Goal: Task Accomplishment & Management: Manage account settings

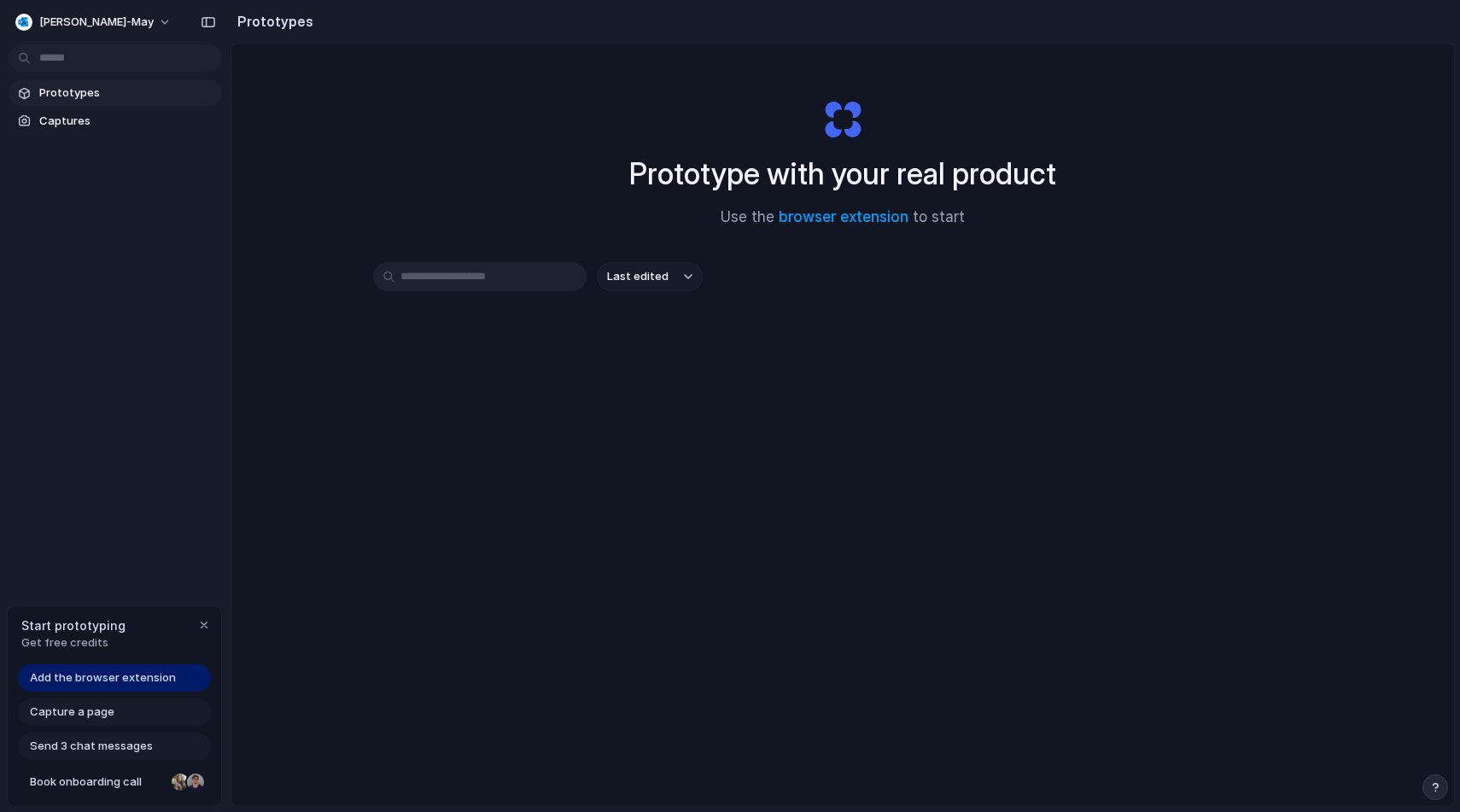
click at [94, 635] on span "Get free credits" at bounding box center [73, 642] width 104 height 17
click at [117, 20] on button "[PERSON_NAME]-may" at bounding box center [94, 22] width 172 height 27
click at [85, 59] on li "Settings" at bounding box center [83, 60] width 142 height 27
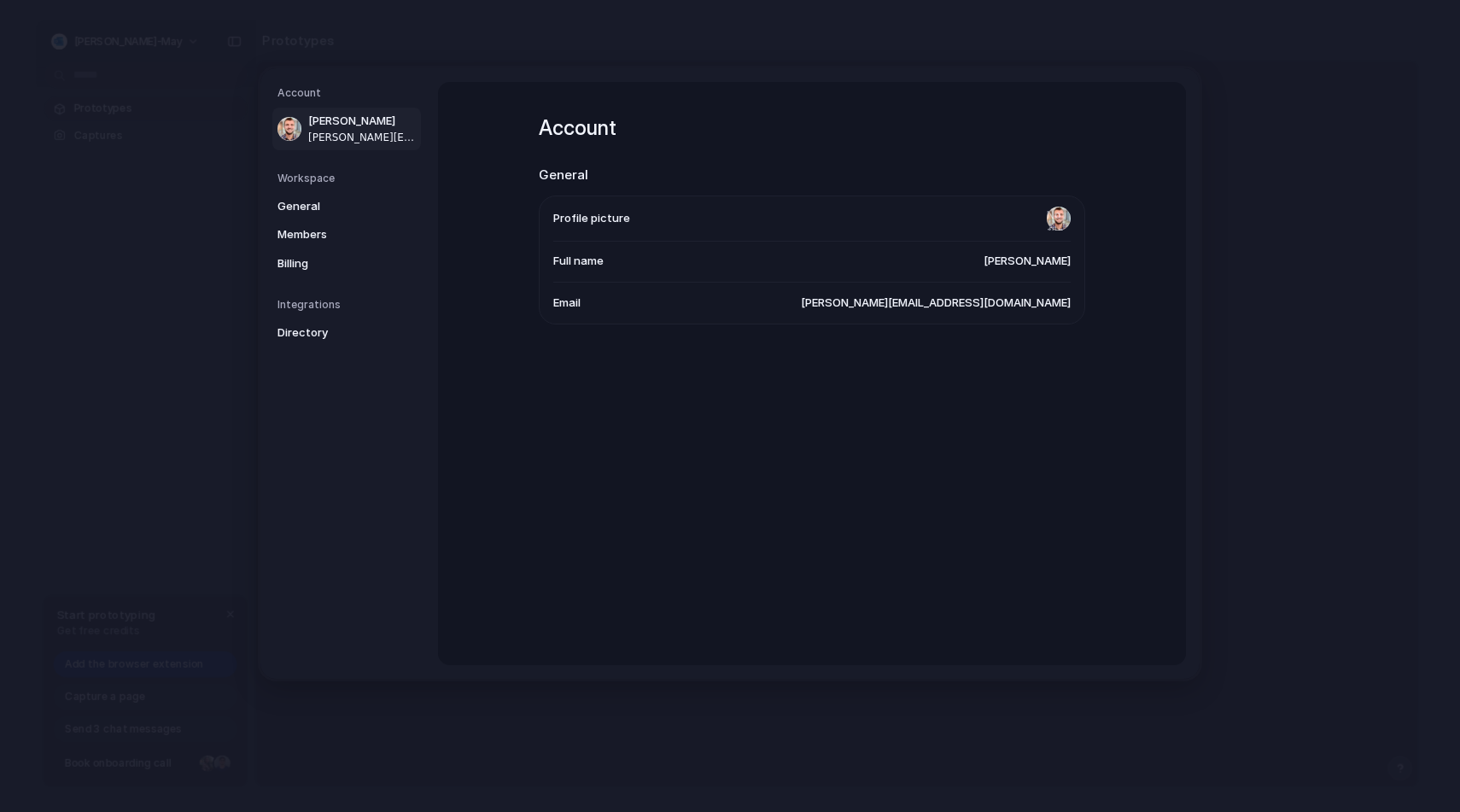
click at [972, 304] on span "matthew.d.may@outlook.com" at bounding box center [935, 303] width 270 height 17
click at [960, 312] on li "Email matthew.d.may@outlook.com" at bounding box center [812, 302] width 517 height 41
click at [322, 199] on span "General" at bounding box center [332, 205] width 109 height 17
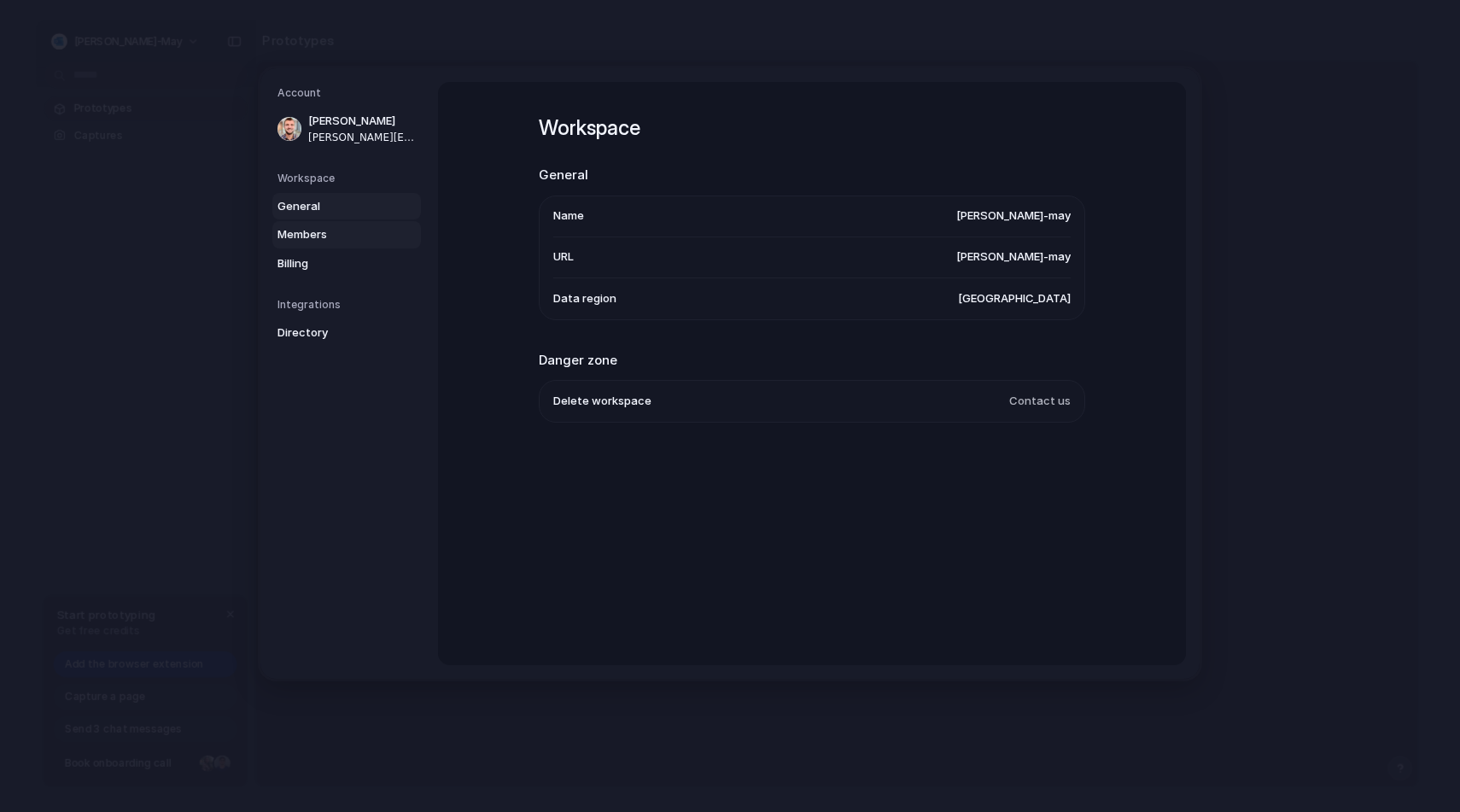
click at [322, 231] on span "Members" at bounding box center [332, 234] width 109 height 17
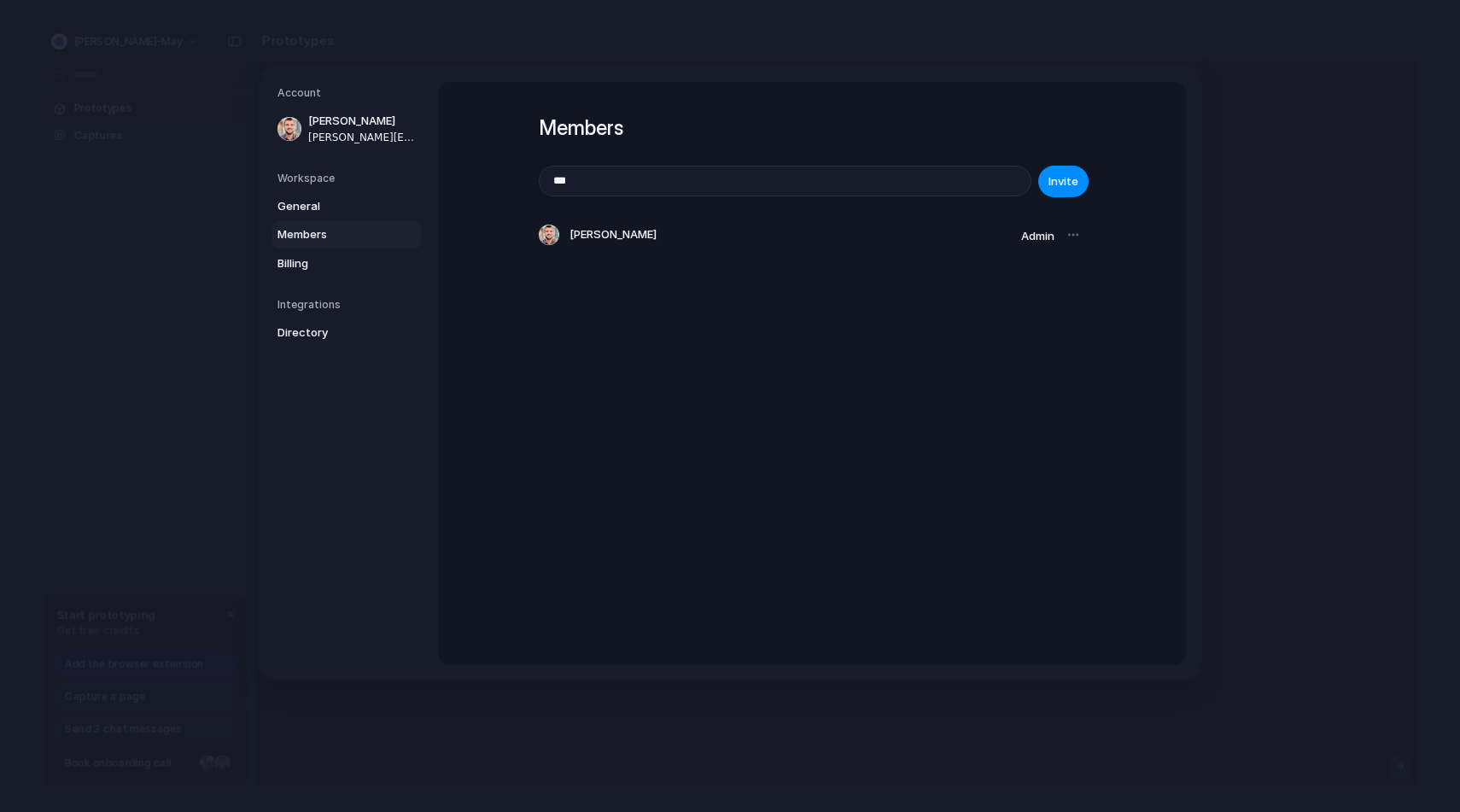
type input "**********"
click at [1068, 178] on span "Invite" at bounding box center [1063, 181] width 30 height 17
click at [1077, 239] on div at bounding box center [1073, 234] width 24 height 24
click at [1075, 236] on div at bounding box center [1073, 234] width 24 height 24
click at [365, 252] on link "Billing" at bounding box center [347, 262] width 149 height 27
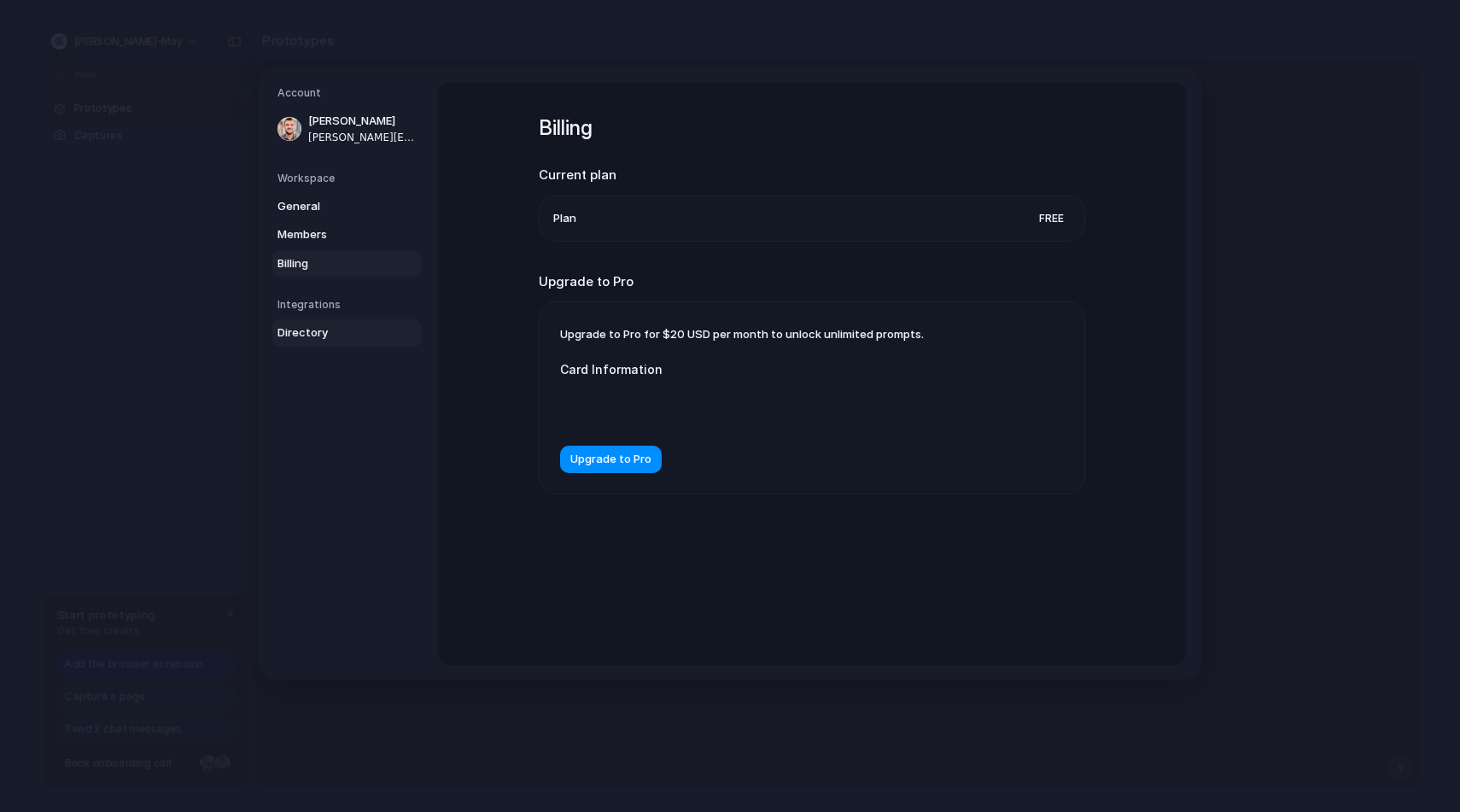
click at [319, 327] on span "Directory" at bounding box center [332, 333] width 109 height 17
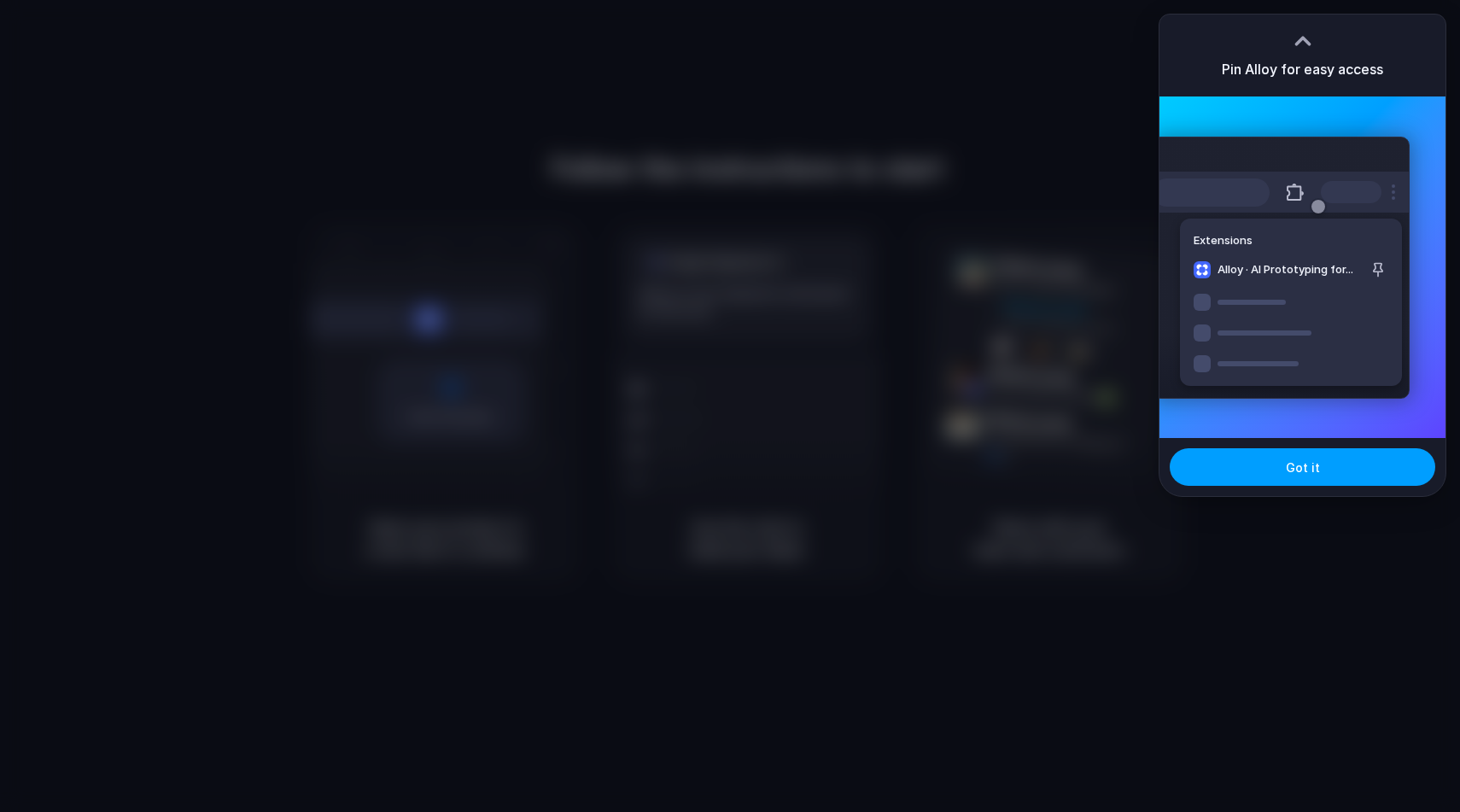
click at [1292, 470] on span "Got it" at bounding box center [1302, 467] width 34 height 18
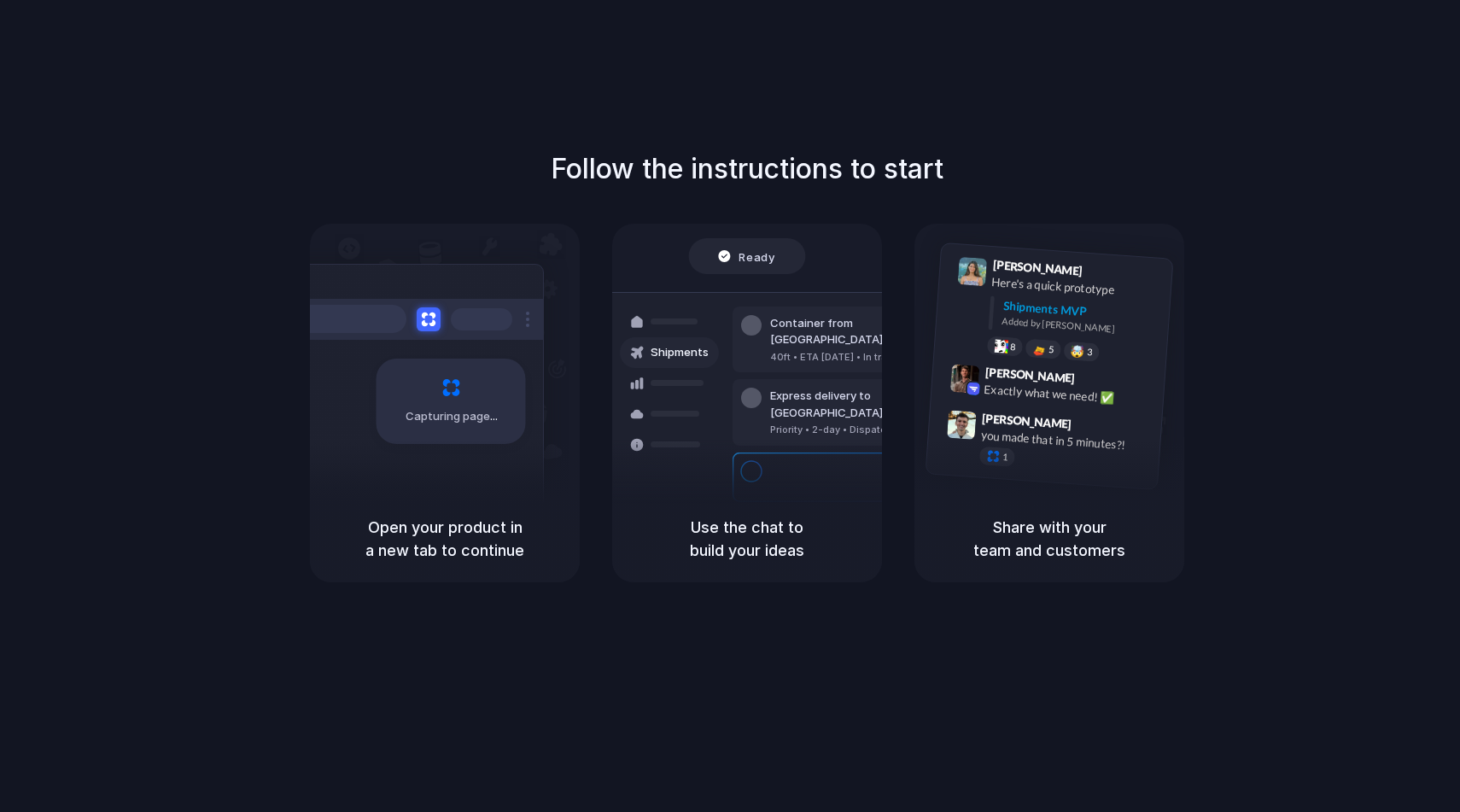
click at [977, 97] on div "Follow the instructions to start Capturing page Open your product in a new tab …" at bounding box center [747, 423] width 1494 height 846
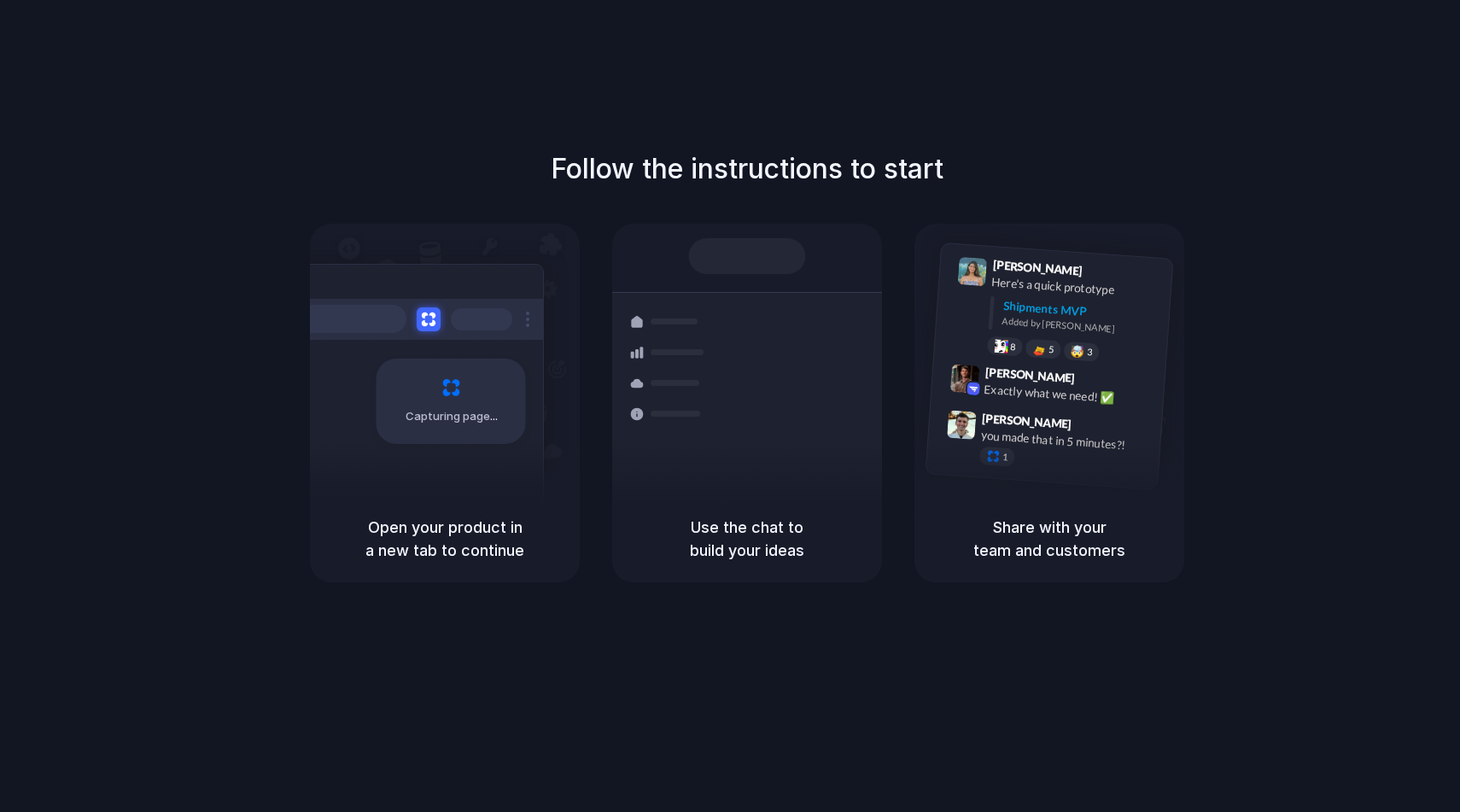
click at [730, 406] on div at bounding box center [730, 406] width 0 height 0
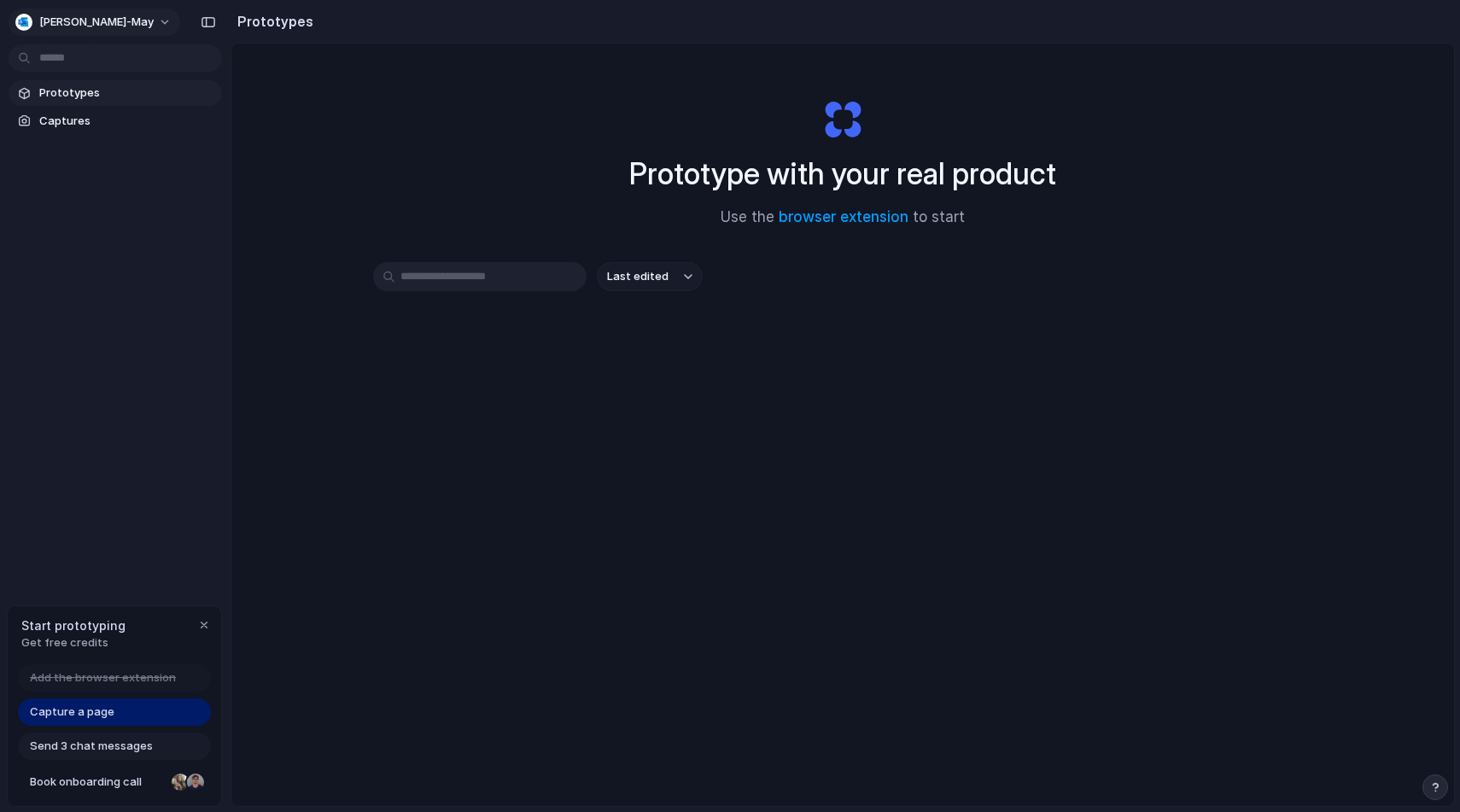
click at [82, 18] on span "[PERSON_NAME]-may" at bounding box center [97, 22] width 114 height 17
click at [82, 19] on span "[PERSON_NAME]-may" at bounding box center [97, 22] width 114 height 17
click at [72, 88] on span "Invite members" at bounding box center [80, 87] width 82 height 17
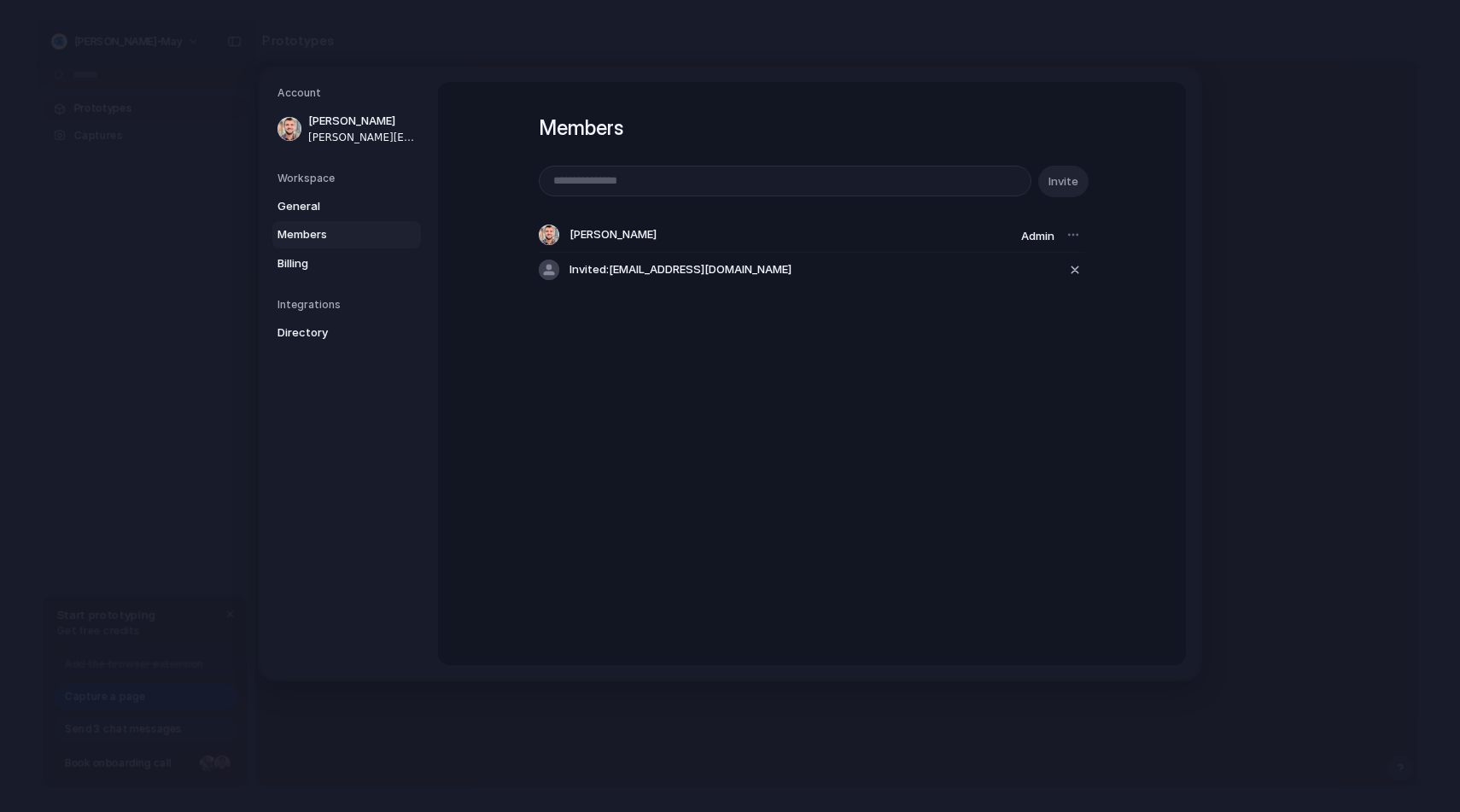
click at [703, 273] on span "Invited: may.bro@live.com" at bounding box center [680, 269] width 222 height 17
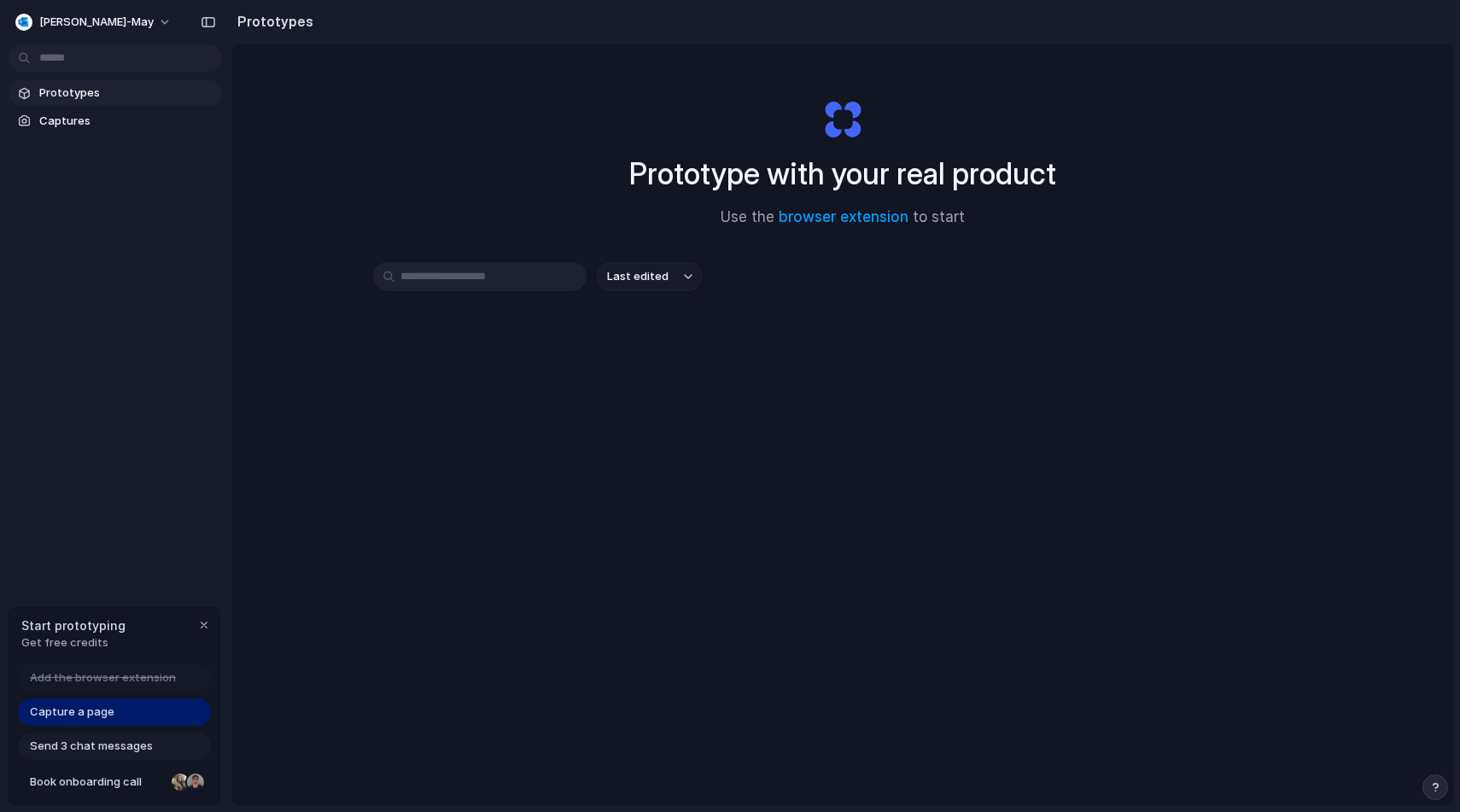
click at [129, 749] on span "Send 3 chat messages" at bounding box center [92, 745] width 123 height 17
click at [93, 709] on span "Capture a page" at bounding box center [72, 712] width 84 height 17
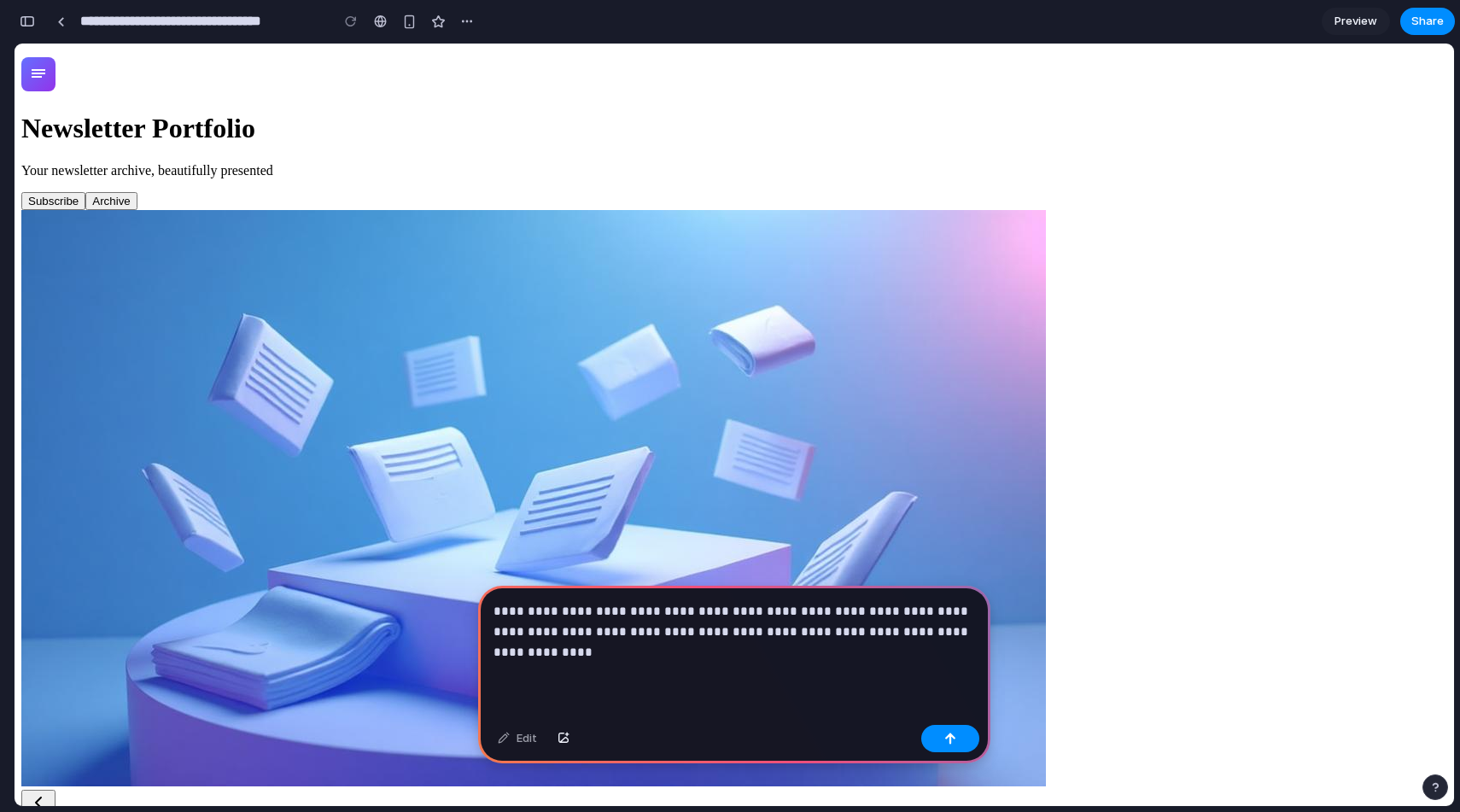
click at [891, 633] on p "**********" at bounding box center [734, 632] width 481 height 62
click at [822, 655] on p "**********" at bounding box center [734, 632] width 481 height 62
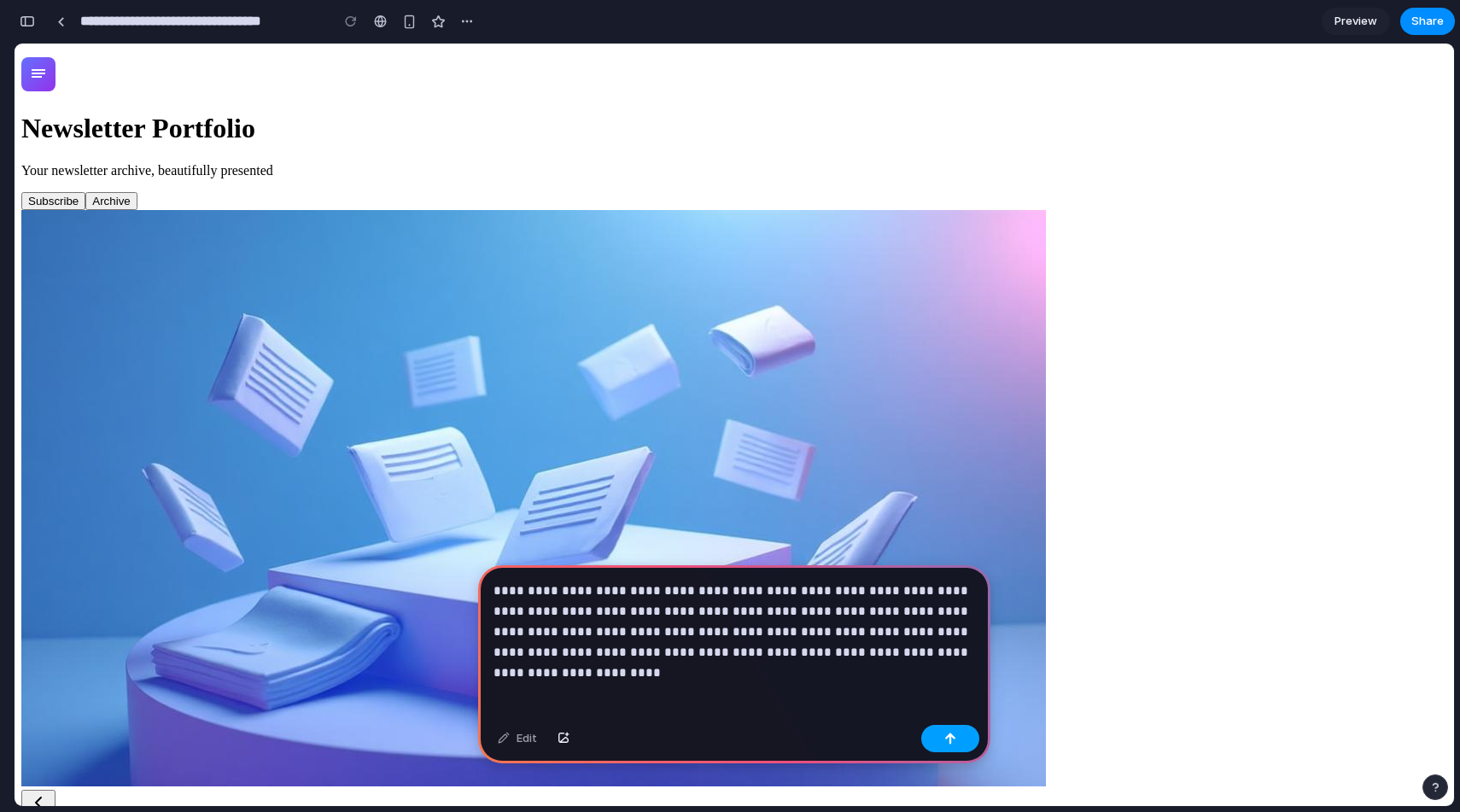
click at [967, 743] on button "button" at bounding box center [950, 738] width 58 height 27
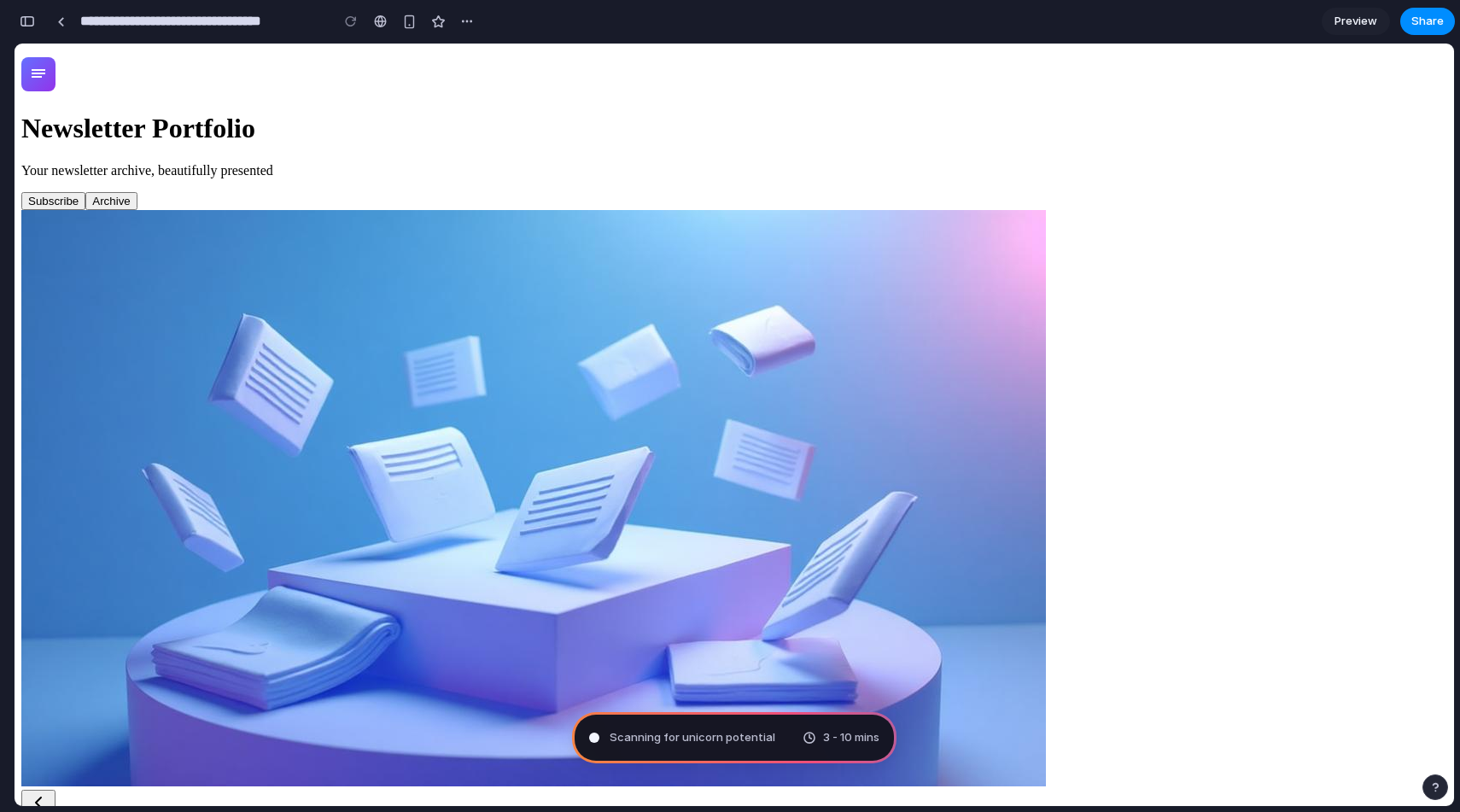
click at [704, 739] on span "Scanning for unicorn potential" at bounding box center [693, 737] width 165 height 17
click at [842, 744] on span "3 - 10 mins" at bounding box center [851, 737] width 56 height 17
click at [806, 745] on div "Evaluating the request 3 - 10 mins" at bounding box center [734, 737] width 325 height 51
click at [686, 741] on span "Evaluating the request ..." at bounding box center [675, 737] width 130 height 17
click at [1368, 21] on span "Preview" at bounding box center [1356, 21] width 43 height 17
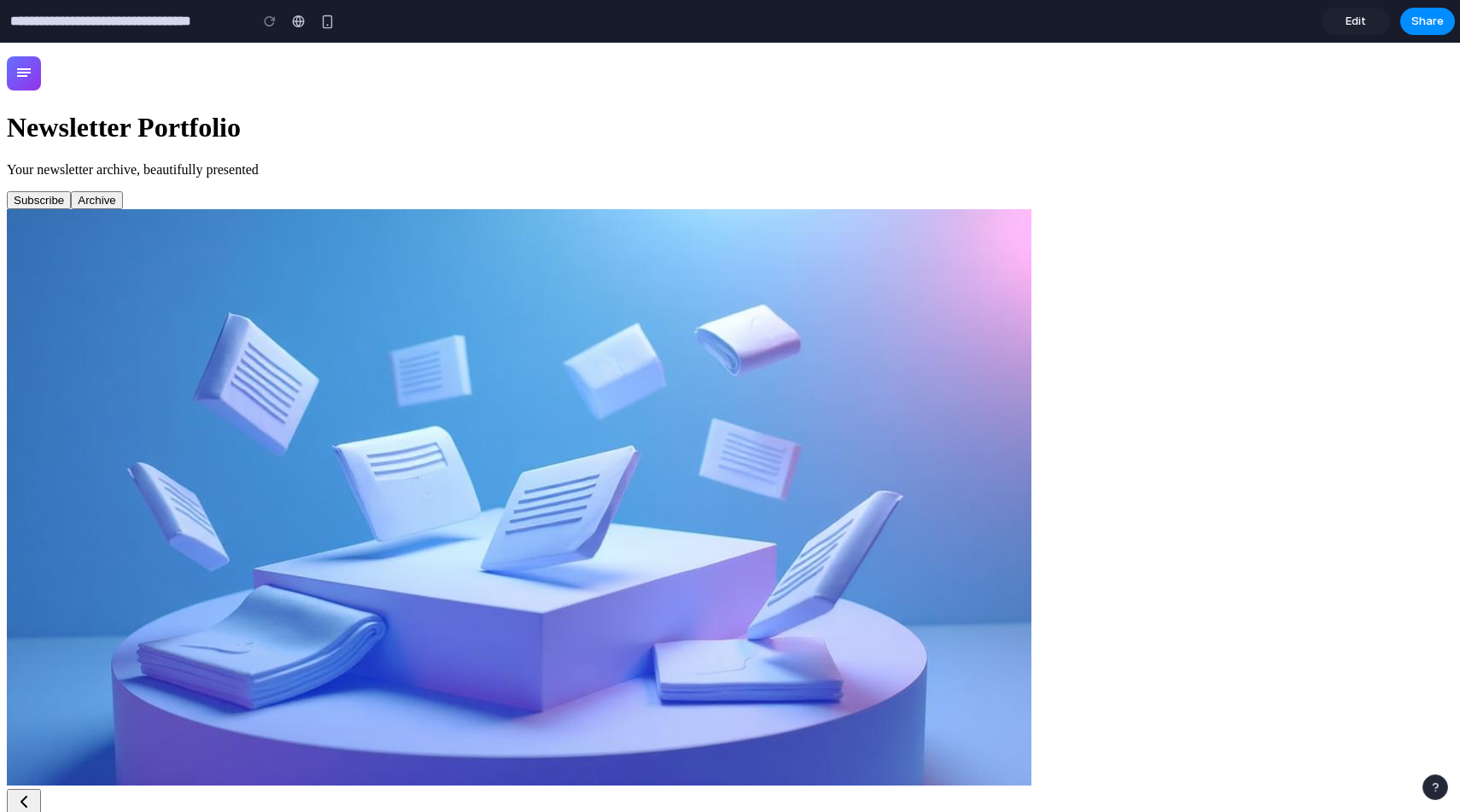
click at [205, 811] on button "Jan 7" at bounding box center [180, 826] width 49 height 18
click at [156, 811] on button "Dec 31" at bounding box center [130, 826] width 49 height 18
click at [1362, 14] on span "Edit" at bounding box center [1355, 21] width 20 height 17
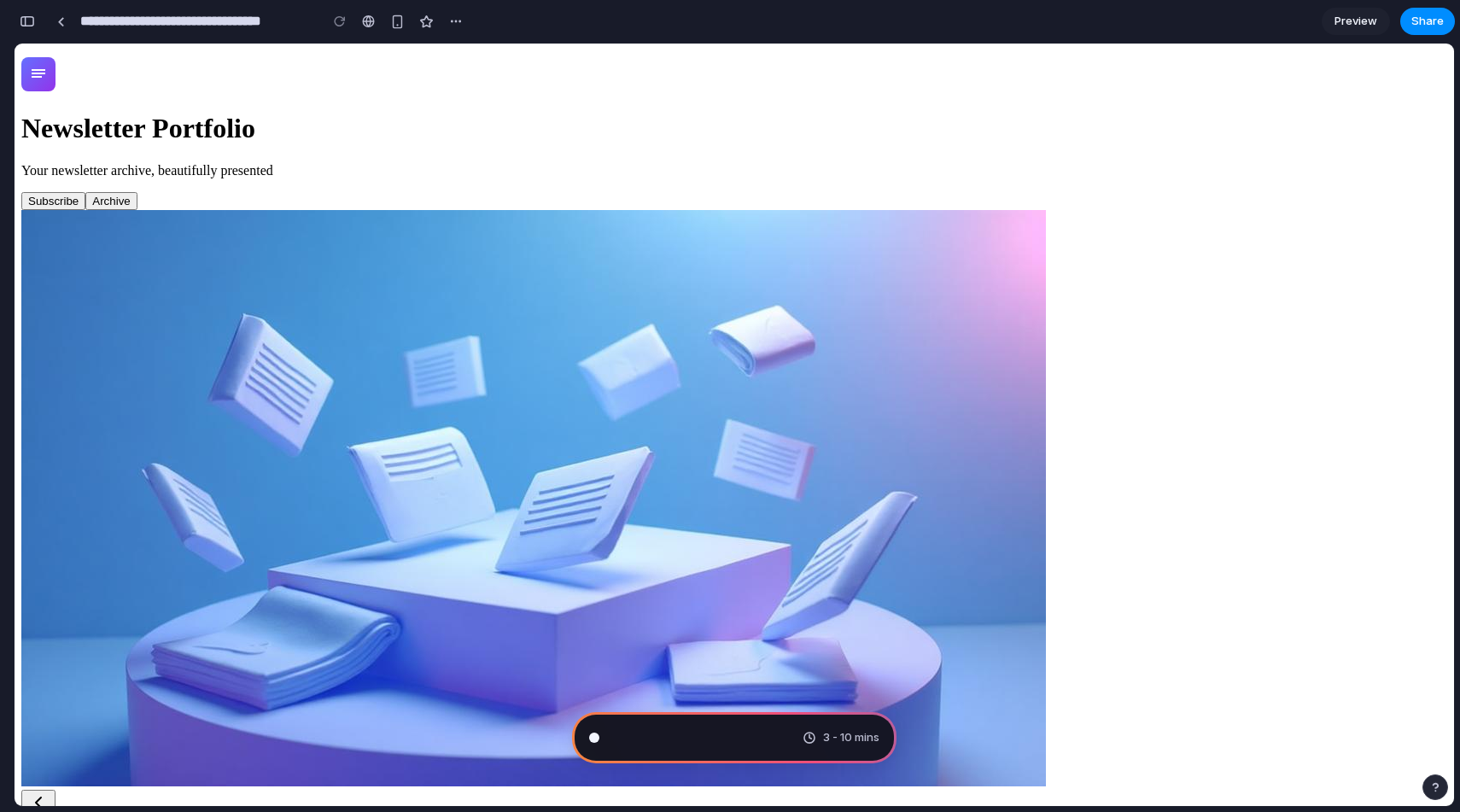
scroll to position [339, 0]
click at [642, 733] on span "Translating human" at bounding box center [660, 737] width 100 height 17
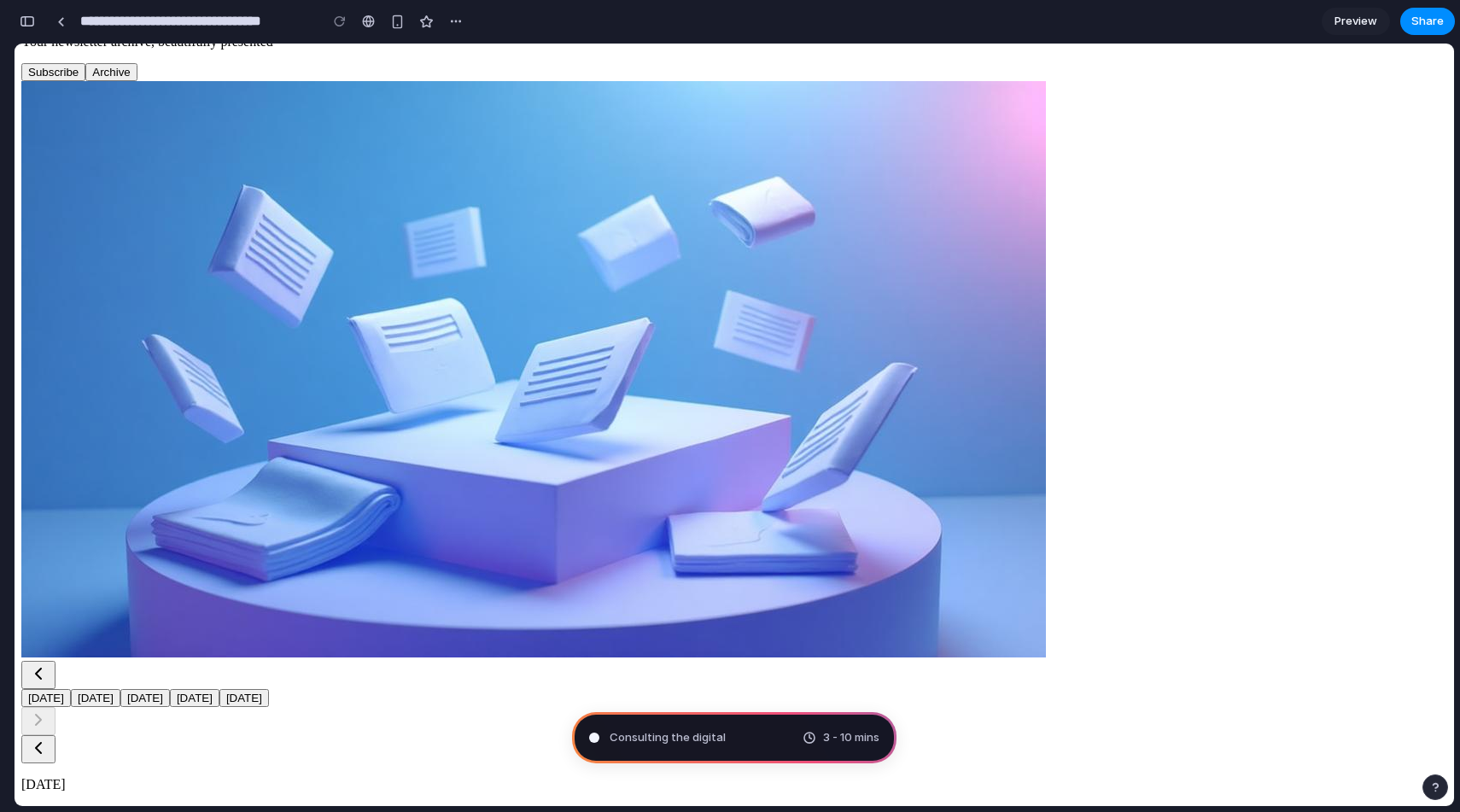
scroll to position [0, 0]
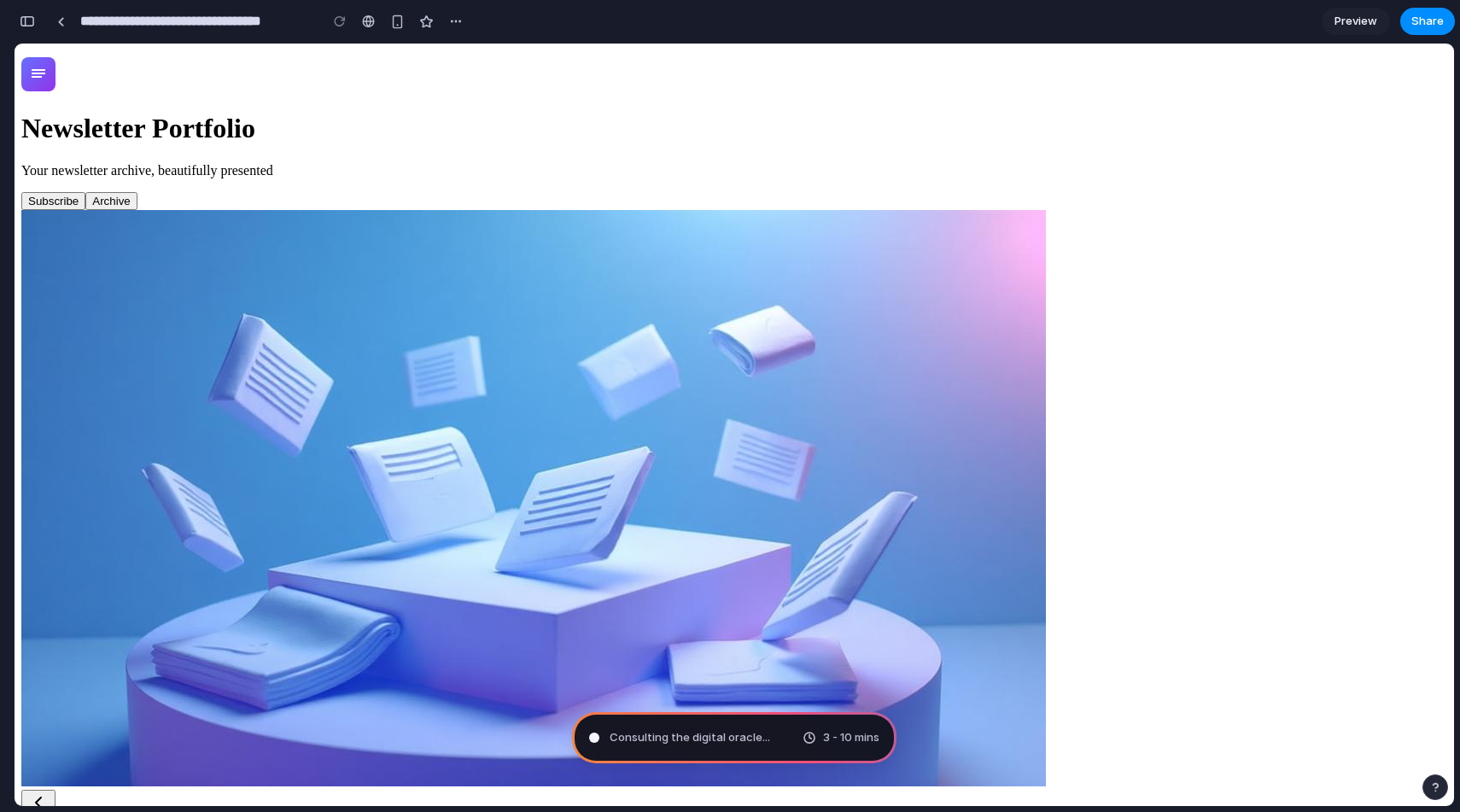
click at [34, 25] on div "button" at bounding box center [26, 21] width 15 height 12
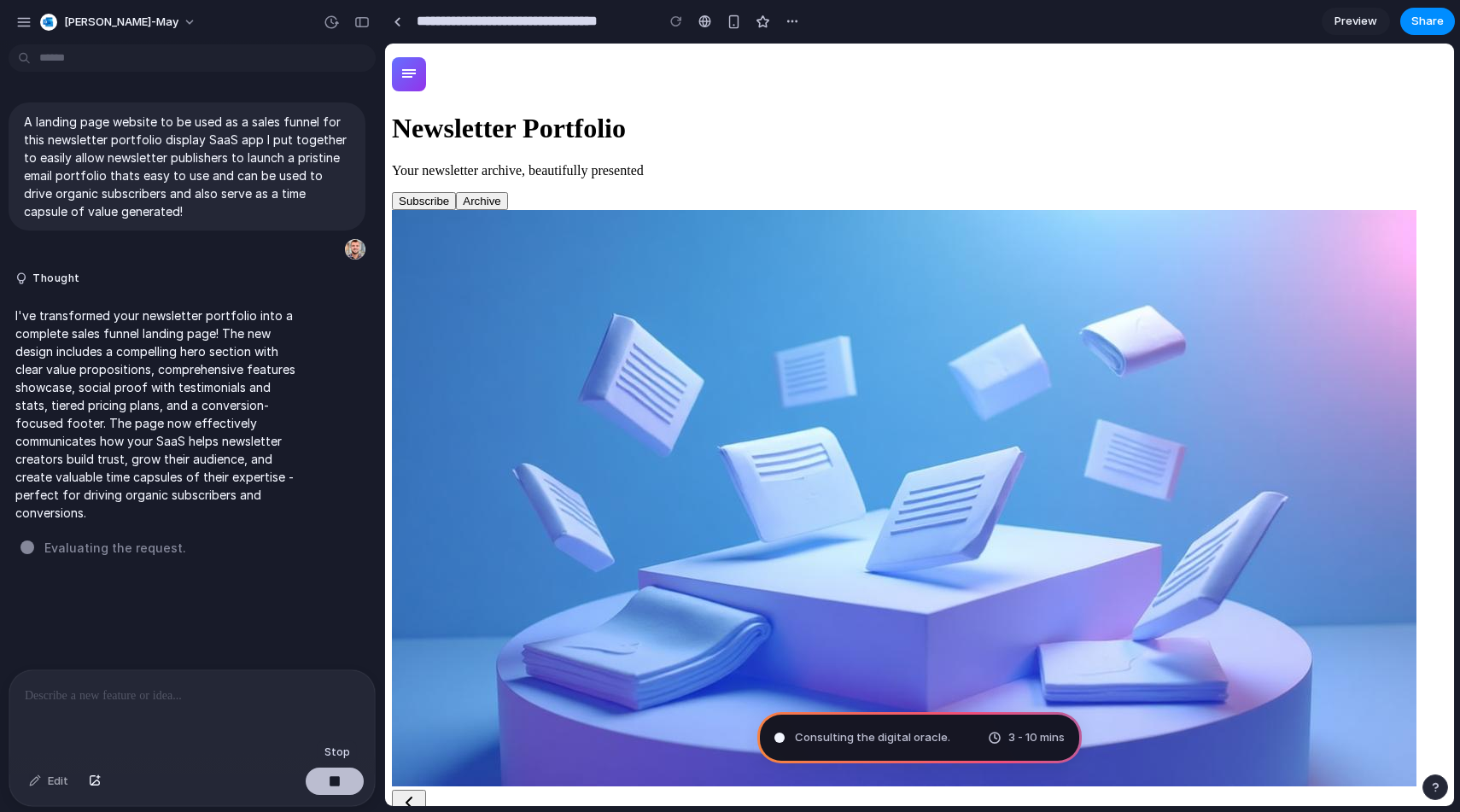
click at [341, 784] on div "button" at bounding box center [335, 781] width 12 height 12
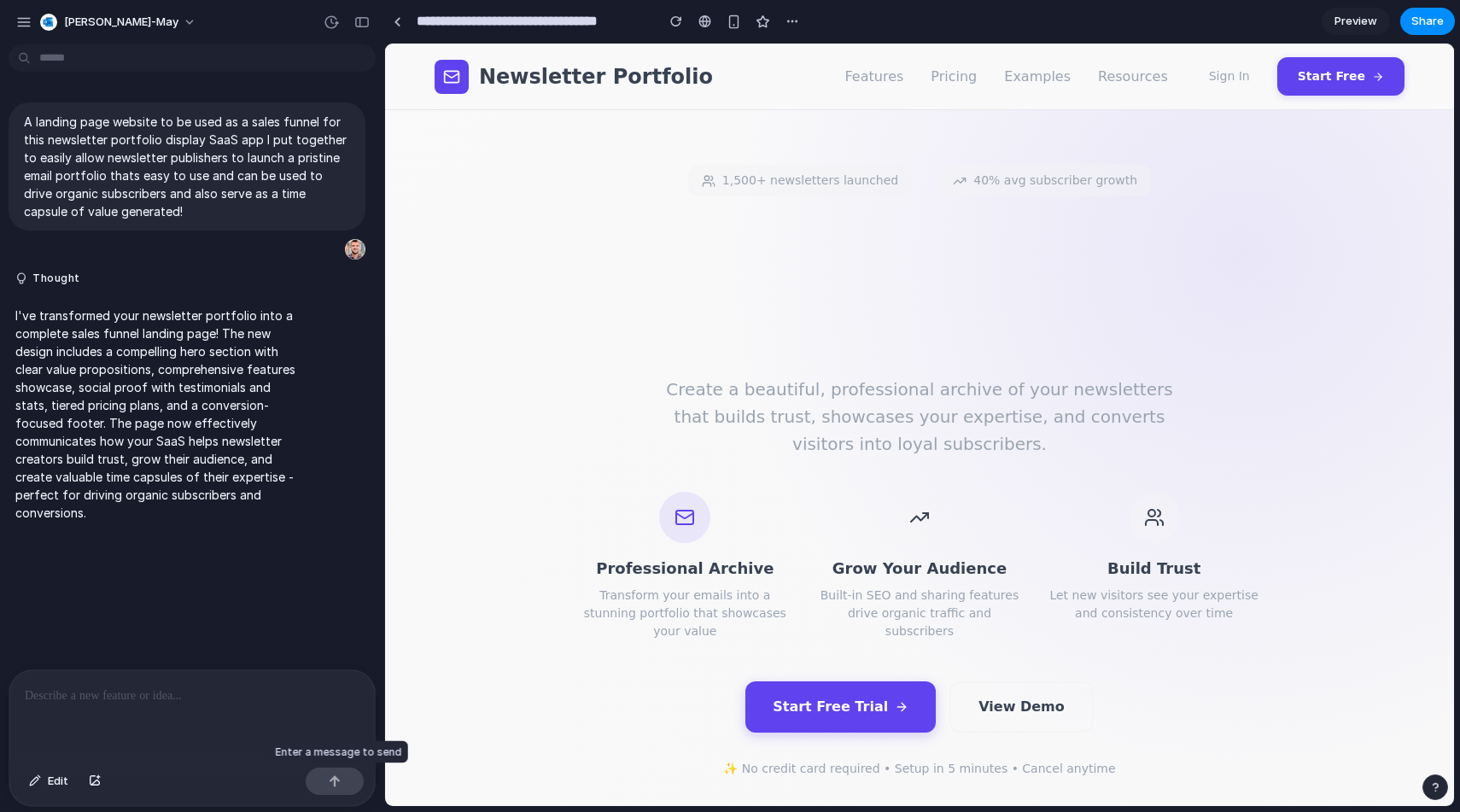
click at [334, 783] on div at bounding box center [334, 780] width 58 height 27
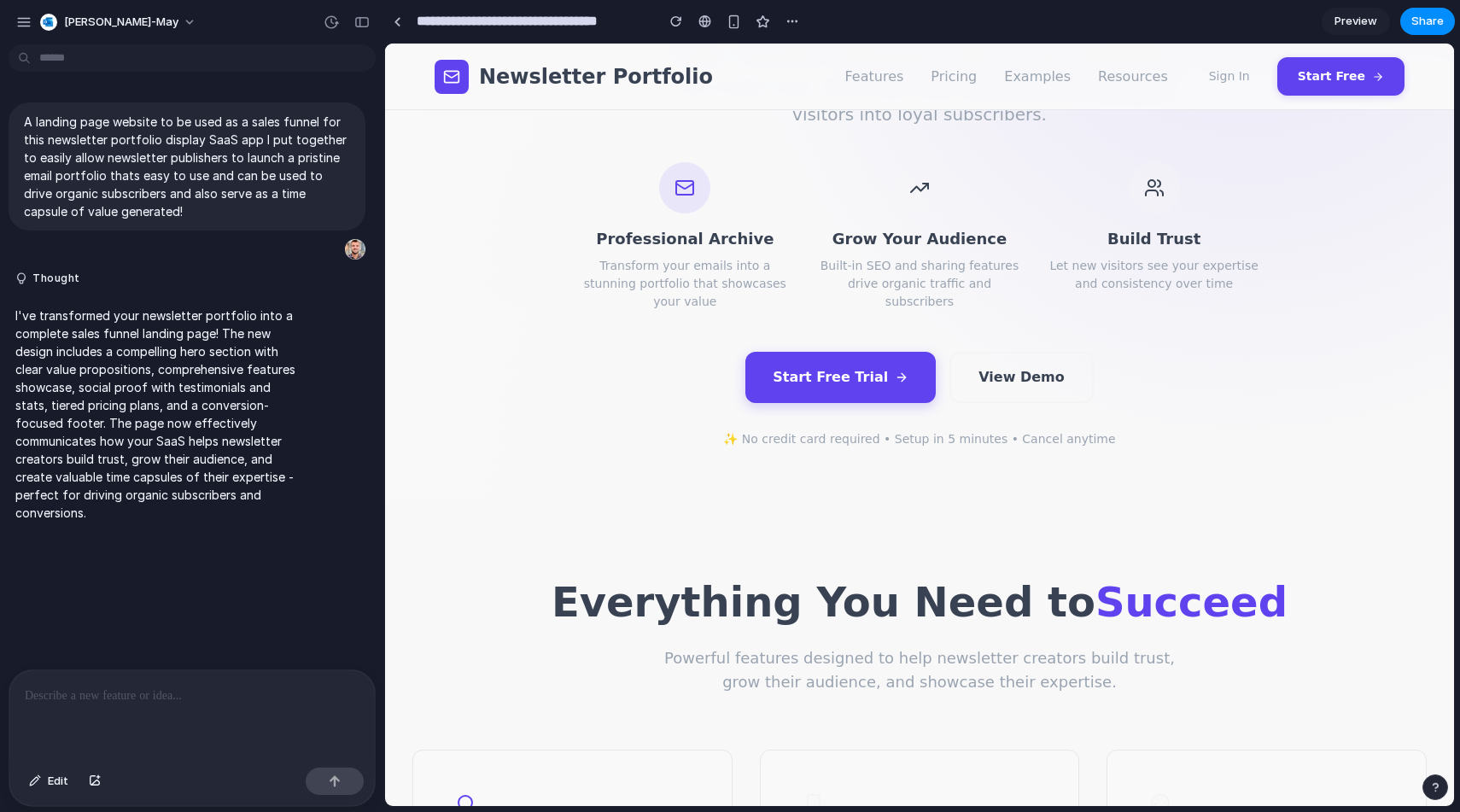
scroll to position [331, 0]
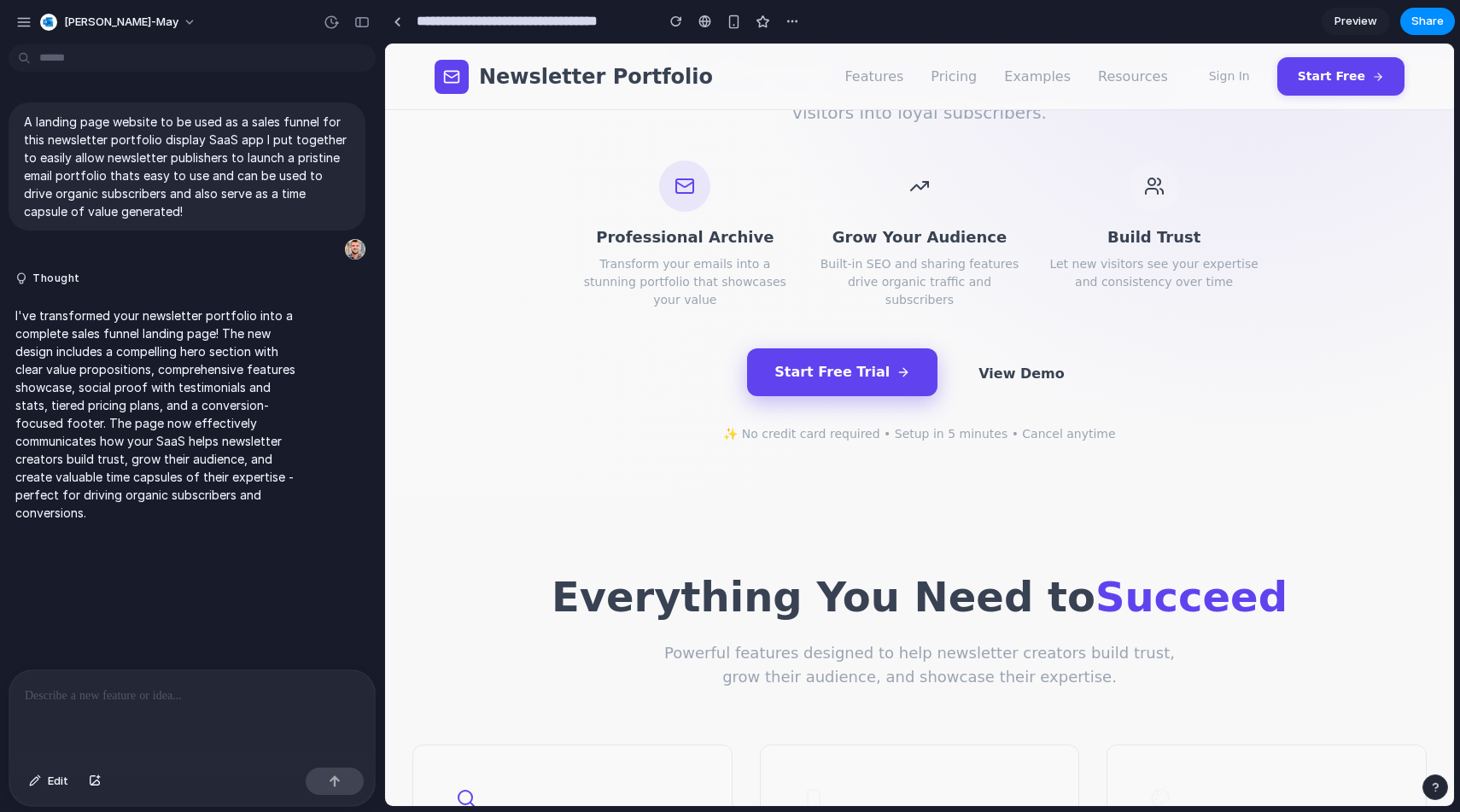
click at [868, 348] on button "Start Free Trial" at bounding box center [842, 372] width 190 height 48
click at [1001, 364] on button "View Demo" at bounding box center [1022, 374] width 141 height 48
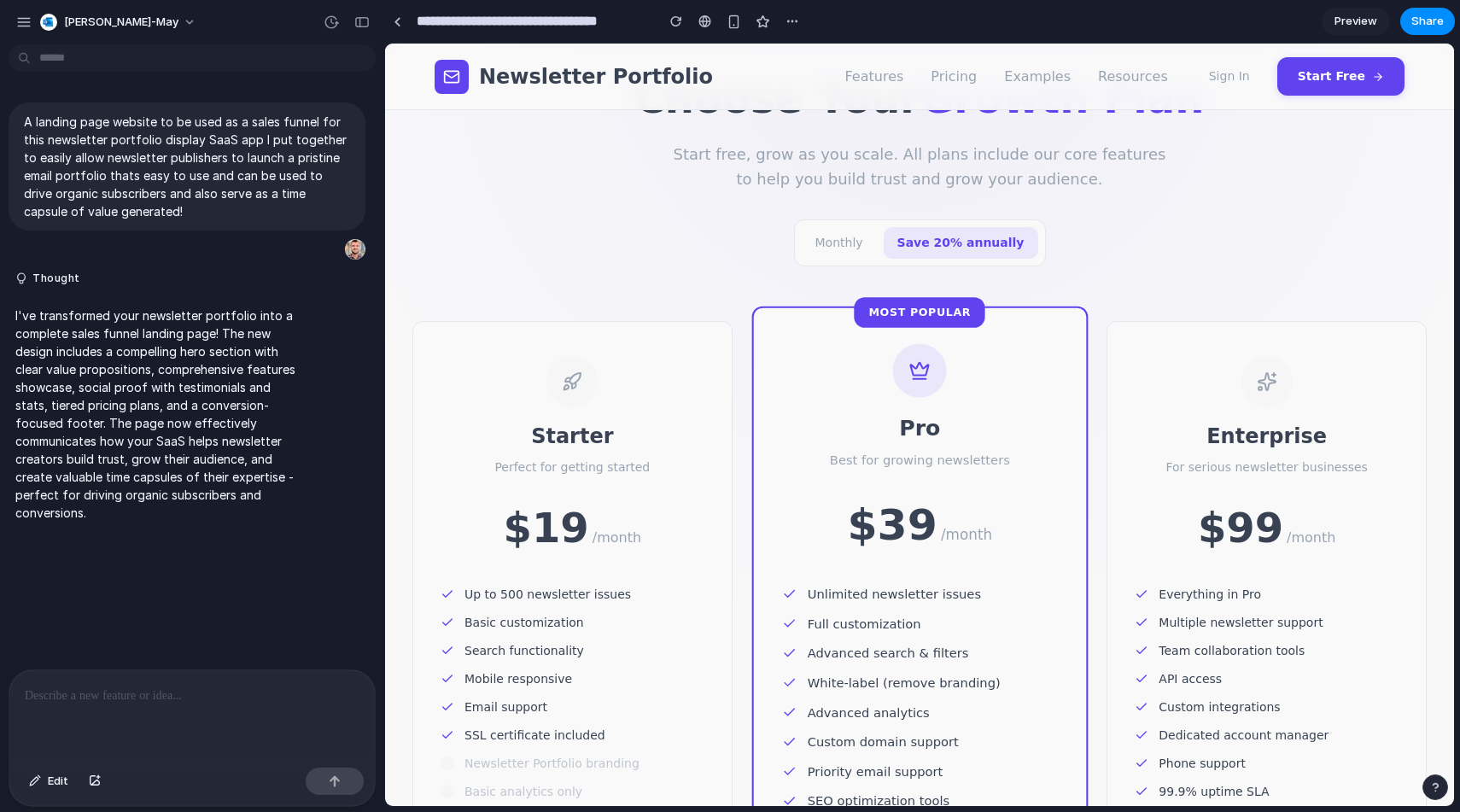
scroll to position [3212, 0]
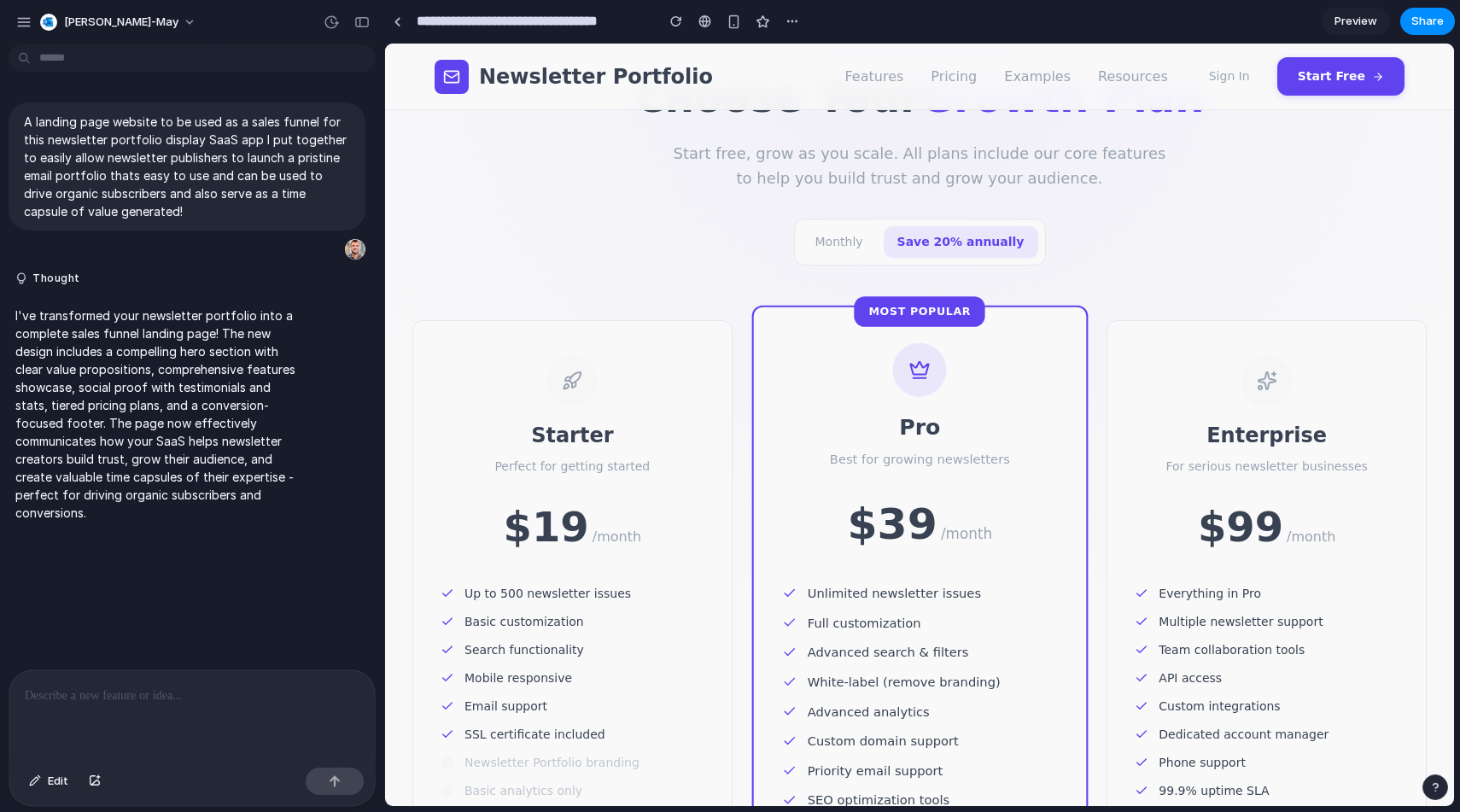
click at [854, 226] on span "Monthly" at bounding box center [839, 242] width 75 height 32
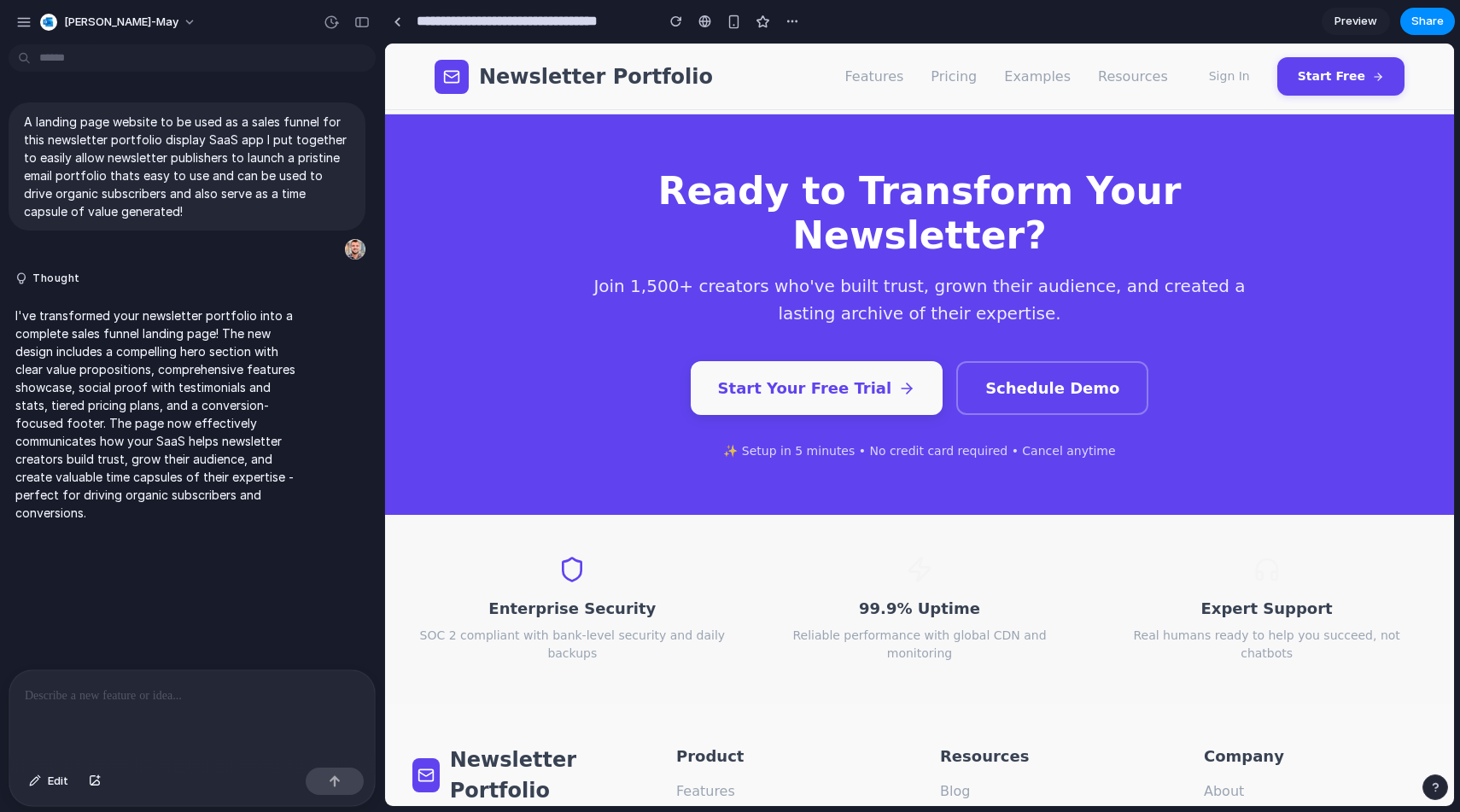
scroll to position [4300, 0]
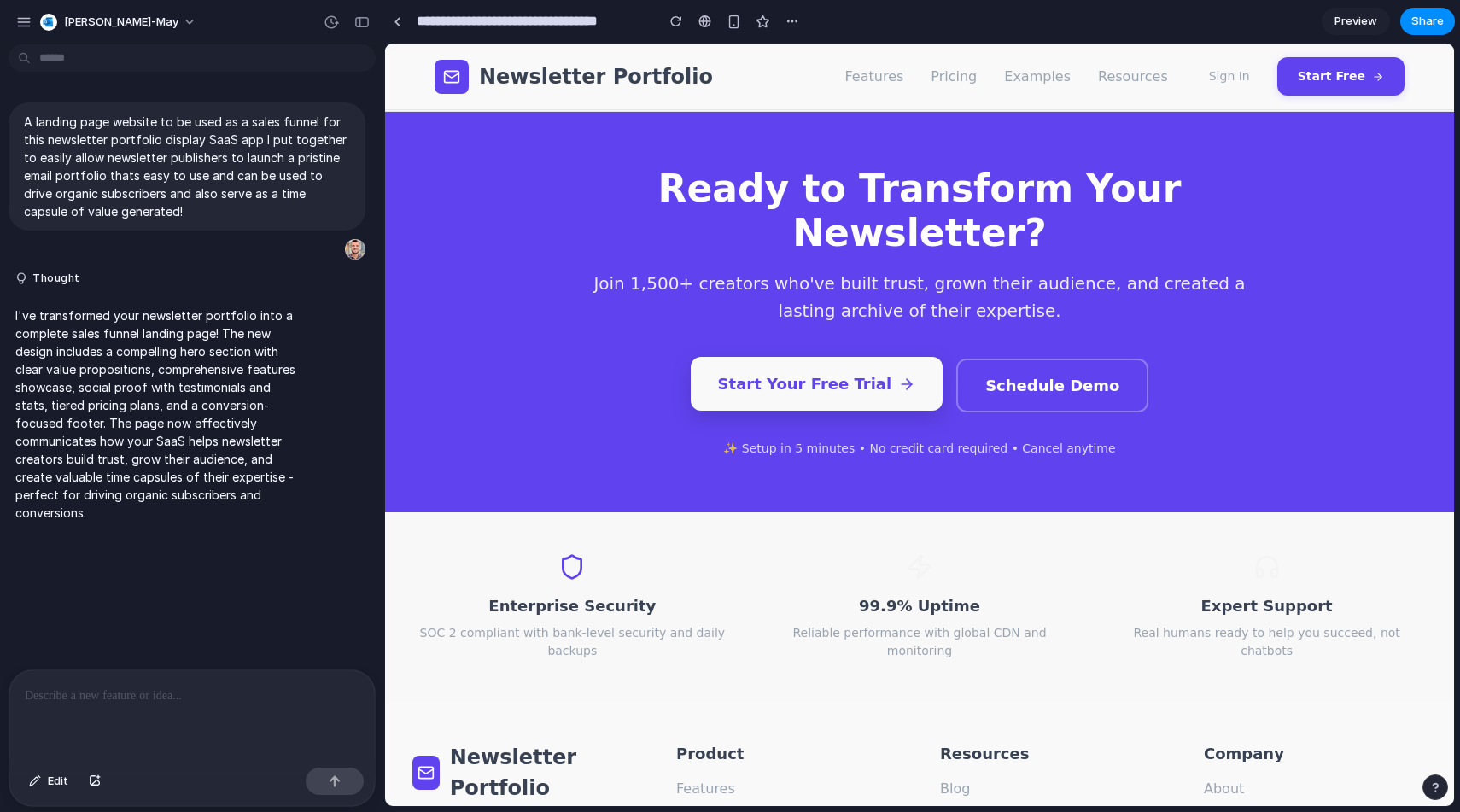
click at [847, 357] on button "Start Your Free Trial" at bounding box center [817, 384] width 253 height 54
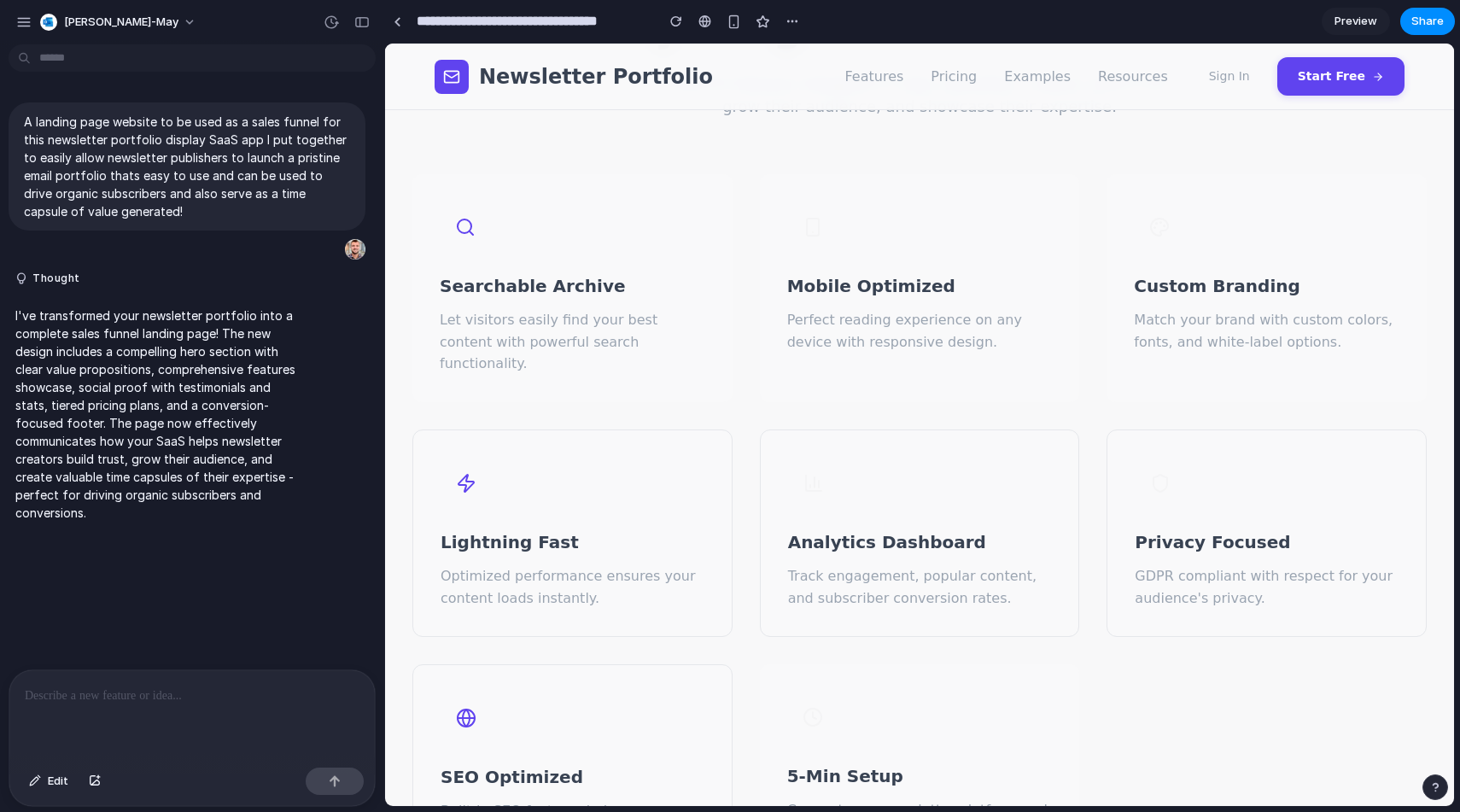
scroll to position [0, 0]
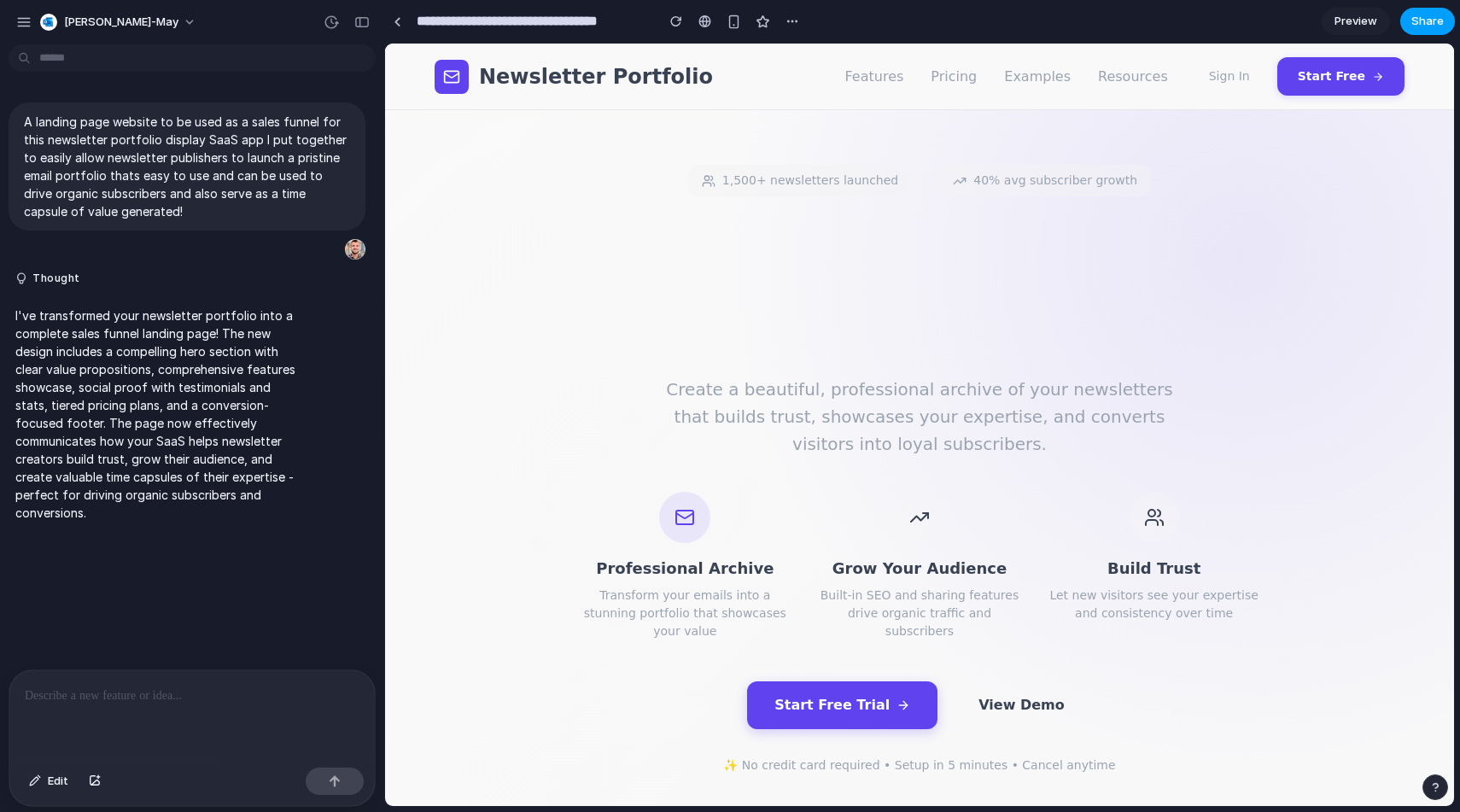
click at [1430, 22] on span "Share" at bounding box center [1427, 21] width 33 height 17
click at [1352, 349] on div "Share ' Prototype from Newsletter Portfolio ' Matthew May Creator Anyone at Mat…" at bounding box center [730, 406] width 1460 height 812
click at [733, 22] on div "button" at bounding box center [734, 21] width 14 height 14
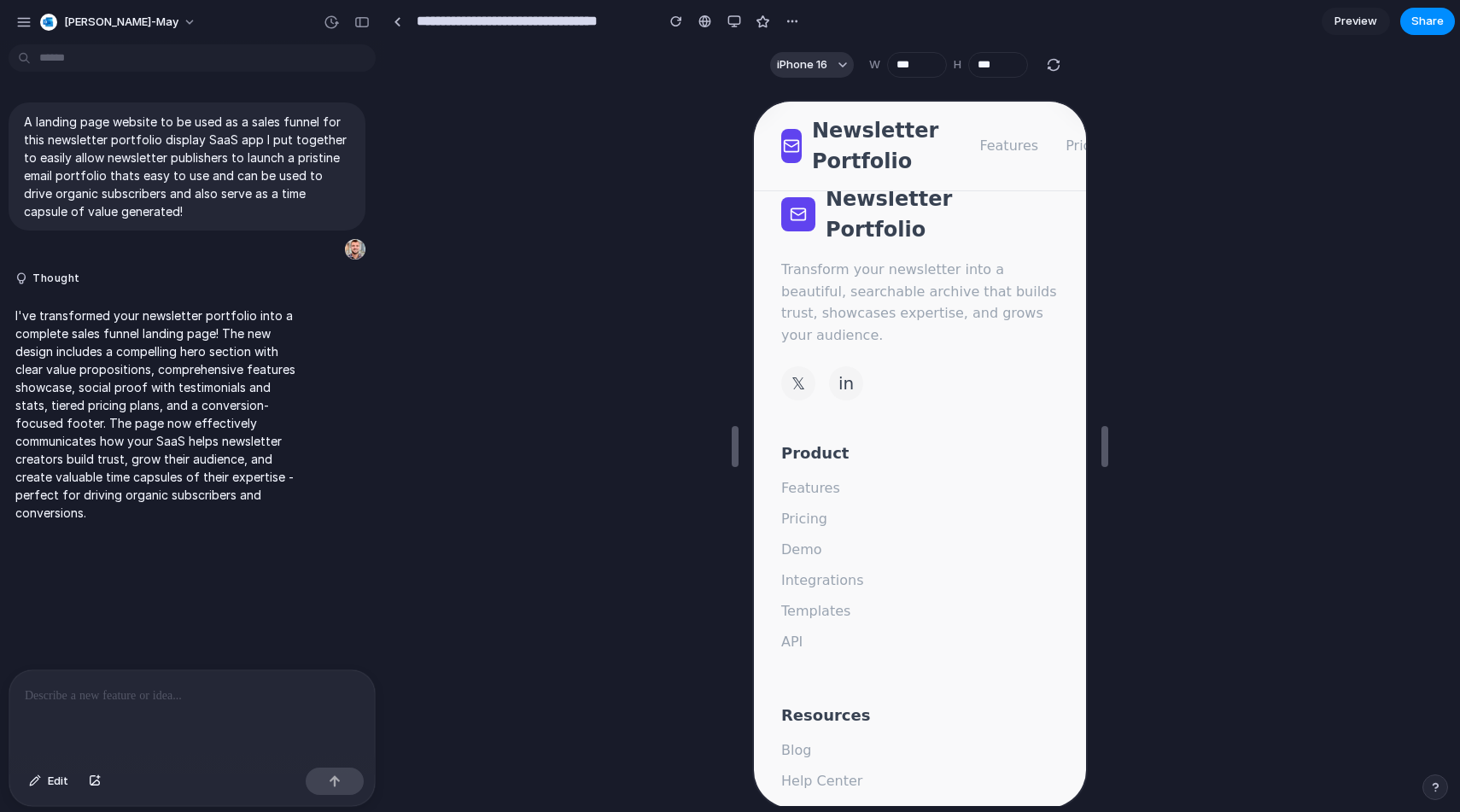
scroll to position [10904, 0]
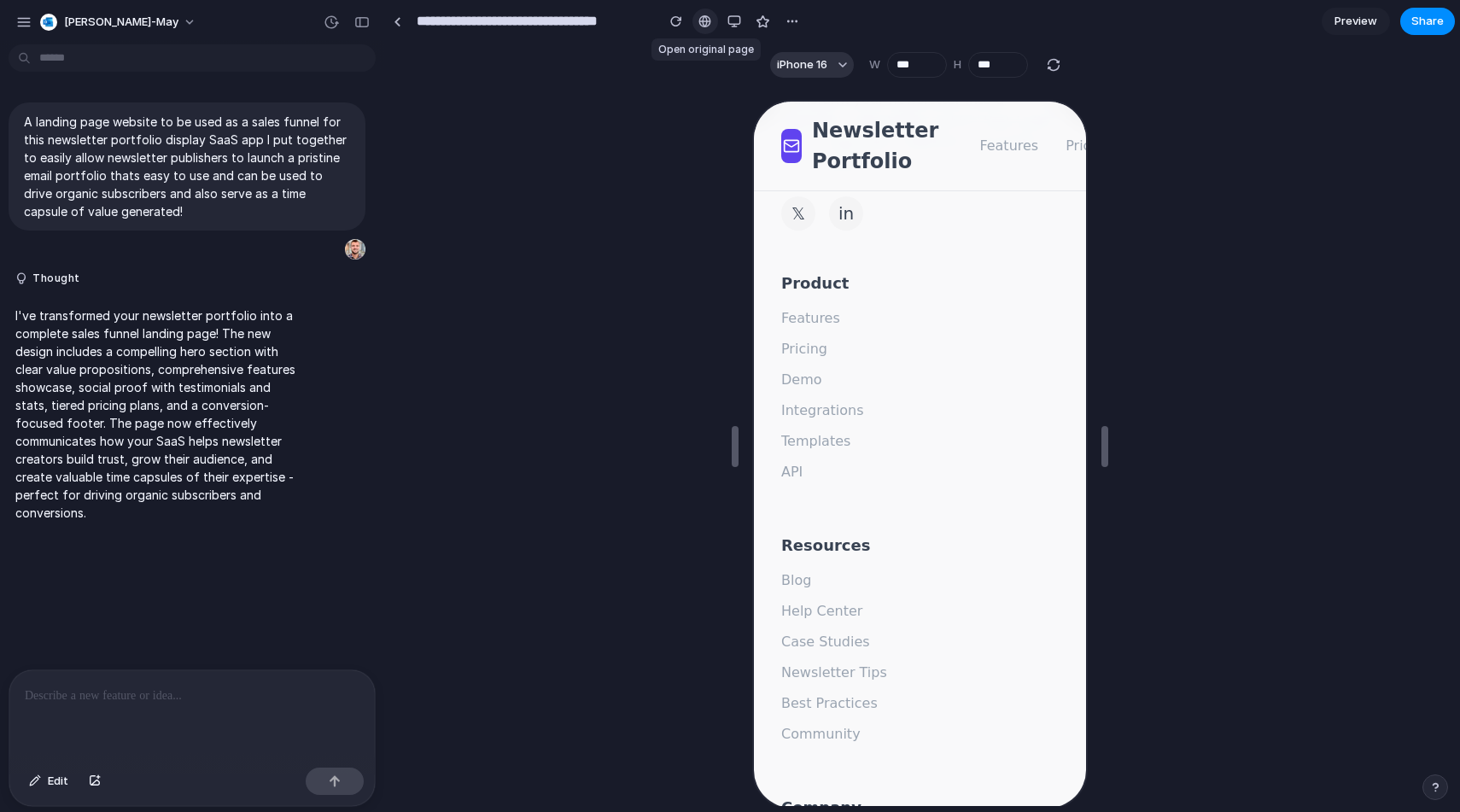
click at [703, 27] on link at bounding box center [705, 21] width 26 height 26
click at [789, 23] on div "button" at bounding box center [793, 21] width 14 height 14
click at [789, 23] on div "Duplicate Delete" at bounding box center [730, 406] width 1460 height 812
click at [734, 22] on div "button" at bounding box center [735, 21] width 14 height 14
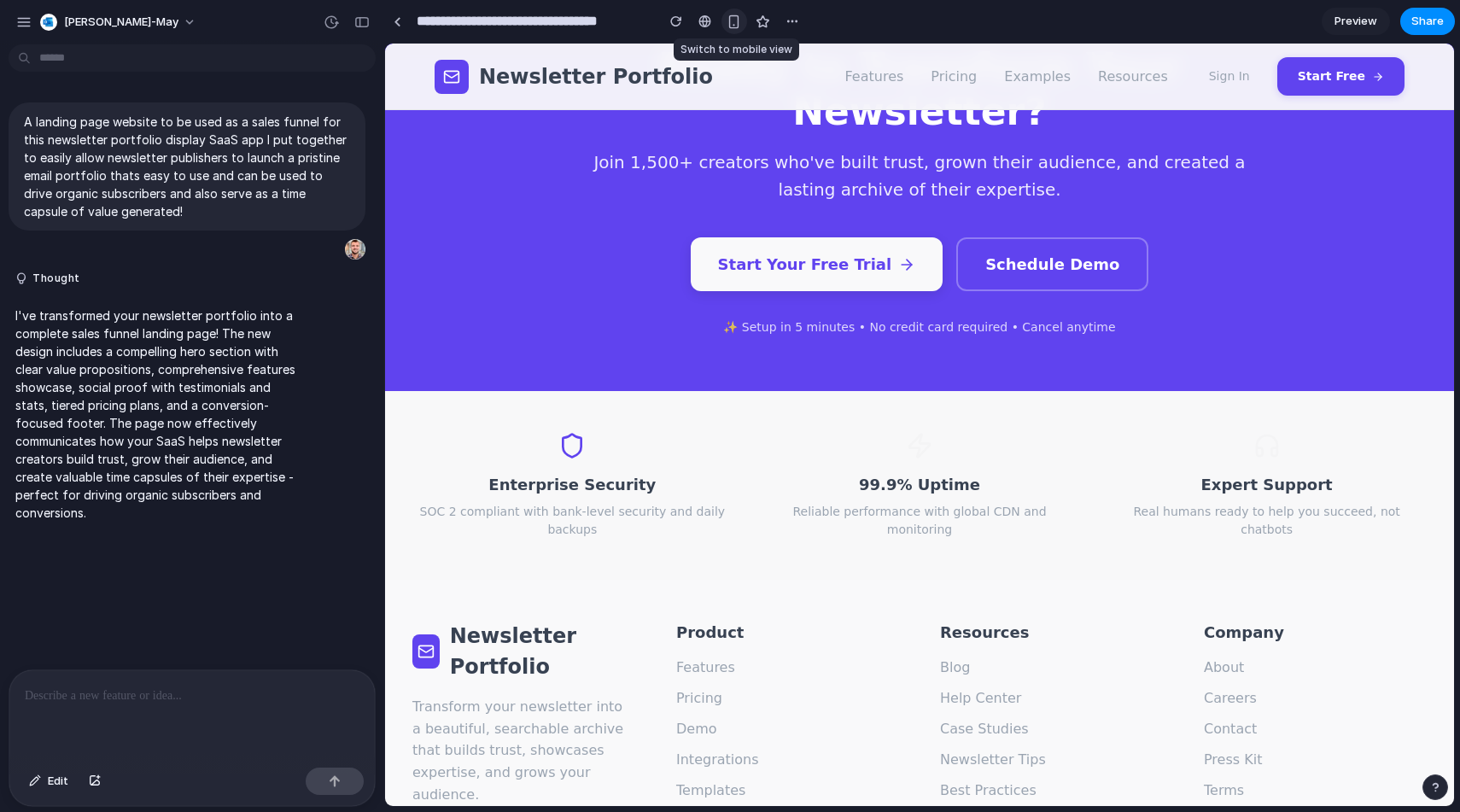
scroll to position [4415, 0]
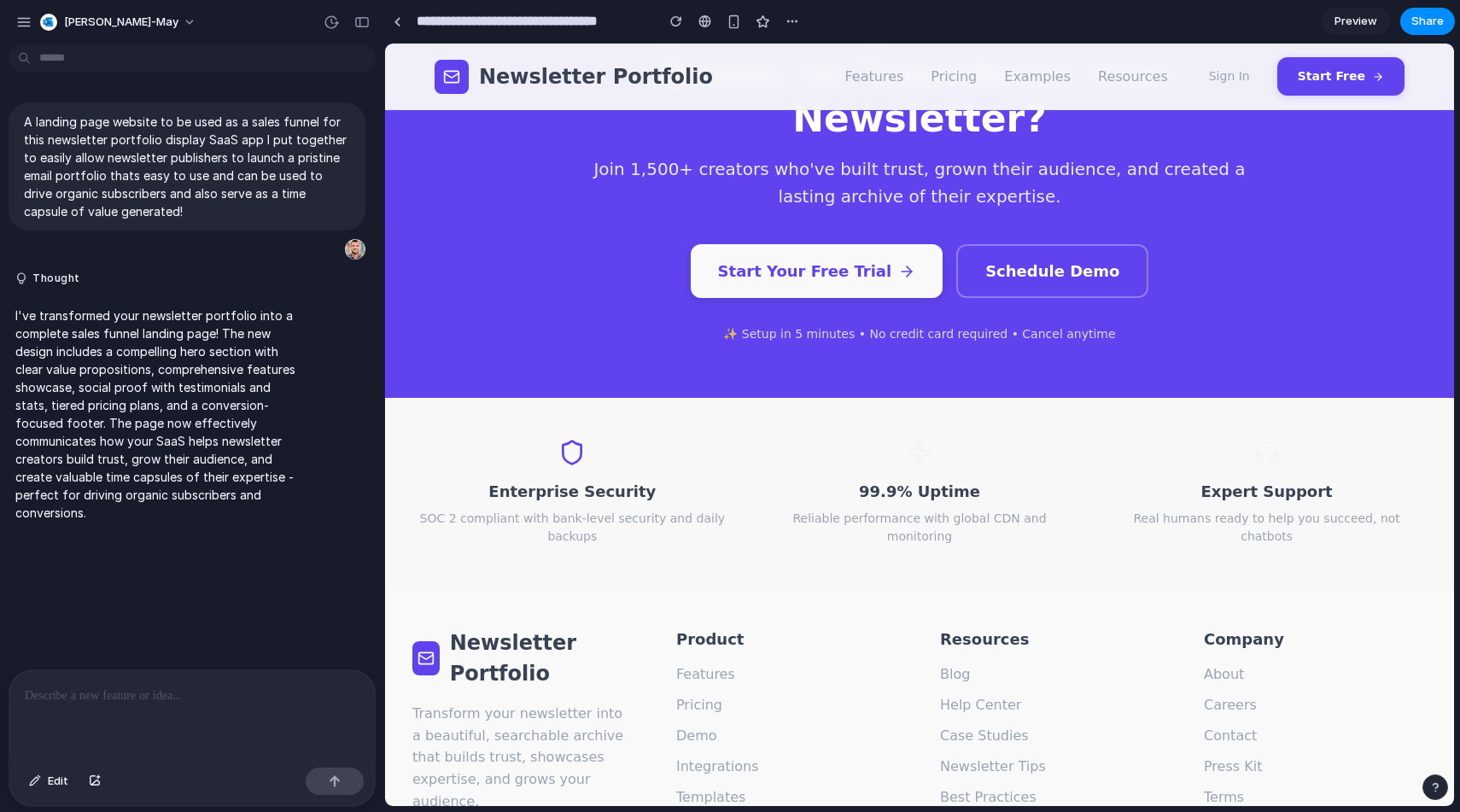
click at [114, 701] on p at bounding box center [192, 695] width 334 height 20
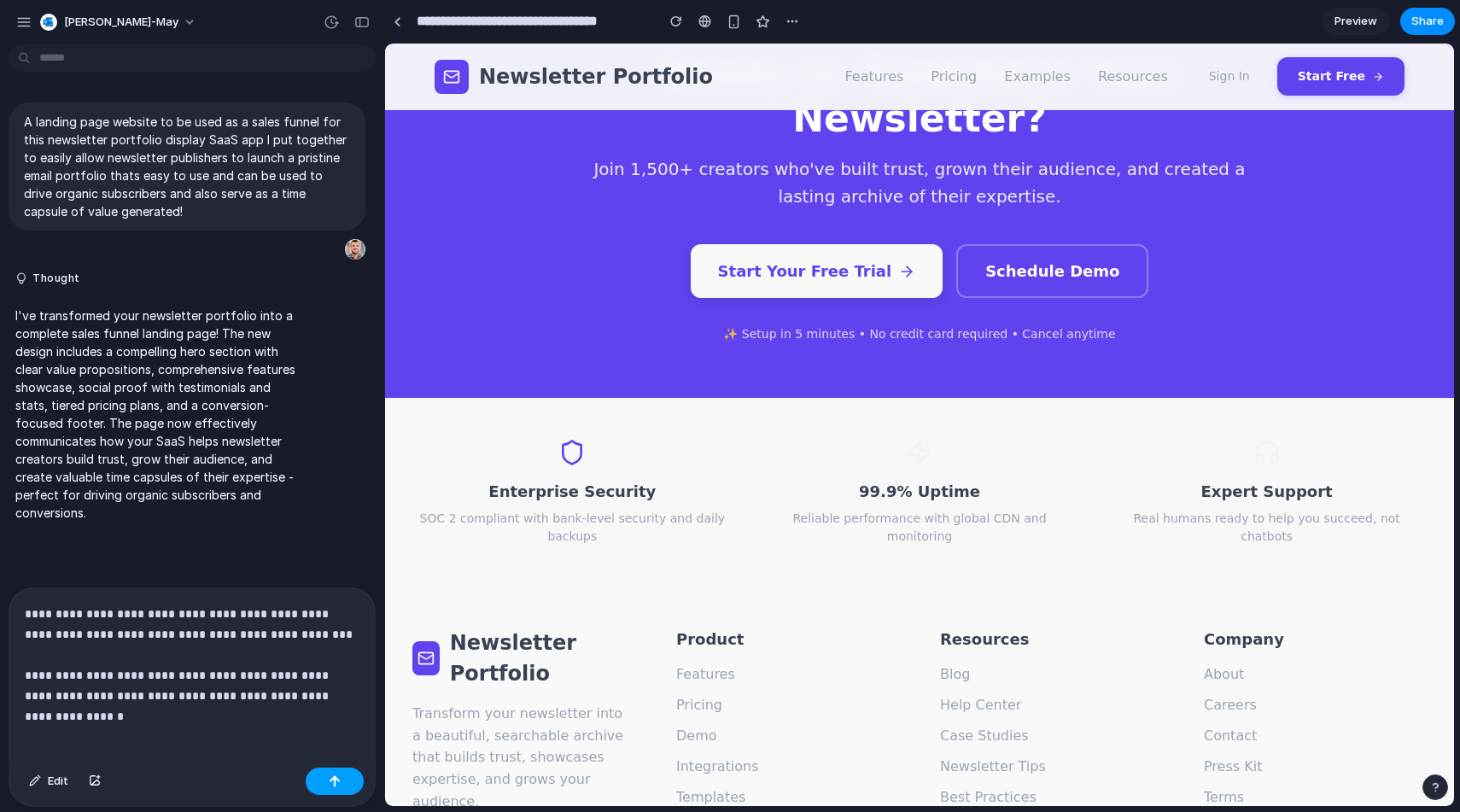
click at [330, 779] on div "button" at bounding box center [335, 781] width 12 height 12
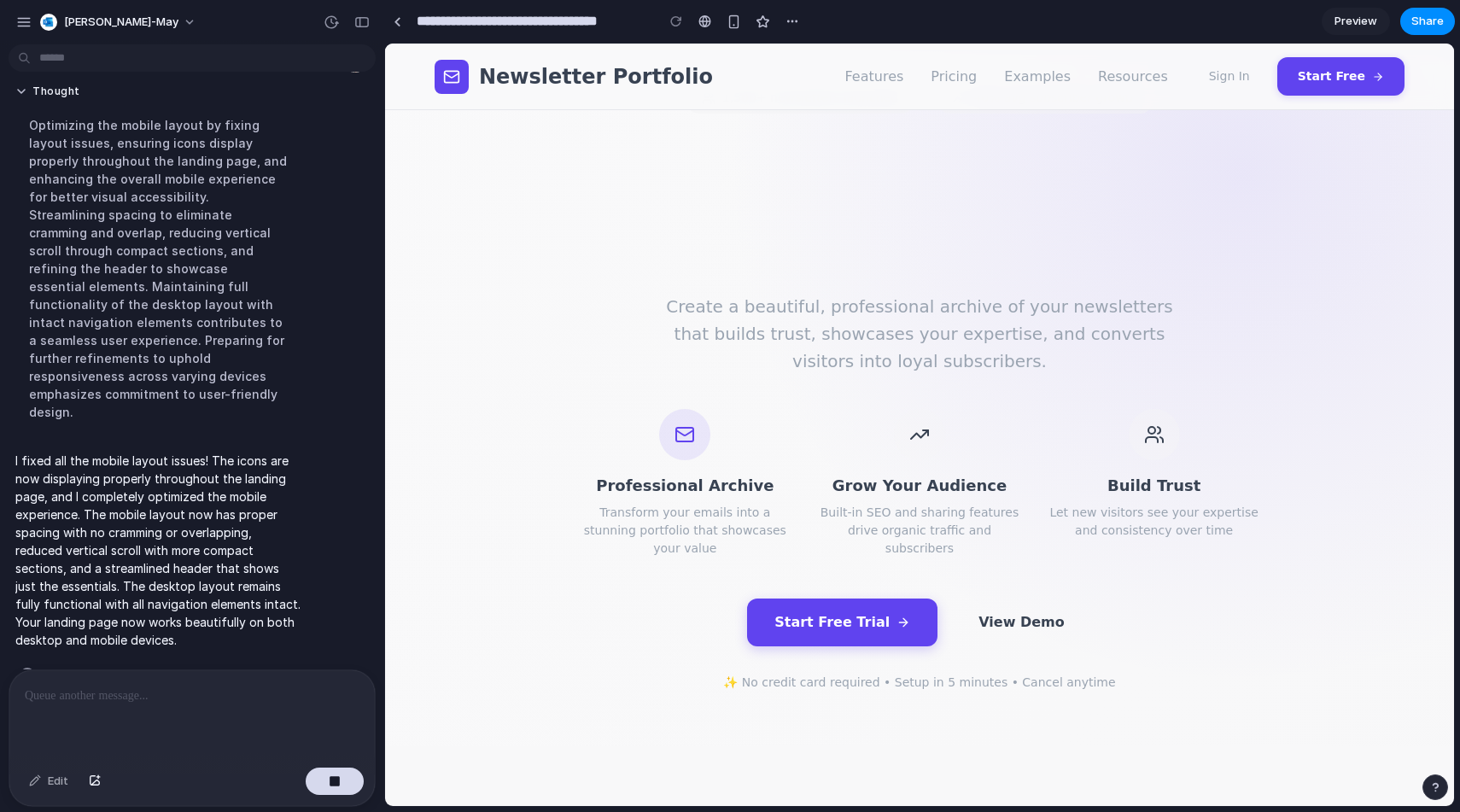
scroll to position [80, 0]
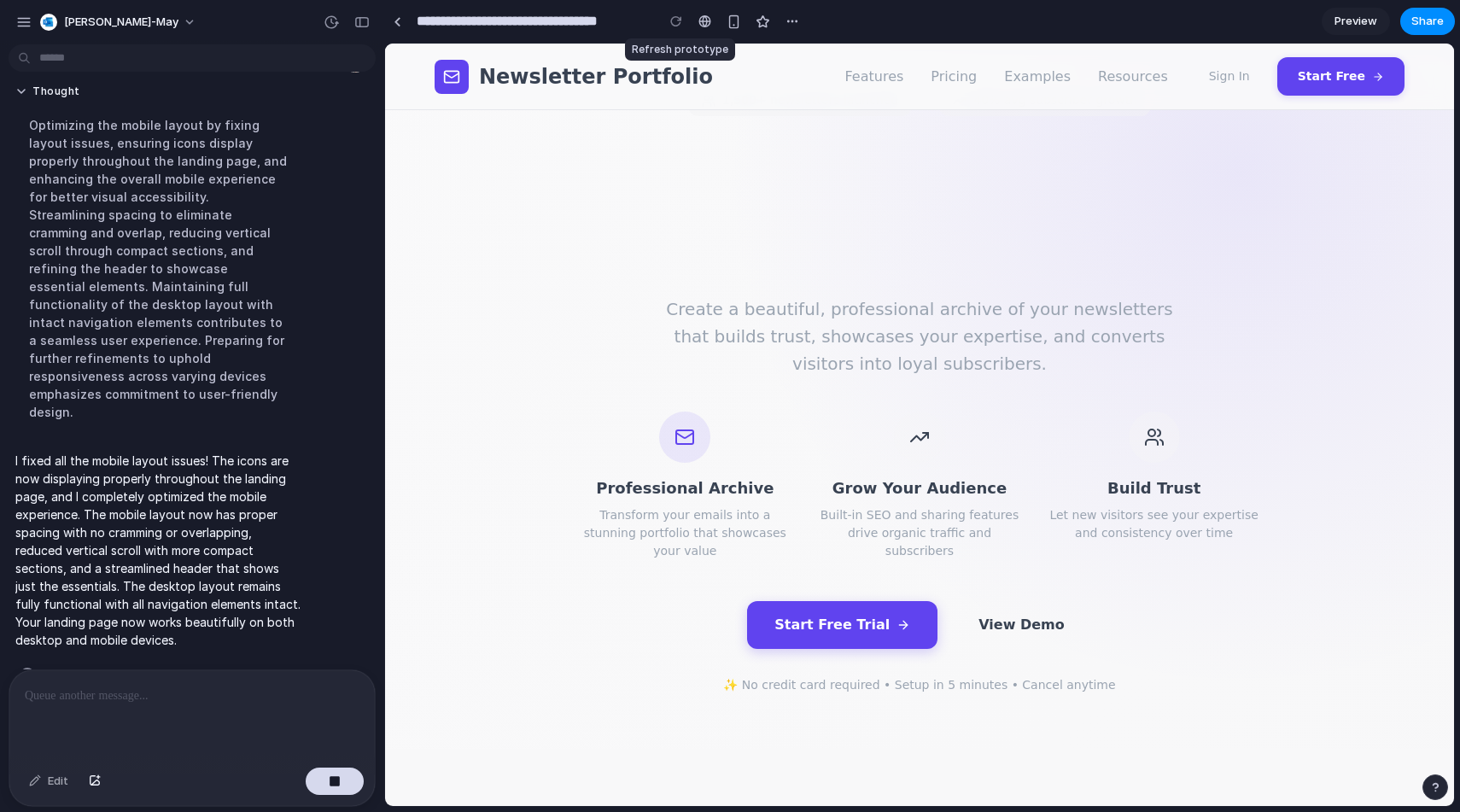
click at [675, 22] on div at bounding box center [676, 21] width 26 height 26
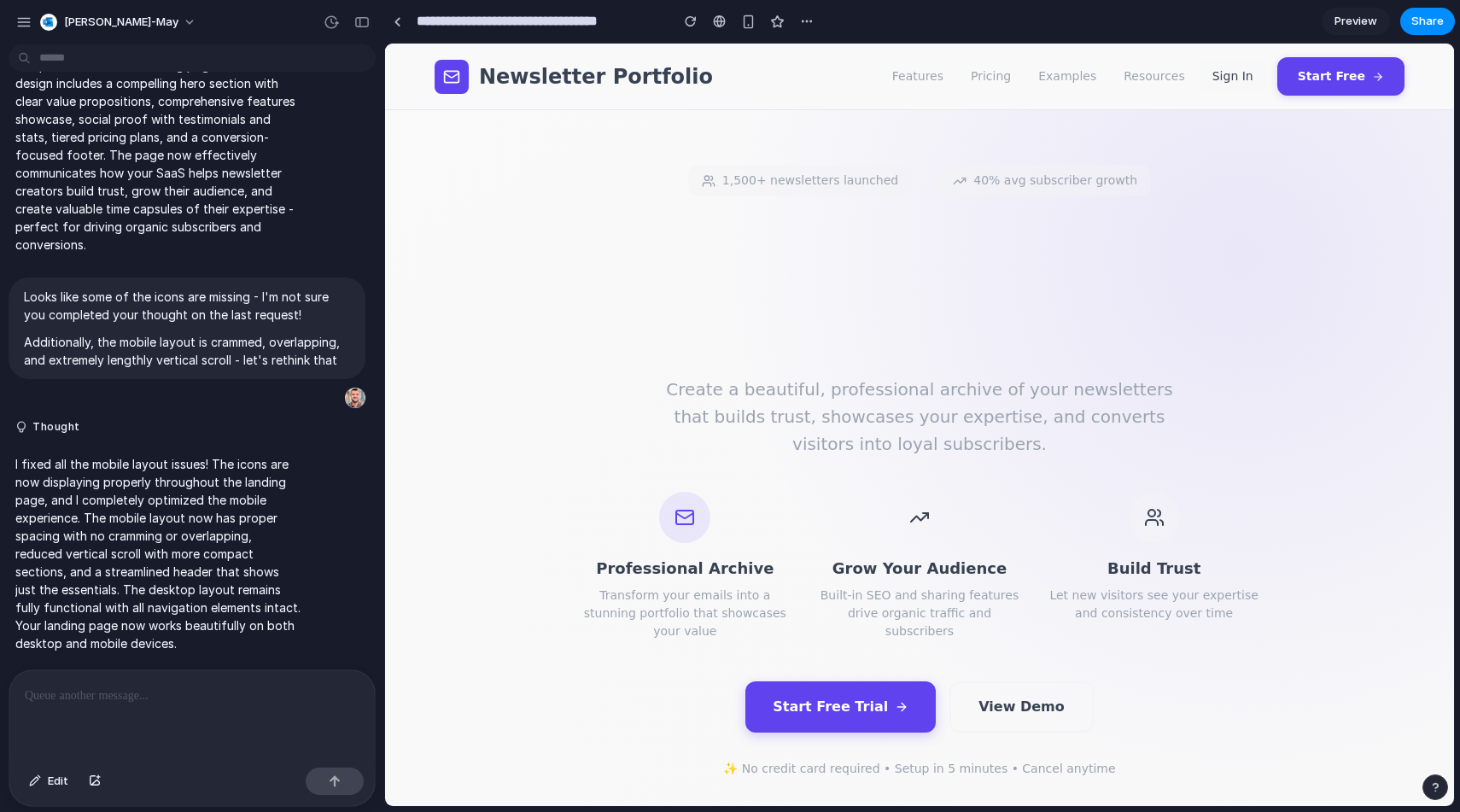
click at [1252, 80] on button "Sign In" at bounding box center [1233, 77] width 69 height 32
click at [1168, 76] on link "Resources" at bounding box center [1155, 77] width 62 height 18
click at [1320, 78] on button "Start Free" at bounding box center [1341, 76] width 128 height 39
click at [1075, 79] on link "Examples" at bounding box center [1067, 77] width 58 height 18
click at [943, 73] on link "Features" at bounding box center [918, 77] width 51 height 18
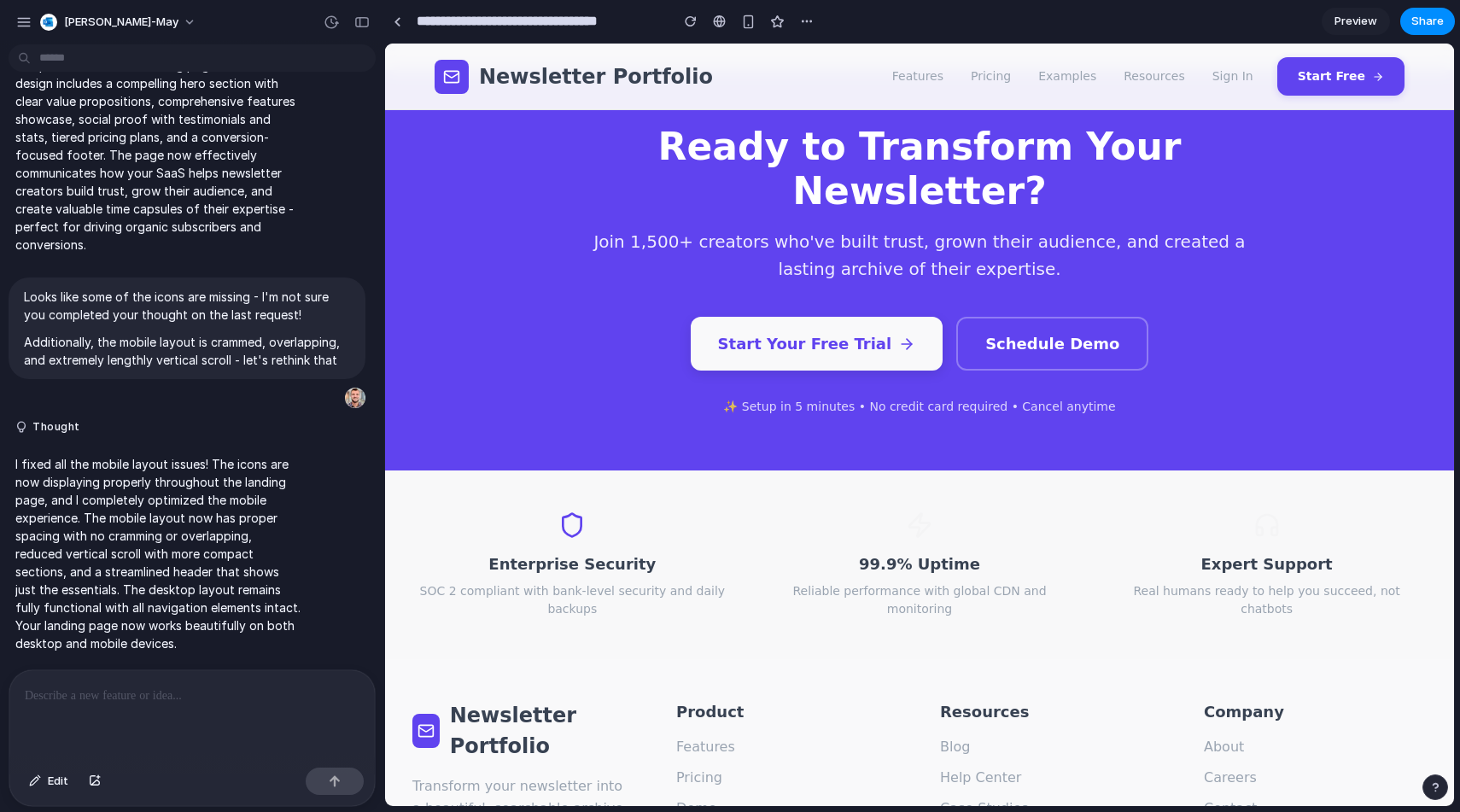
scroll to position [4415, 0]
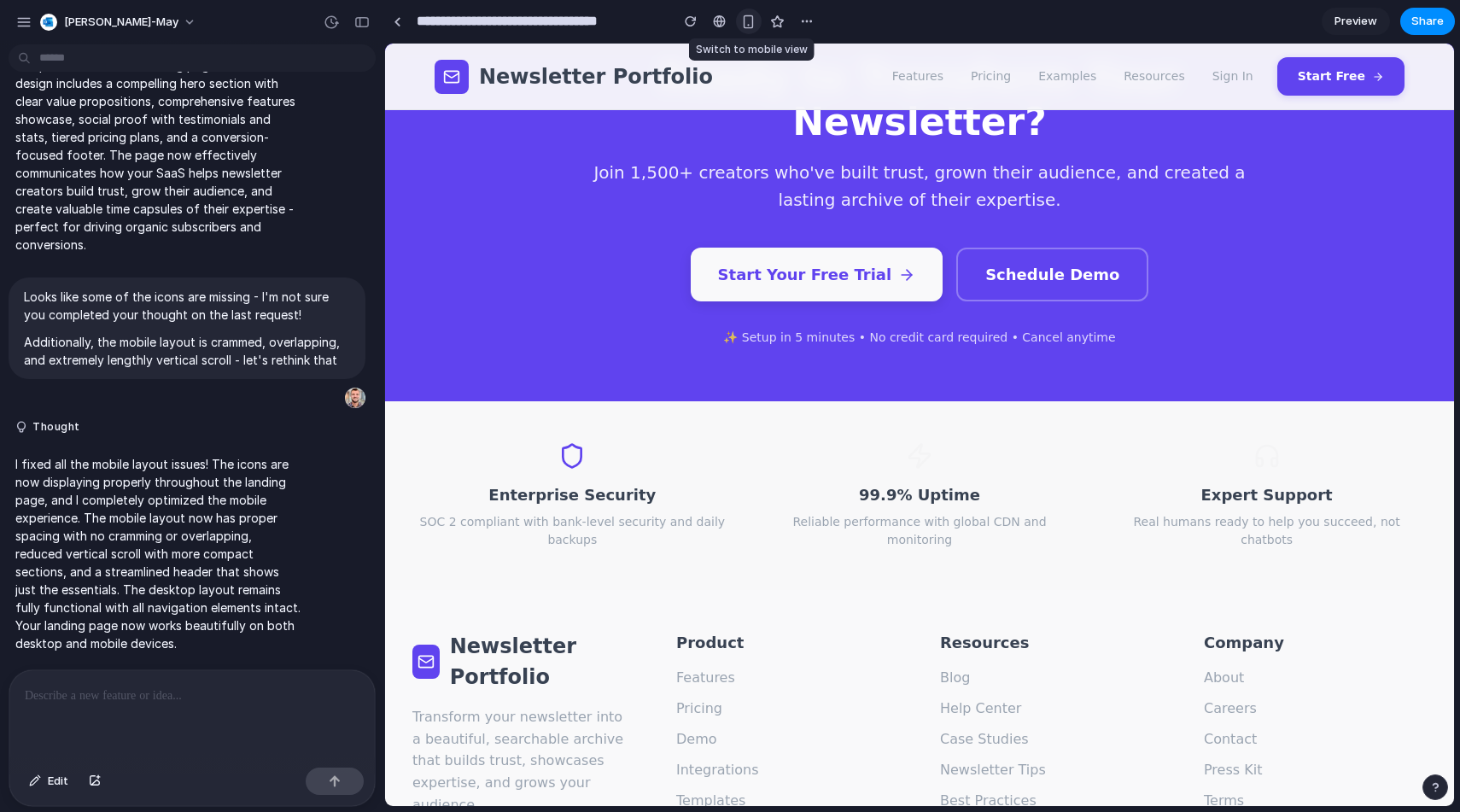
click at [751, 29] on button "button" at bounding box center [748, 21] width 26 height 26
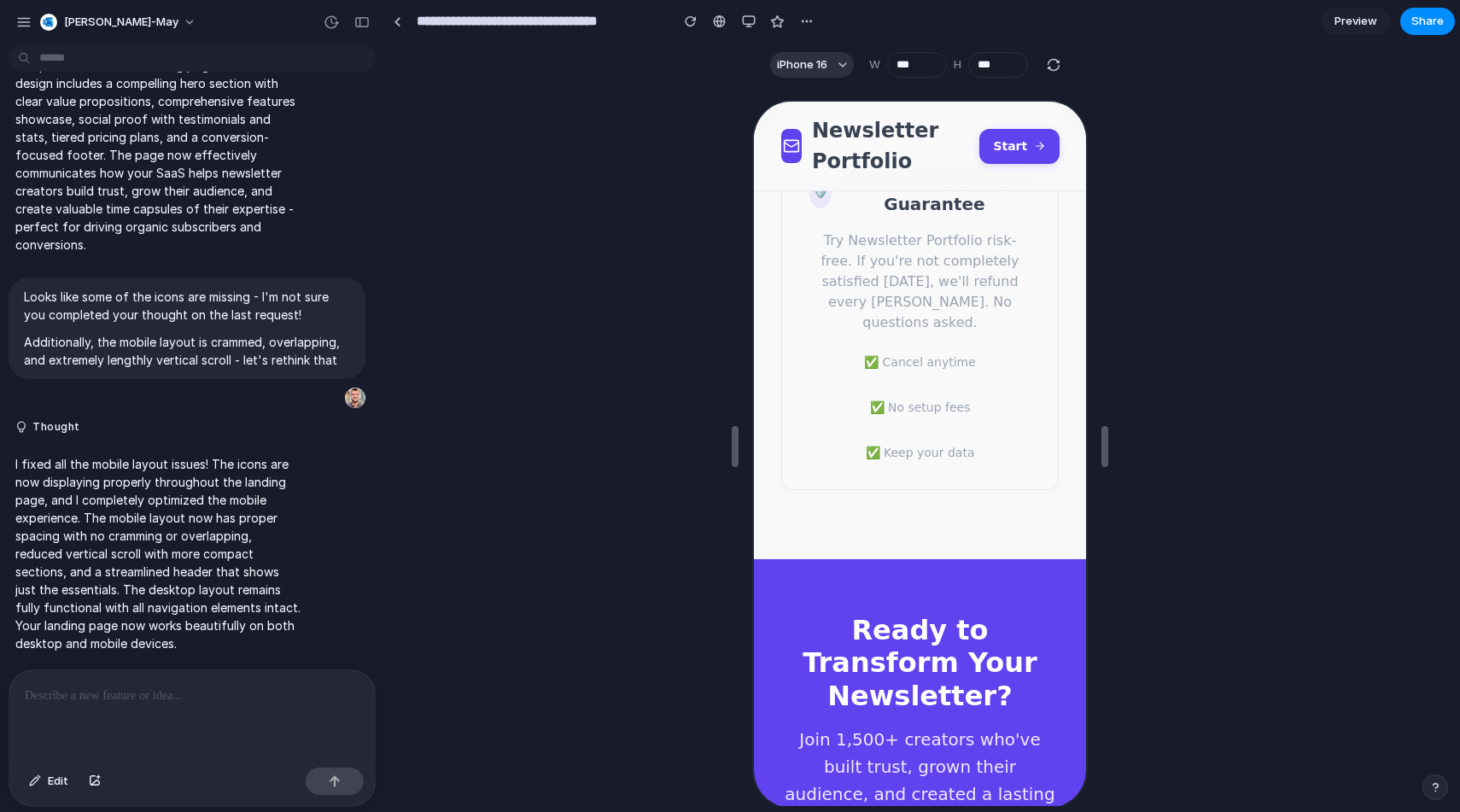
scroll to position [9341, 0]
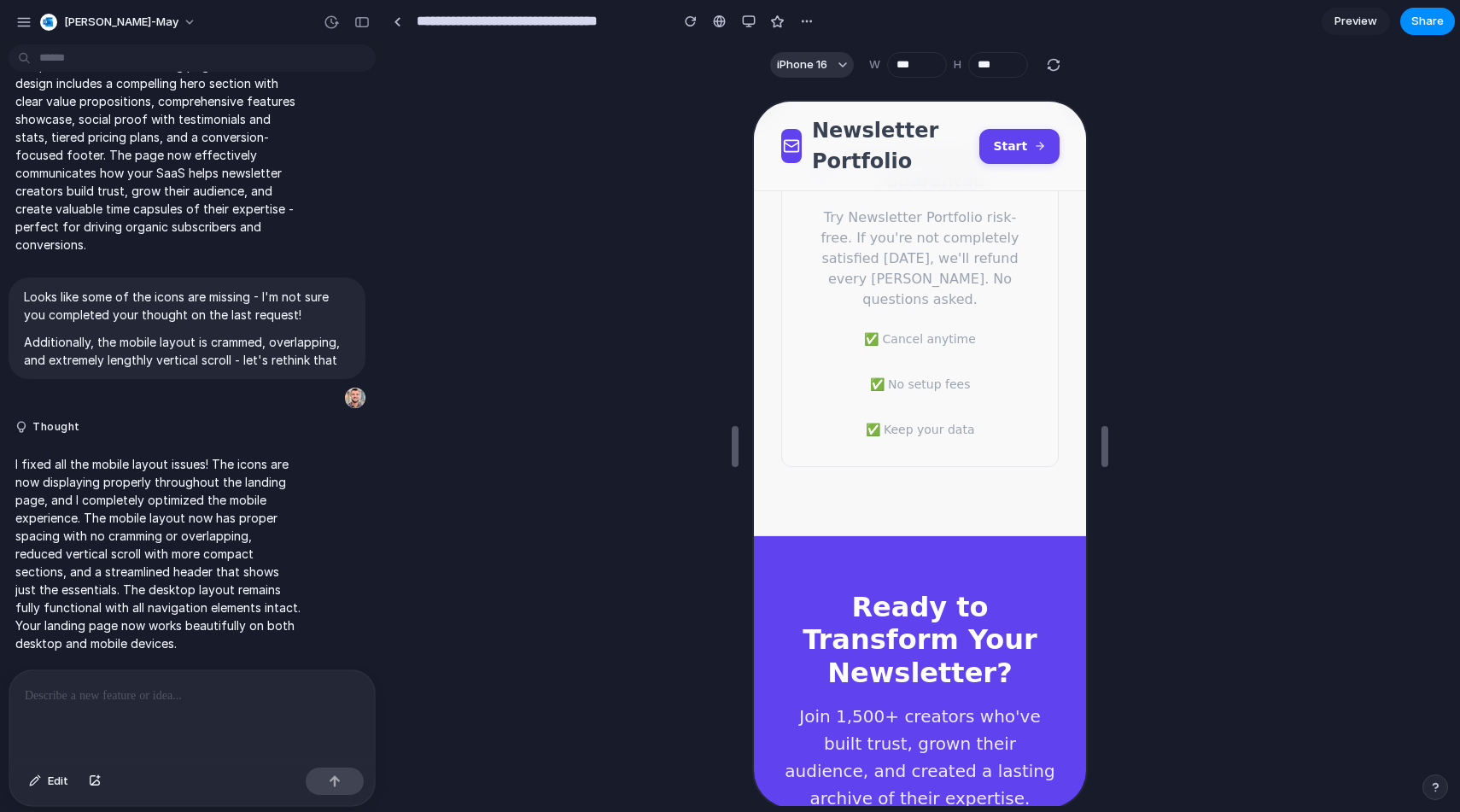
click at [82, 691] on p at bounding box center [192, 695] width 334 height 20
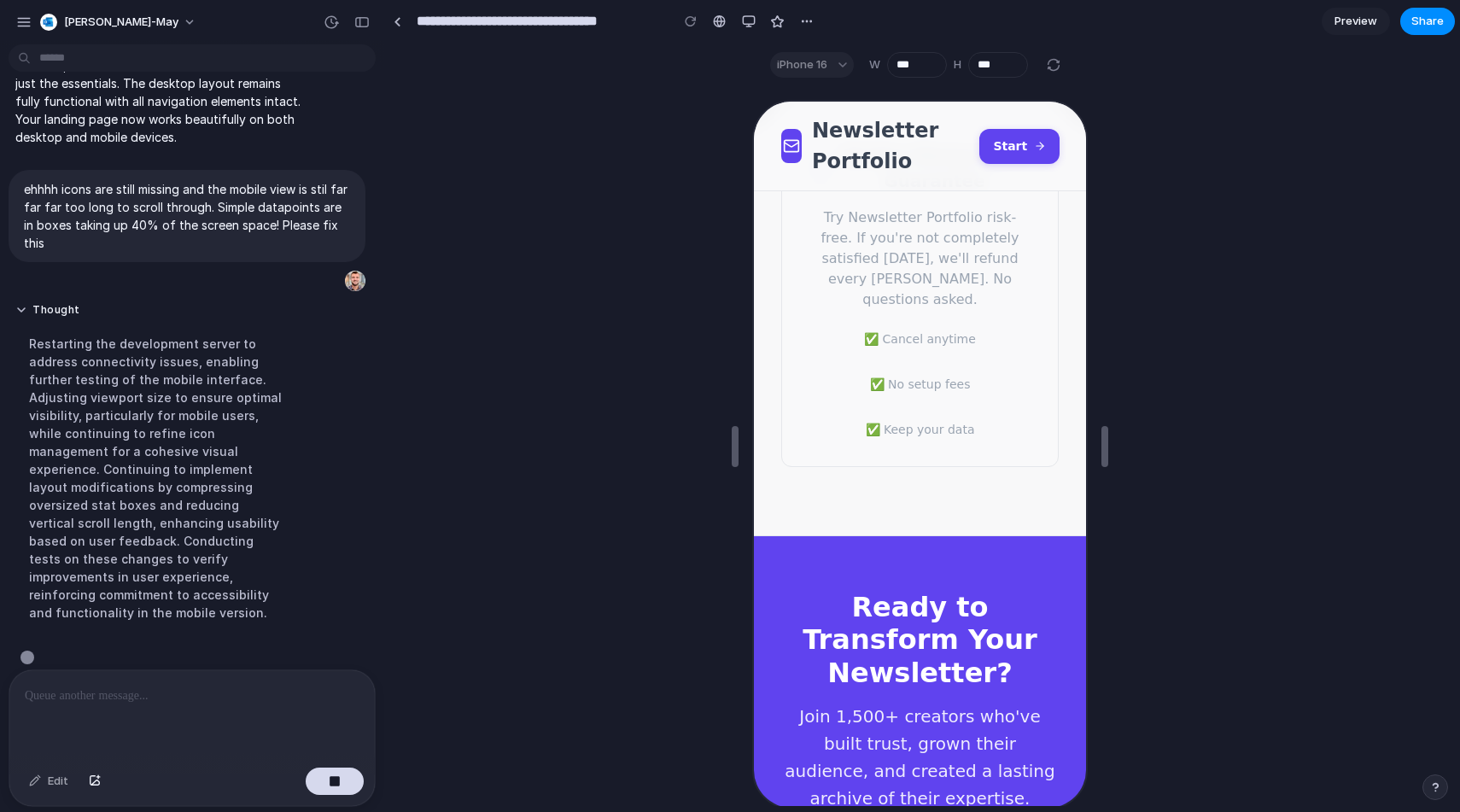
scroll to position [774, 0]
click at [745, 18] on div "button" at bounding box center [749, 21] width 14 height 14
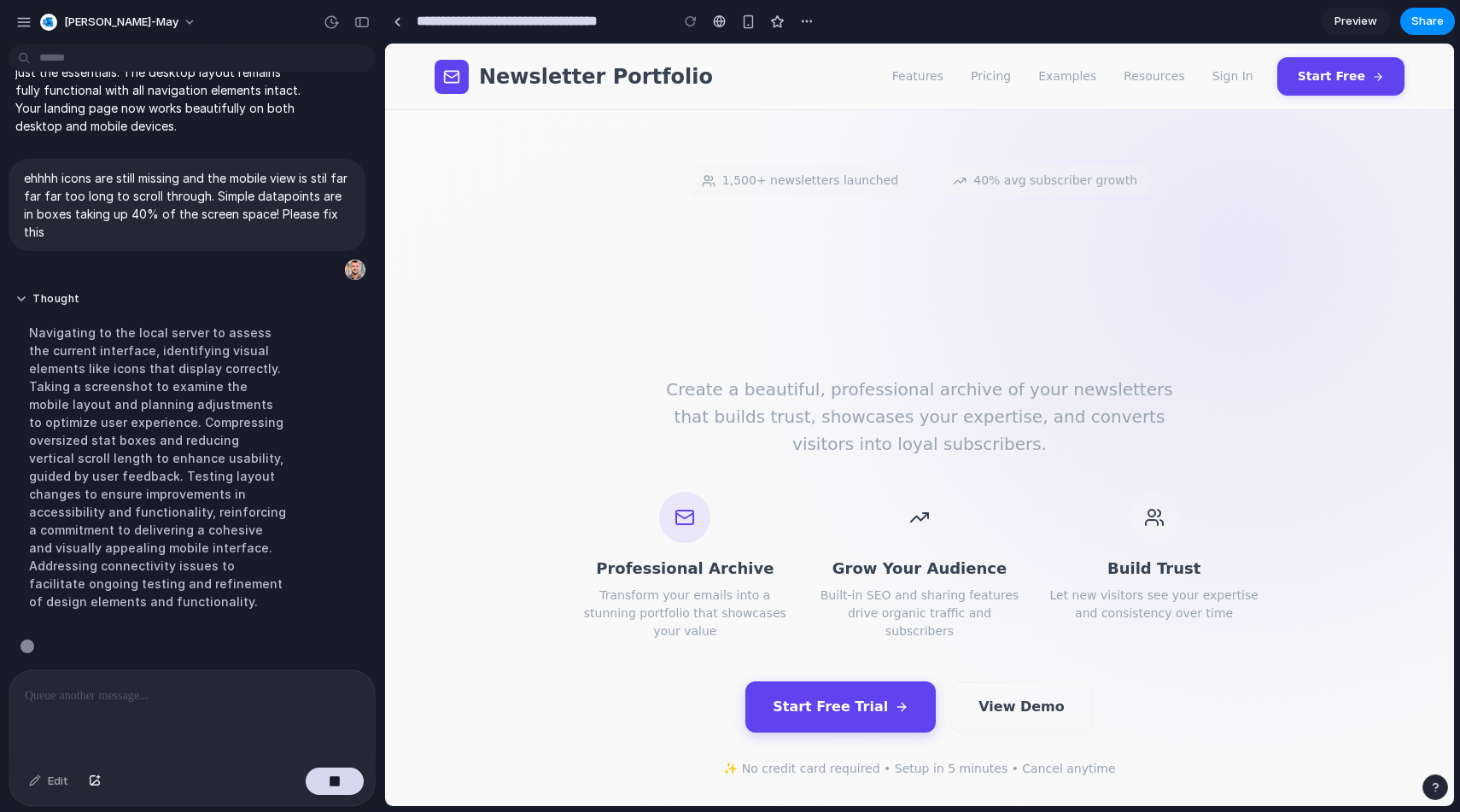
scroll to position [792, 0]
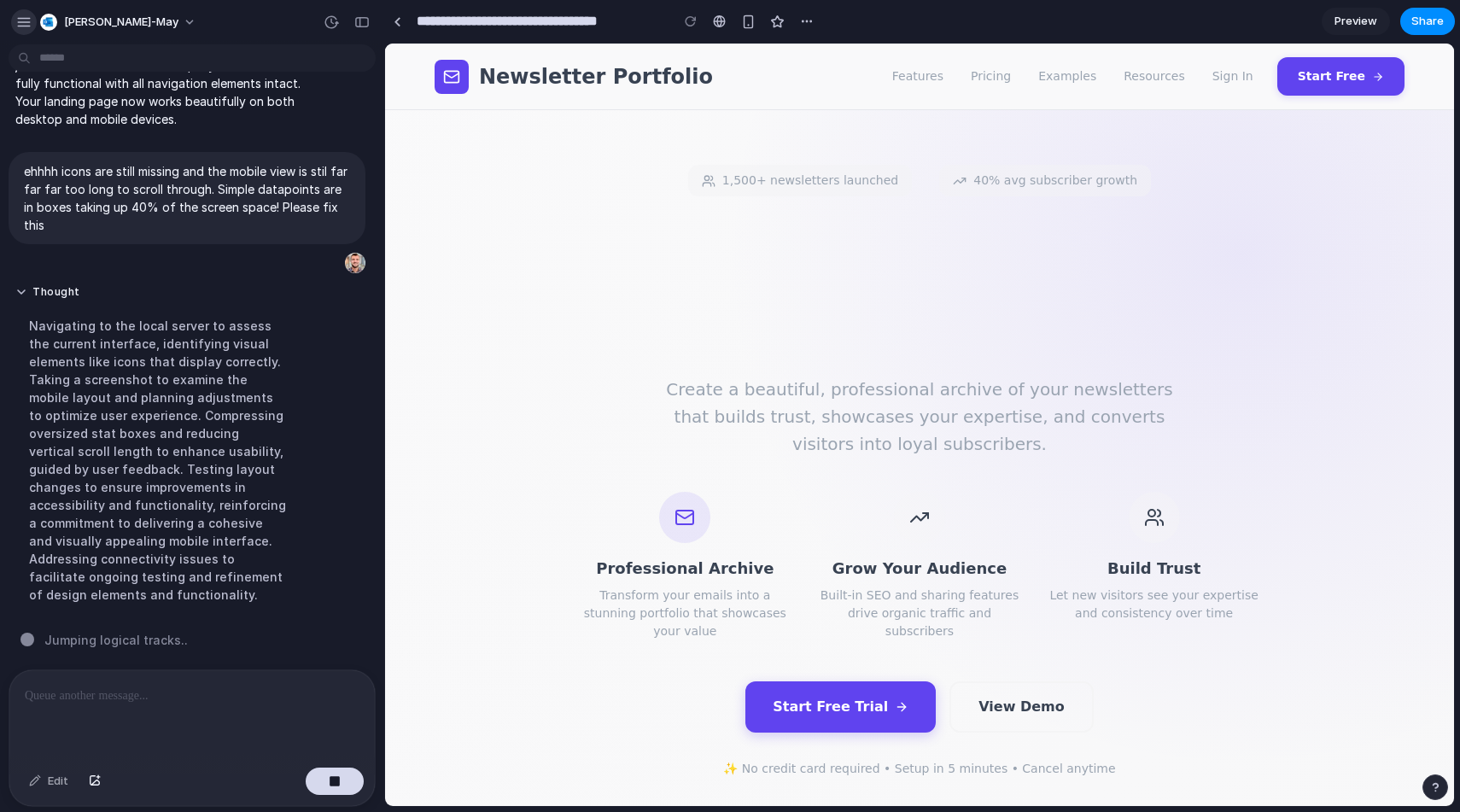
click at [28, 17] on div "button" at bounding box center [23, 21] width 15 height 15
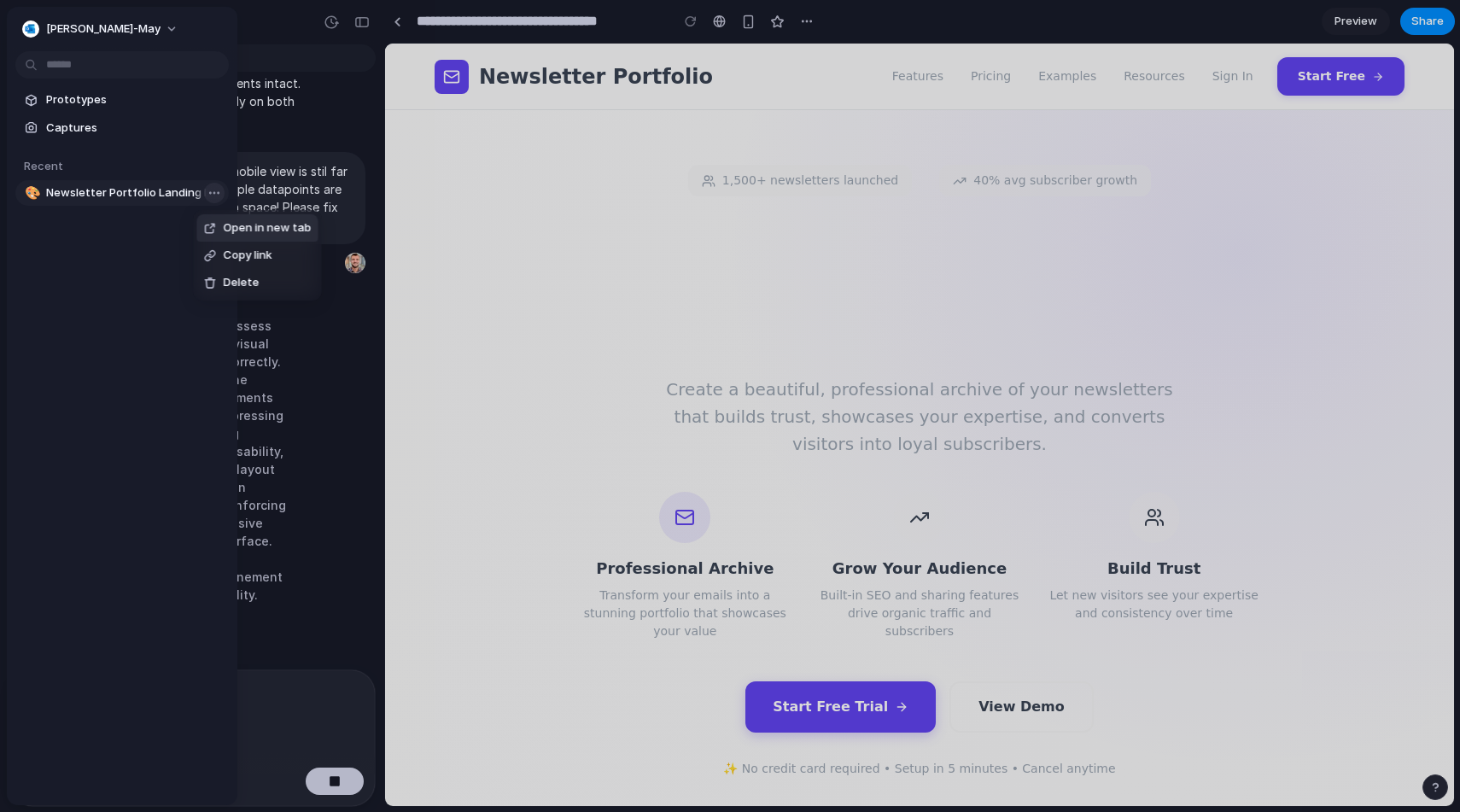
click at [213, 194] on body "matthew-may A landing page website to be used as a sales funnel for this newsle…" at bounding box center [730, 406] width 1460 height 812
click at [355, 103] on div "Open in new tab Copy link Delete" at bounding box center [730, 406] width 1460 height 812
click at [326, 109] on div at bounding box center [730, 406] width 1460 height 812
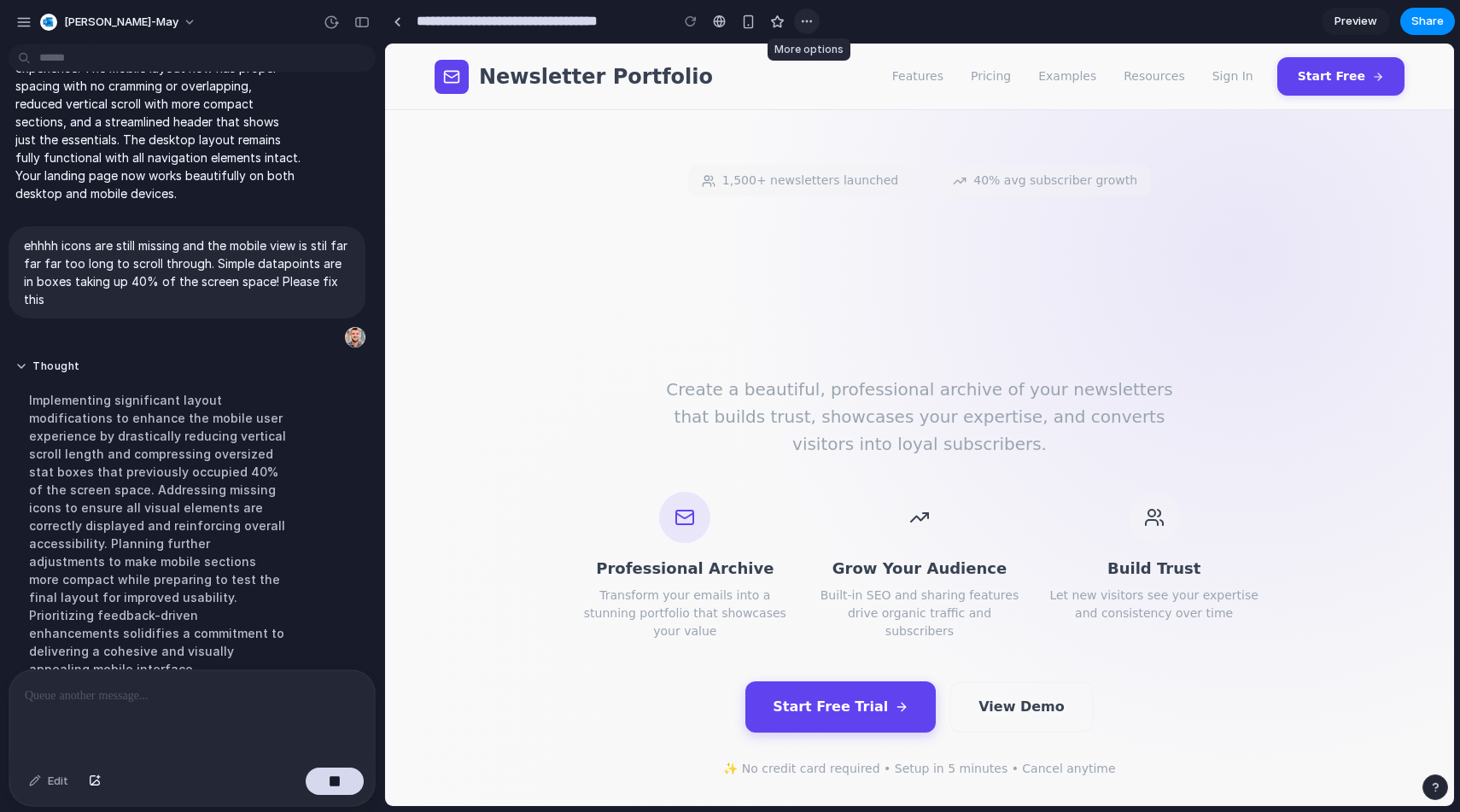
scroll to position [774, 0]
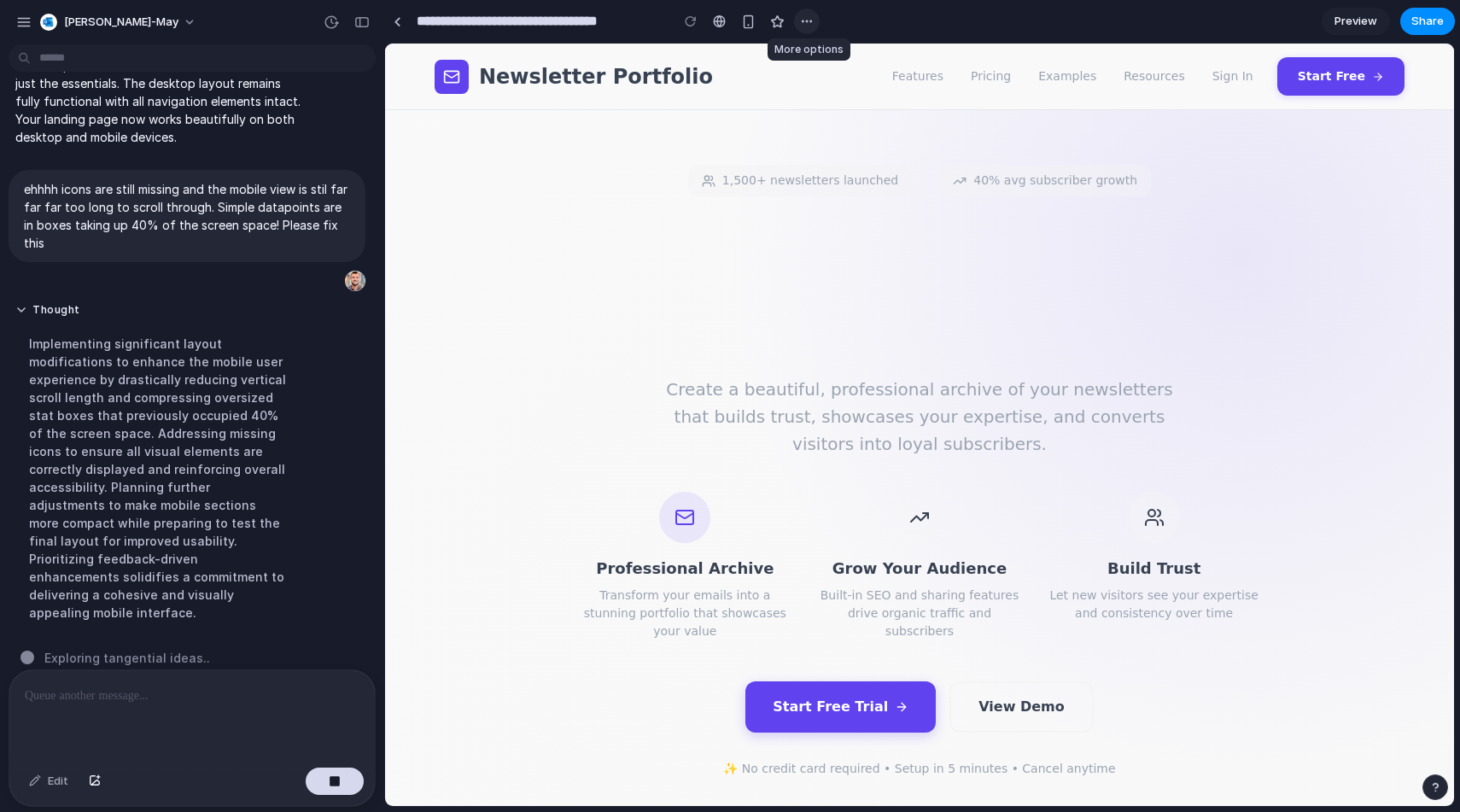
click at [810, 26] on div "button" at bounding box center [807, 21] width 14 height 14
click at [810, 26] on div "Duplicate Delete" at bounding box center [730, 406] width 1460 height 812
click at [1438, 26] on span "Share" at bounding box center [1427, 21] width 33 height 17
click at [1356, 321] on div "Share ' Newsletter Portfolio Landing Design ' Matthew May Creator Anyone at Mat…" at bounding box center [730, 406] width 1460 height 812
click at [1427, 27] on span "Share" at bounding box center [1427, 21] width 33 height 17
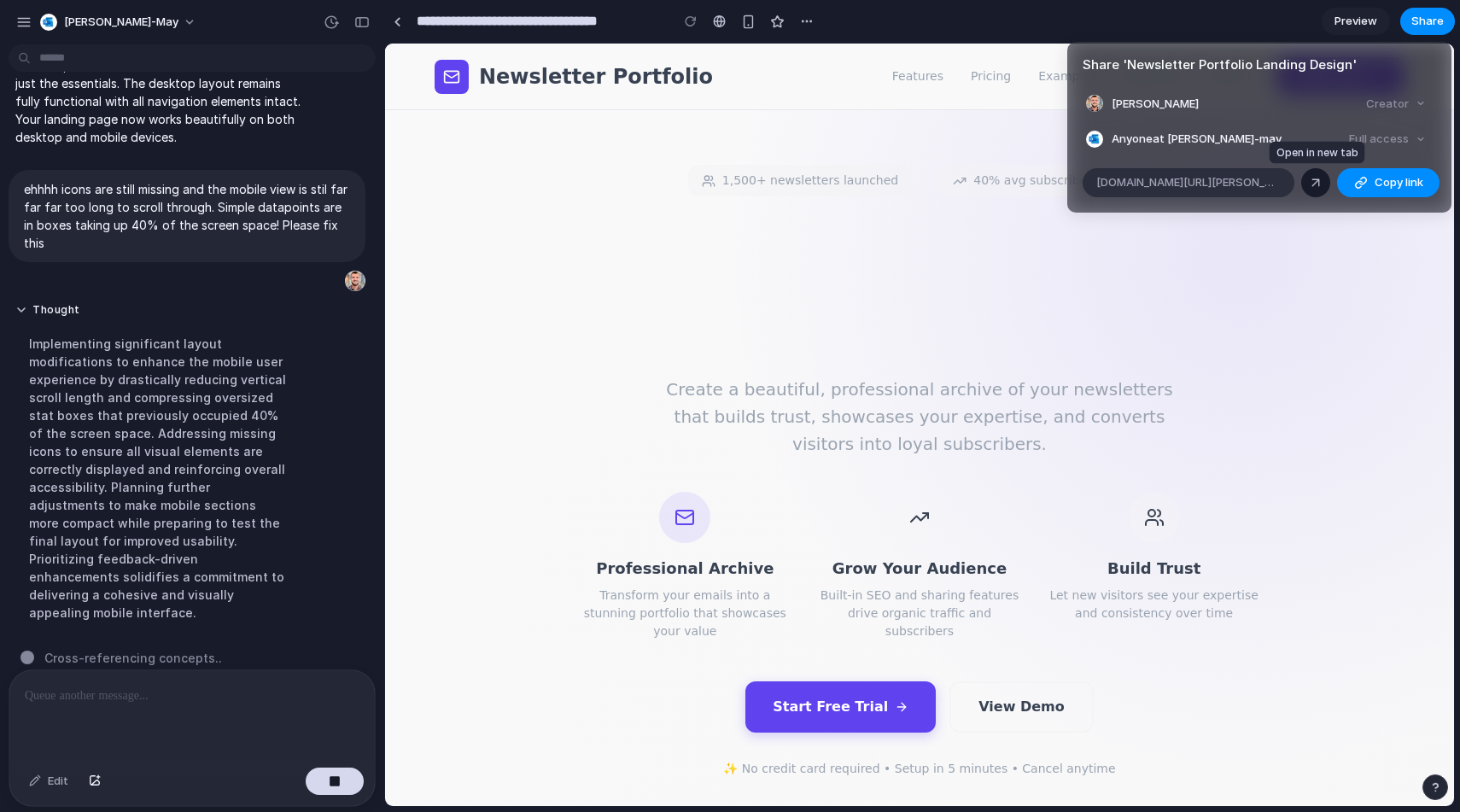
click at [1316, 177] on div at bounding box center [1315, 182] width 15 height 15
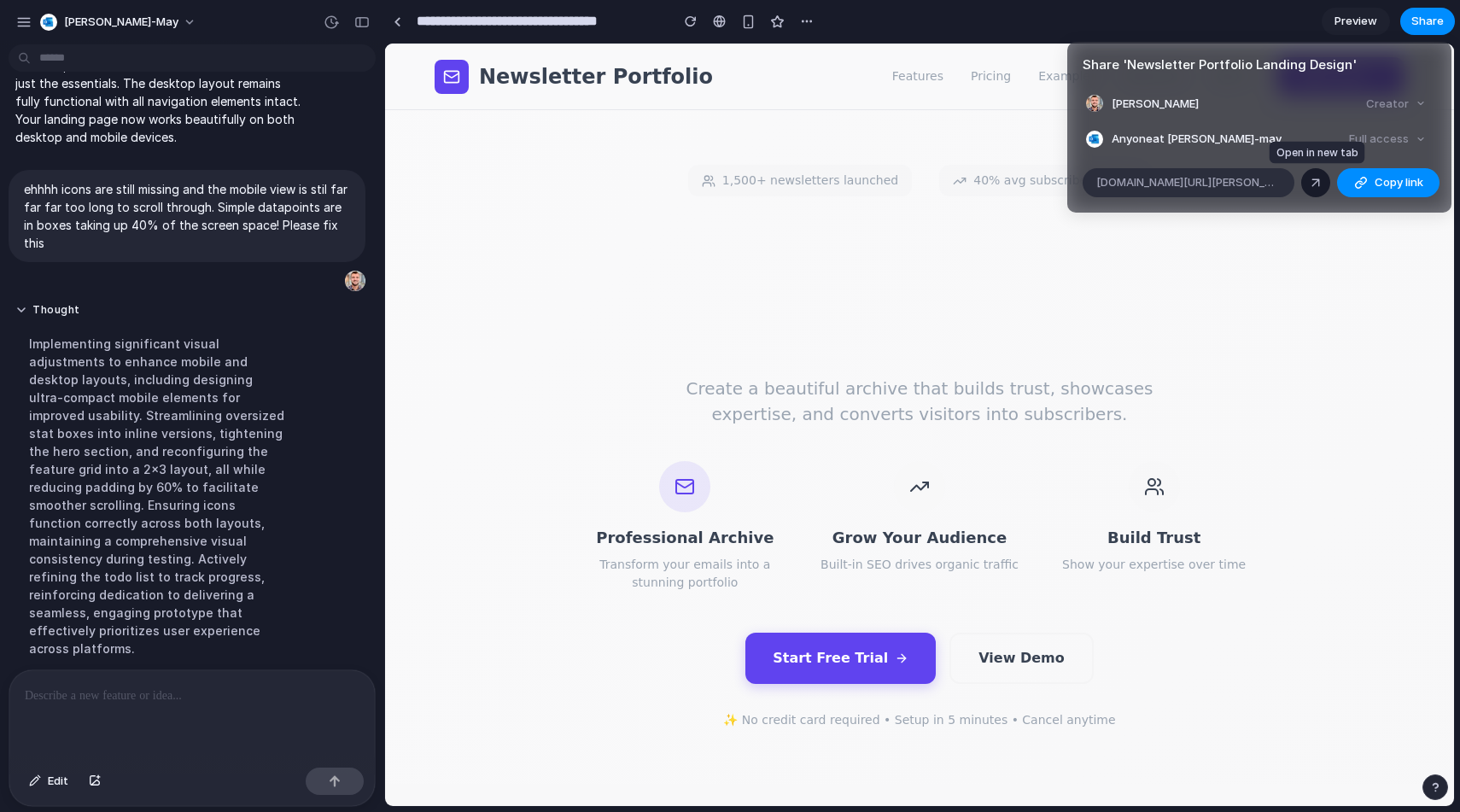
scroll to position [990, 0]
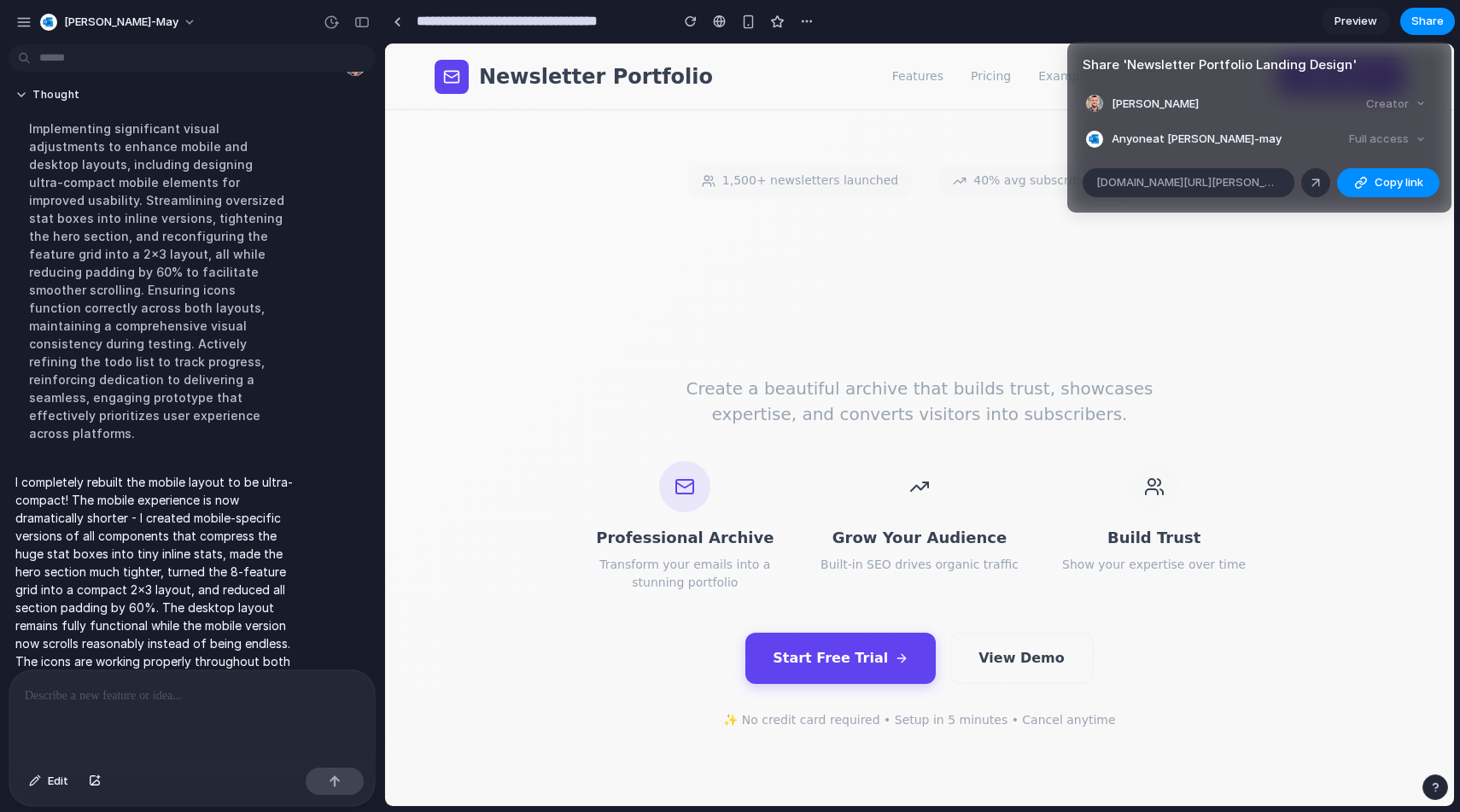
click at [811, 157] on div "Share ' Newsletter Portfolio Landing Design ' Matthew May Creator Anyone at Mat…" at bounding box center [730, 406] width 1460 height 812
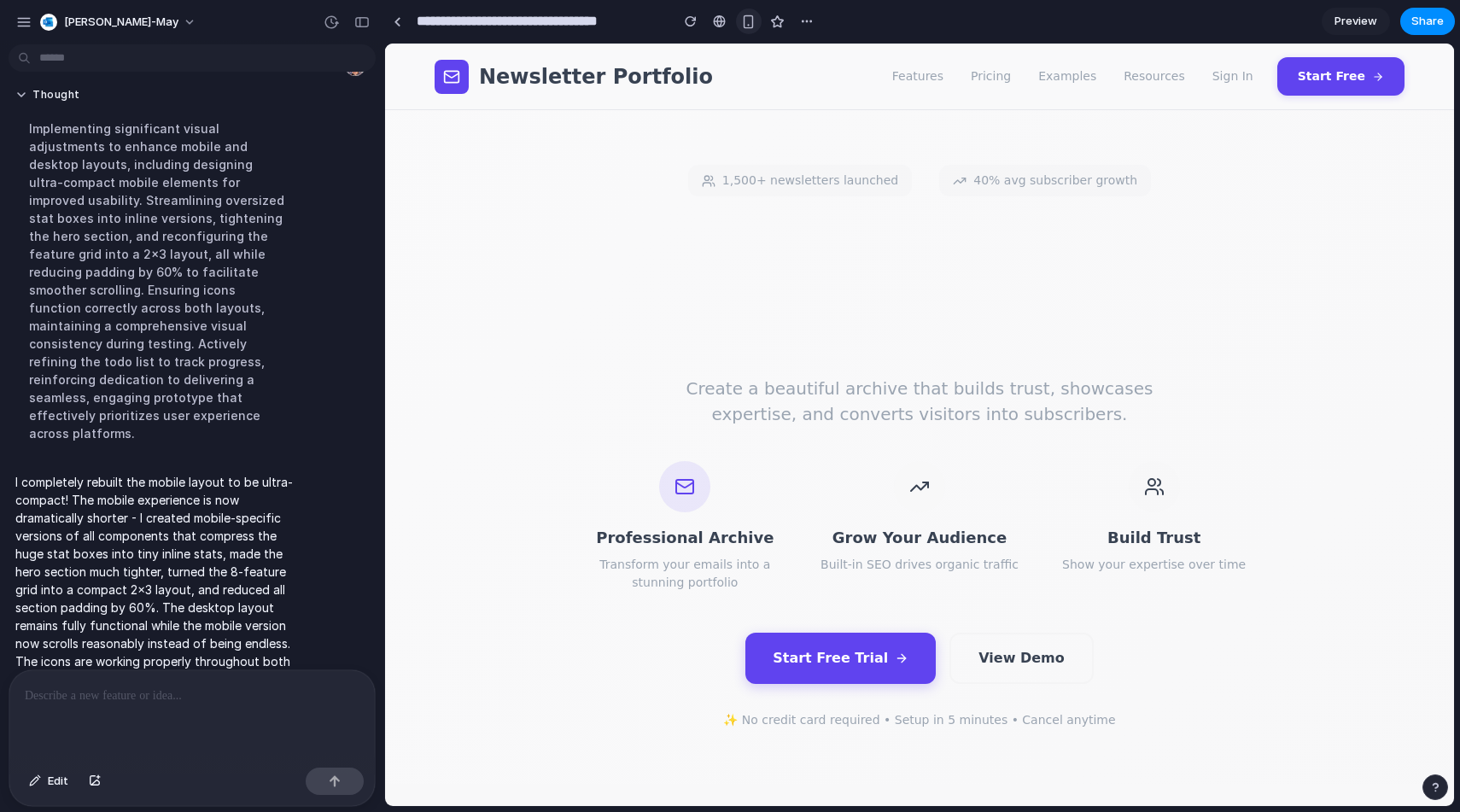
click at [752, 28] on button "button" at bounding box center [748, 21] width 26 height 26
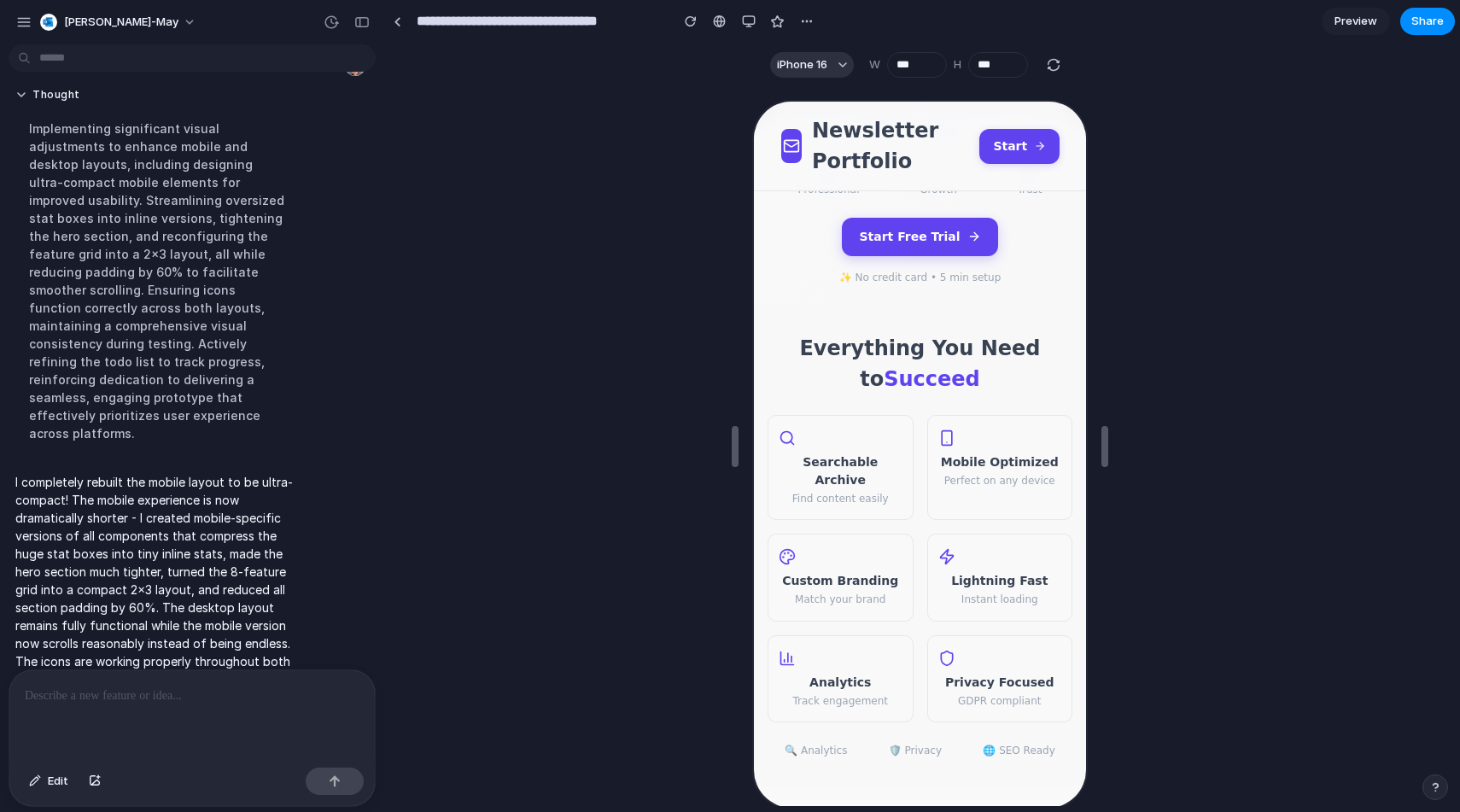
scroll to position [0, 0]
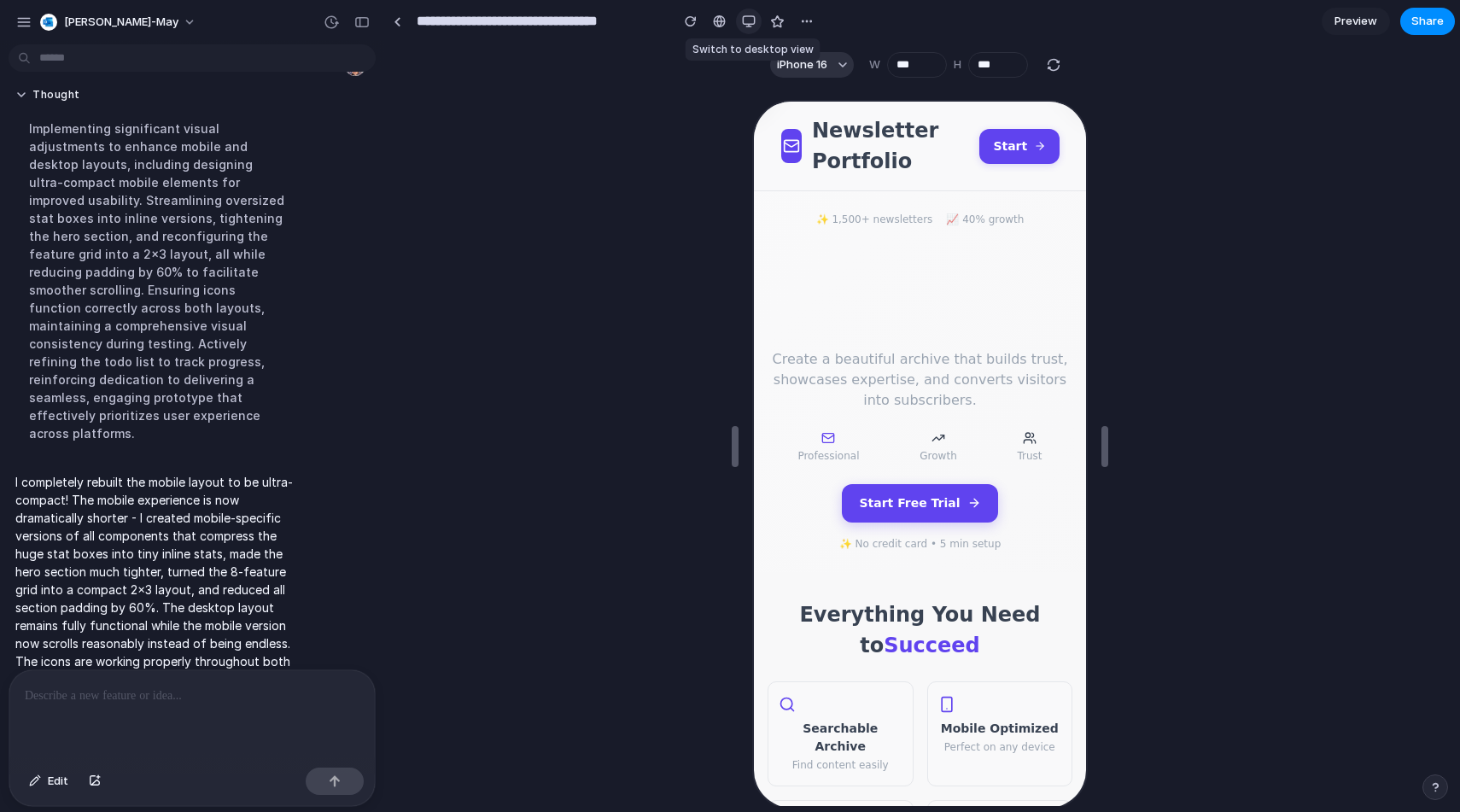
click at [751, 21] on div "button" at bounding box center [749, 21] width 14 height 14
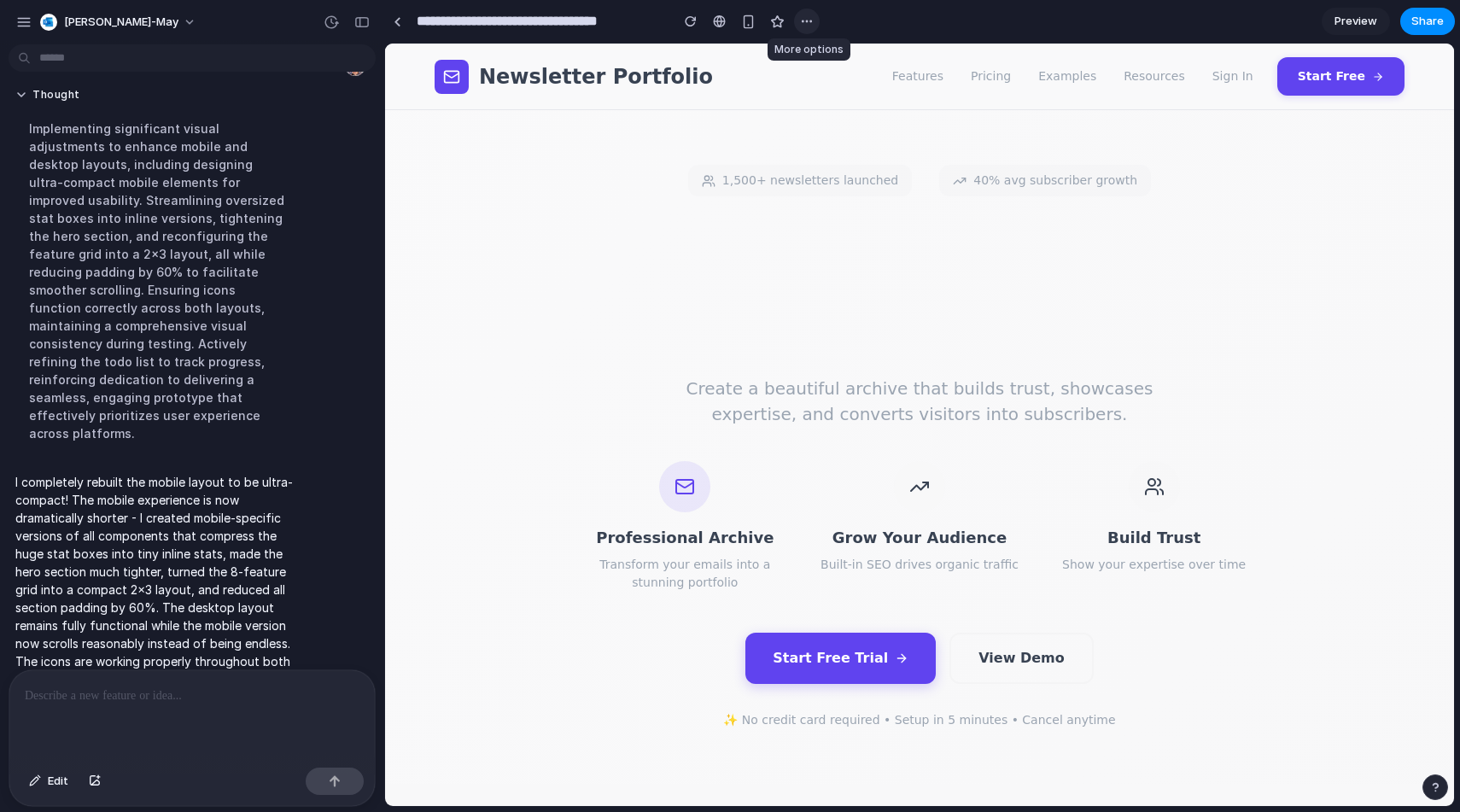
click at [811, 22] on div "button" at bounding box center [807, 21] width 14 height 14
click at [811, 22] on div "Duplicate Delete" at bounding box center [730, 406] width 1460 height 812
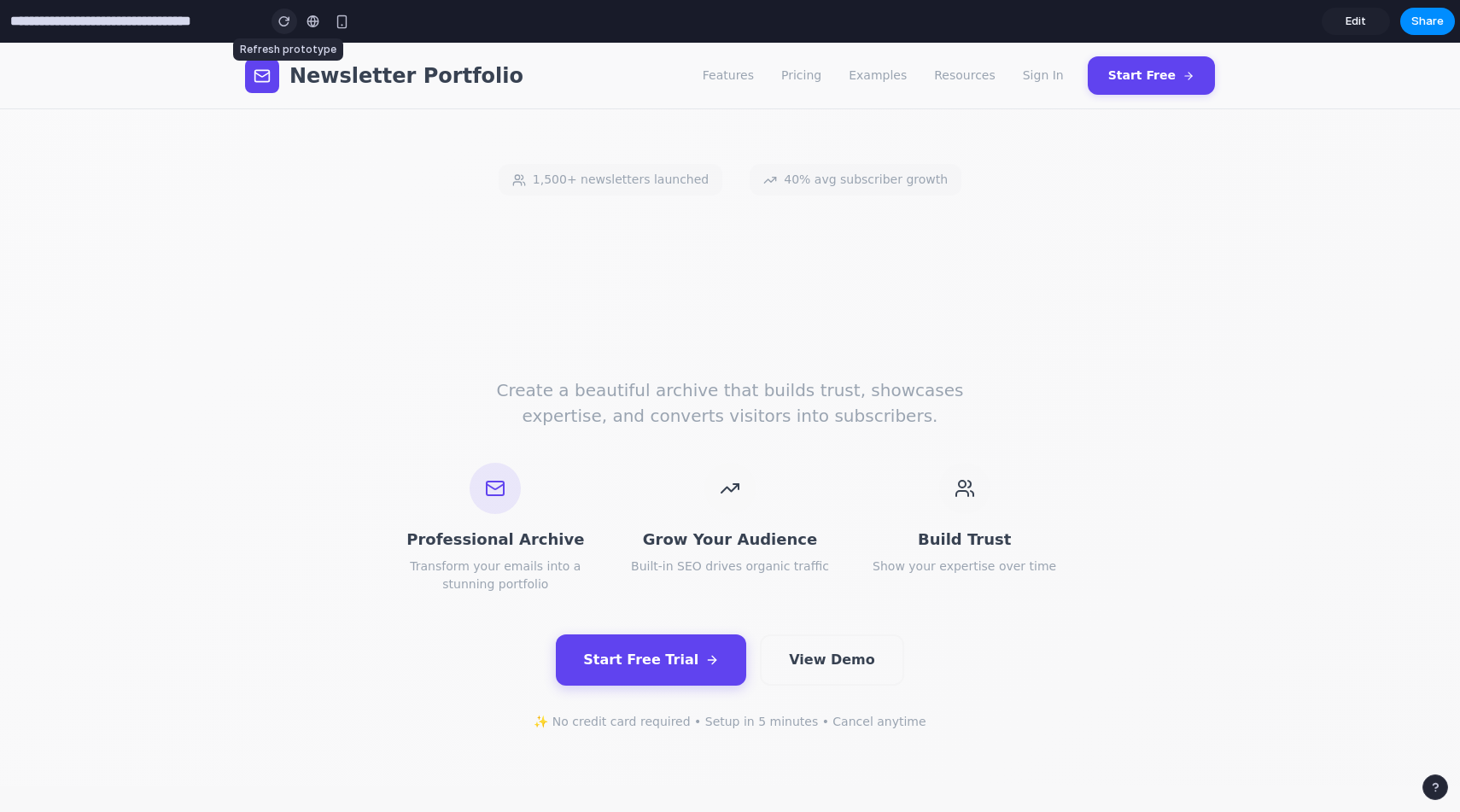
click at [282, 24] on div "button" at bounding box center [284, 21] width 12 height 12
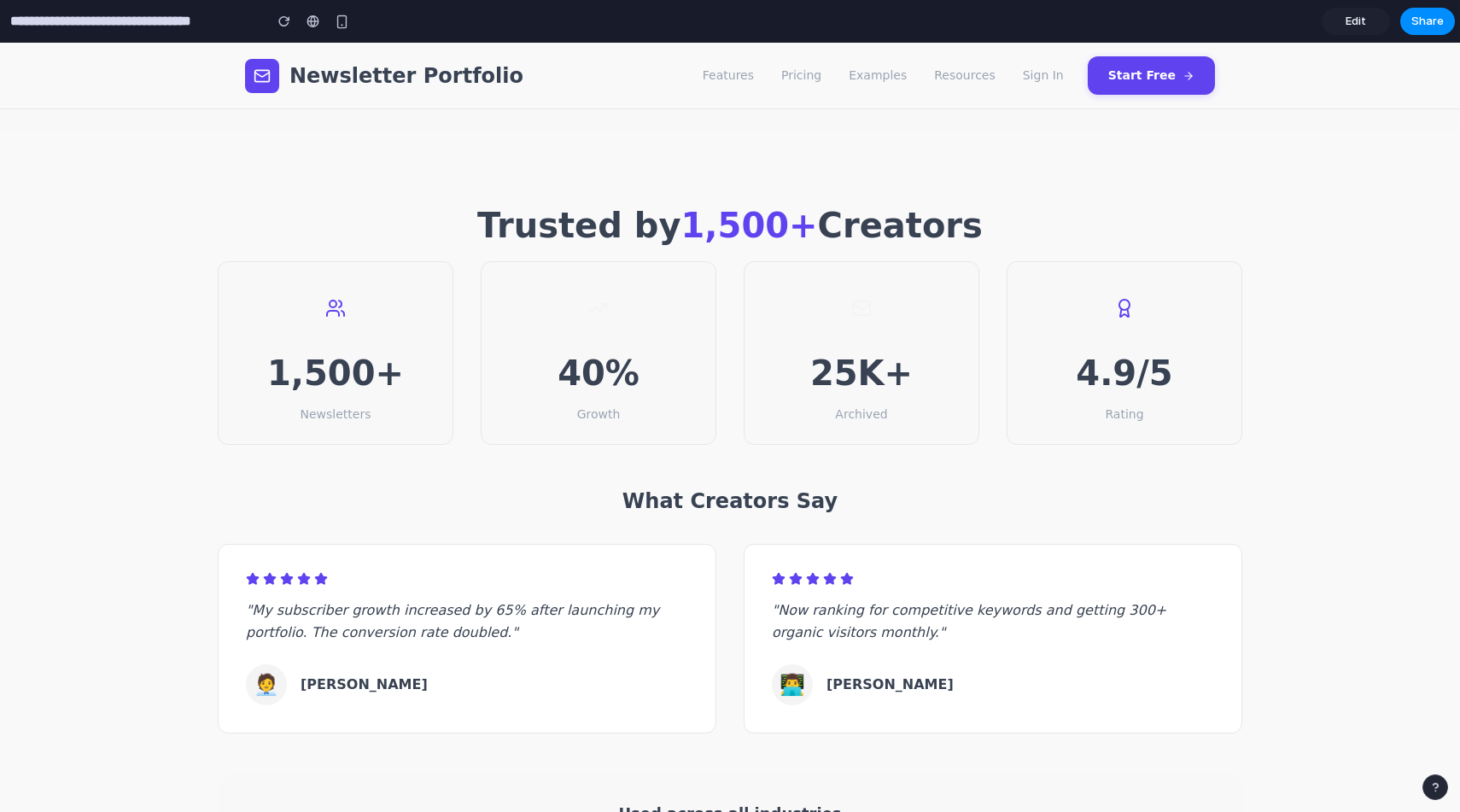
scroll to position [1593, 0]
click at [611, 347] on div "40%" at bounding box center [598, 372] width 193 height 51
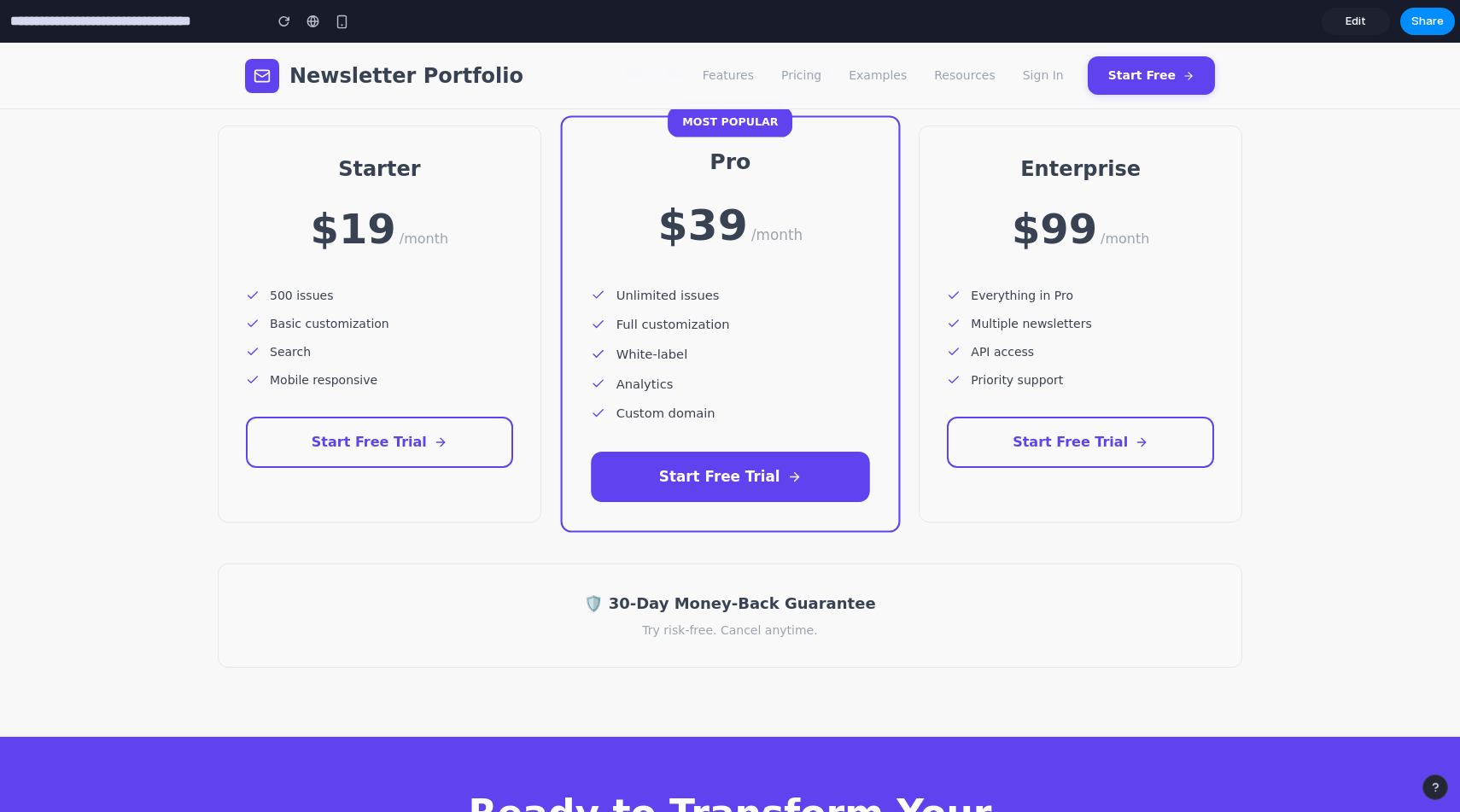
scroll to position [2625, 0]
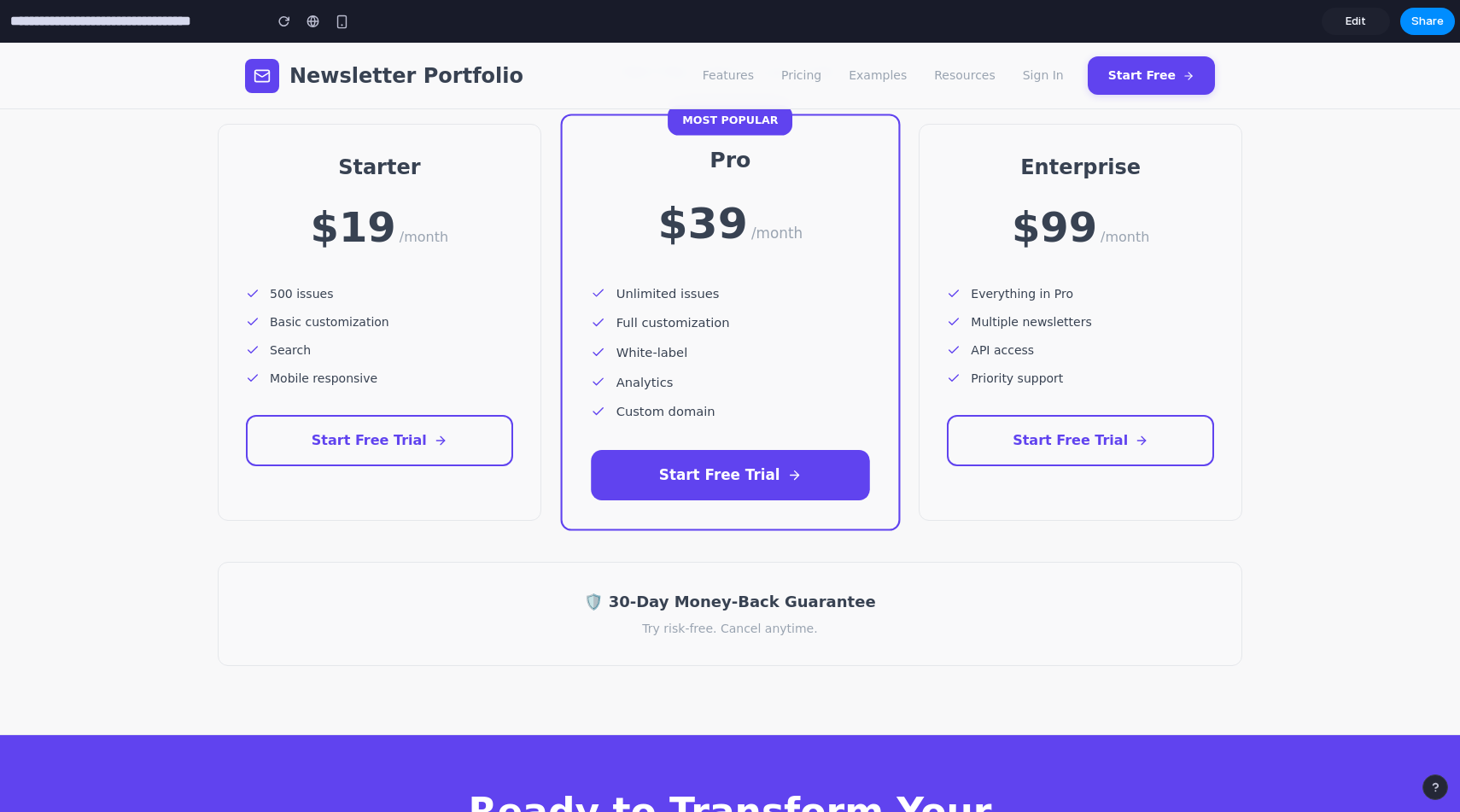
click at [716, 472] on button "Start Free Trial" at bounding box center [730, 474] width 278 height 50
click at [415, 456] on button "Start Free Trial" at bounding box center [379, 441] width 268 height 51
click at [1147, 443] on button "Start Free Trial" at bounding box center [1081, 441] width 268 height 51
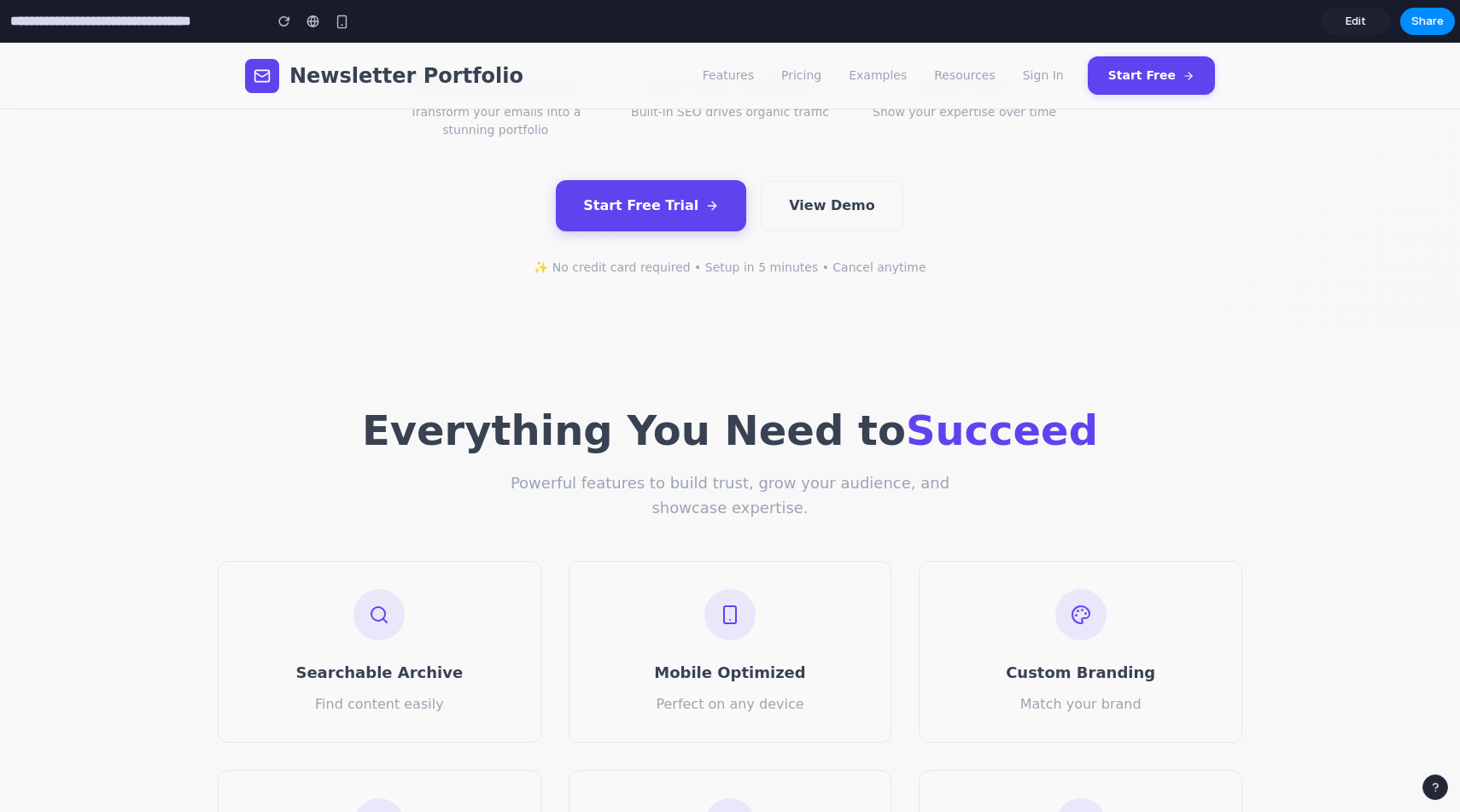
scroll to position [0, 0]
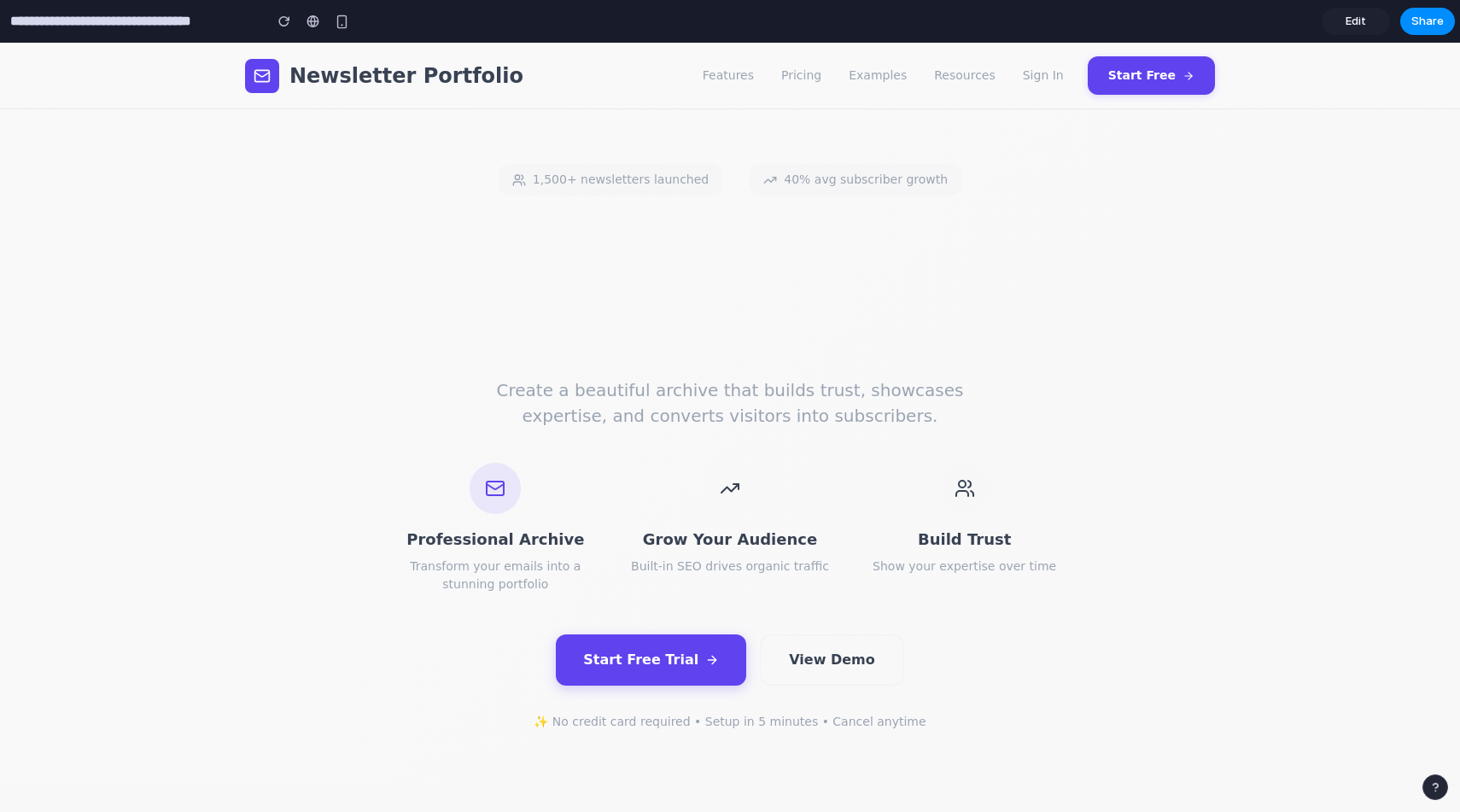
click at [1443, 793] on button "button" at bounding box center [1434, 786] width 26 height 26
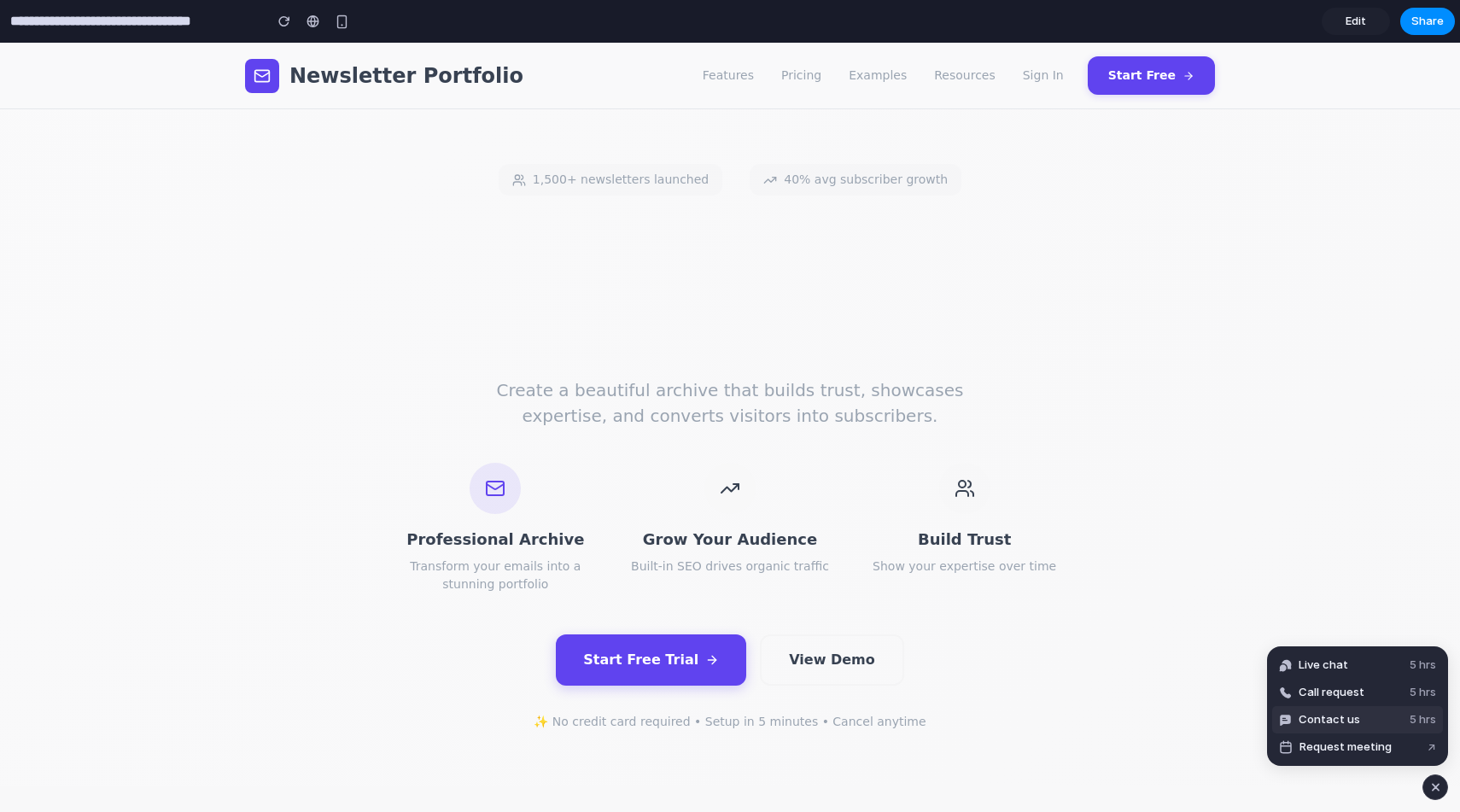
click at [1361, 720] on button "Contact us 5 hrs" at bounding box center [1358, 719] width 171 height 27
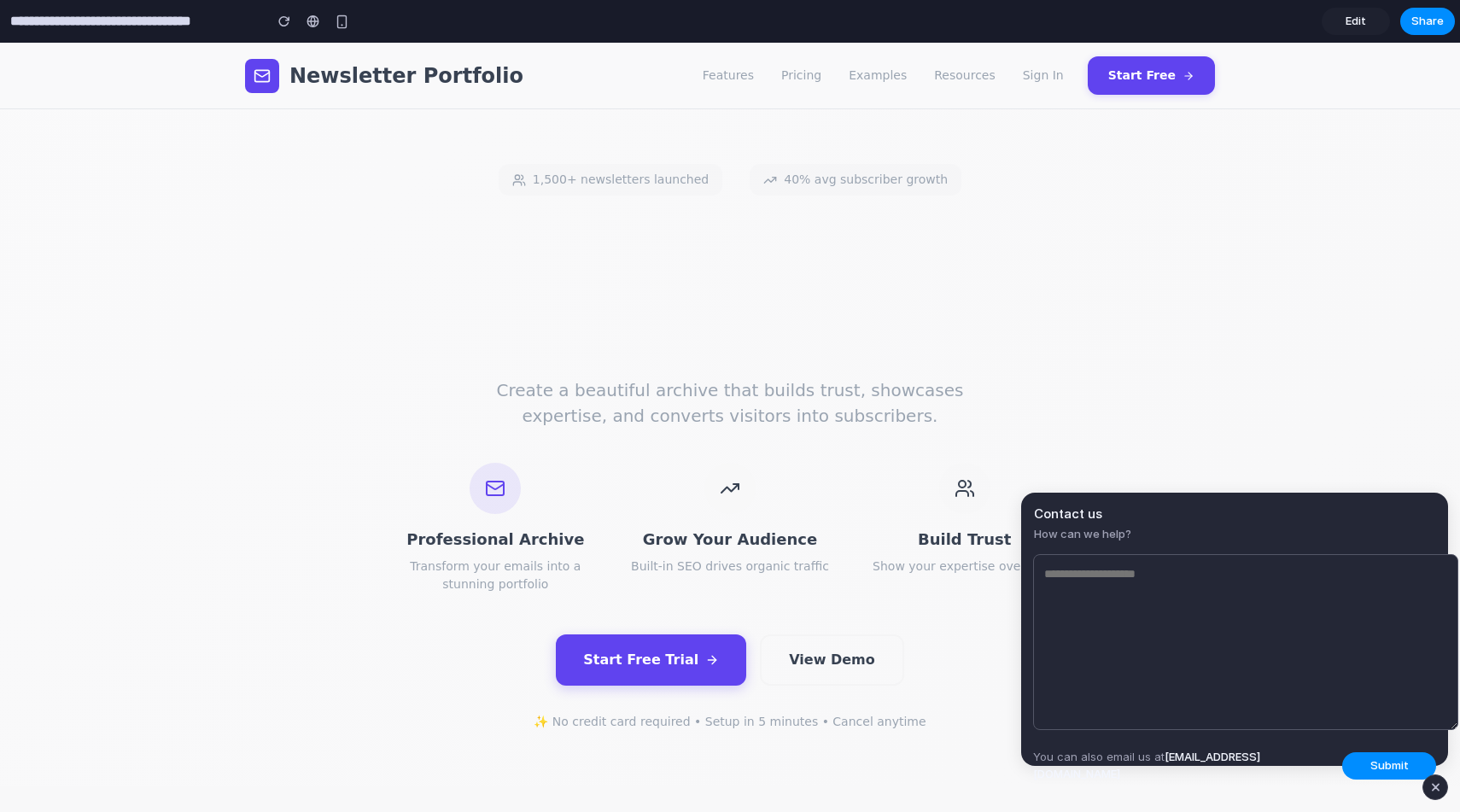
click at [1294, 413] on section "1,500+ newsletters launched 40% avg subscriber growth Turn Your Newsletter Into…" at bounding box center [730, 447] width 1460 height 676
